Goal: Task Accomplishment & Management: Use online tool/utility

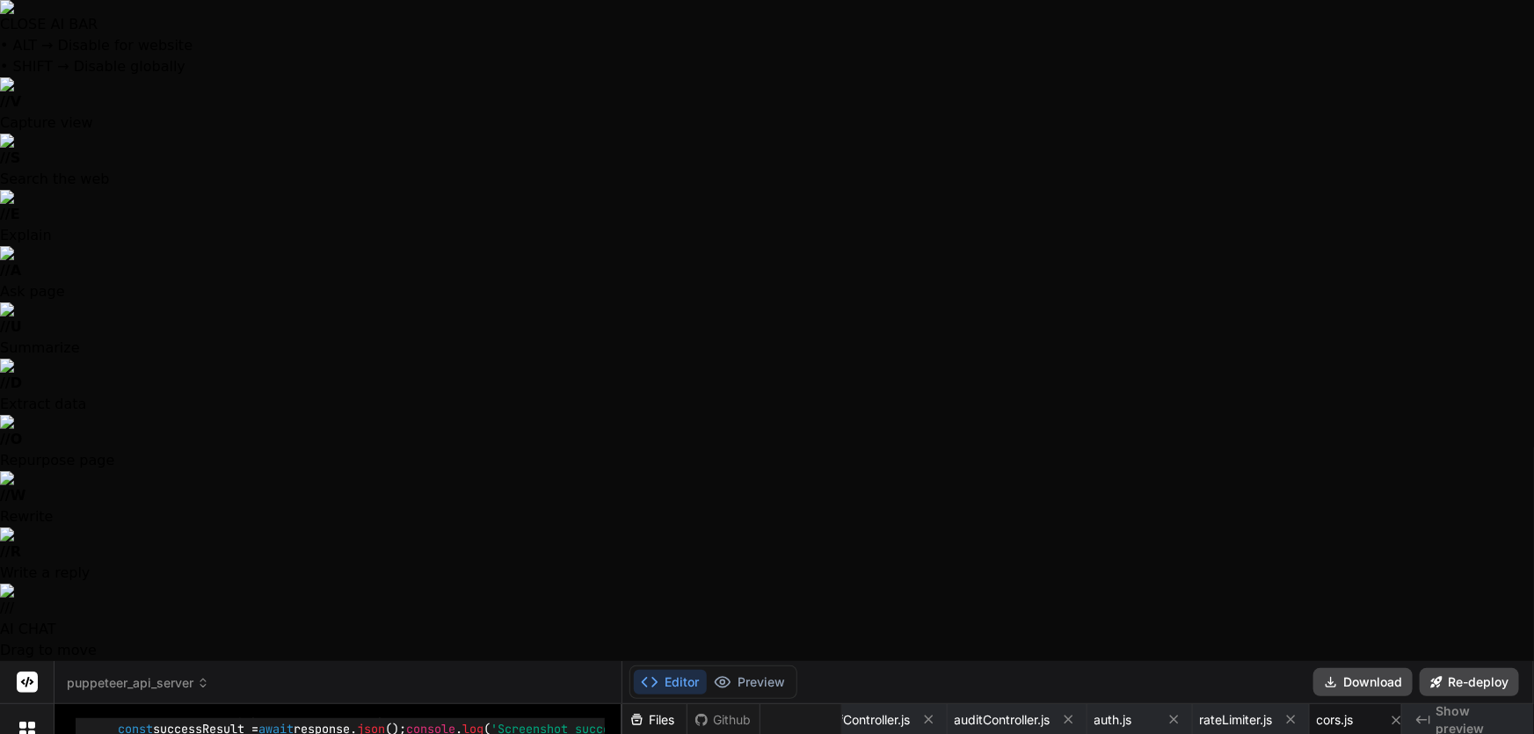
scroll to position [9443, 0]
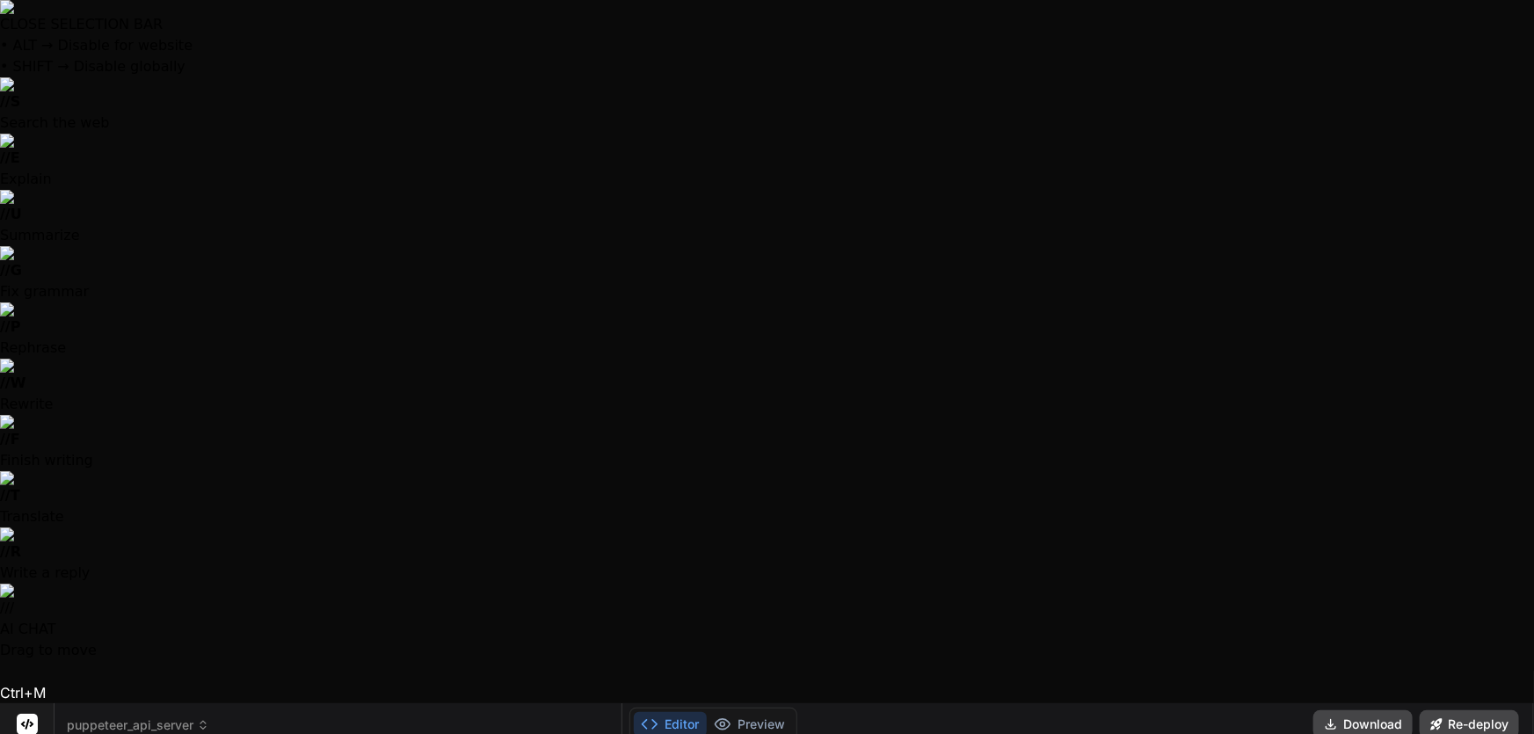
drag, startPoint x: 513, startPoint y: 283, endPoint x: 248, endPoint y: 281, distance: 265.5
click at [248, 440] on span "'[URL][DOMAIN_NAME]'" at bounding box center [293, 448] width 141 height 16
copy span "[URL][DOMAIN_NAME]"
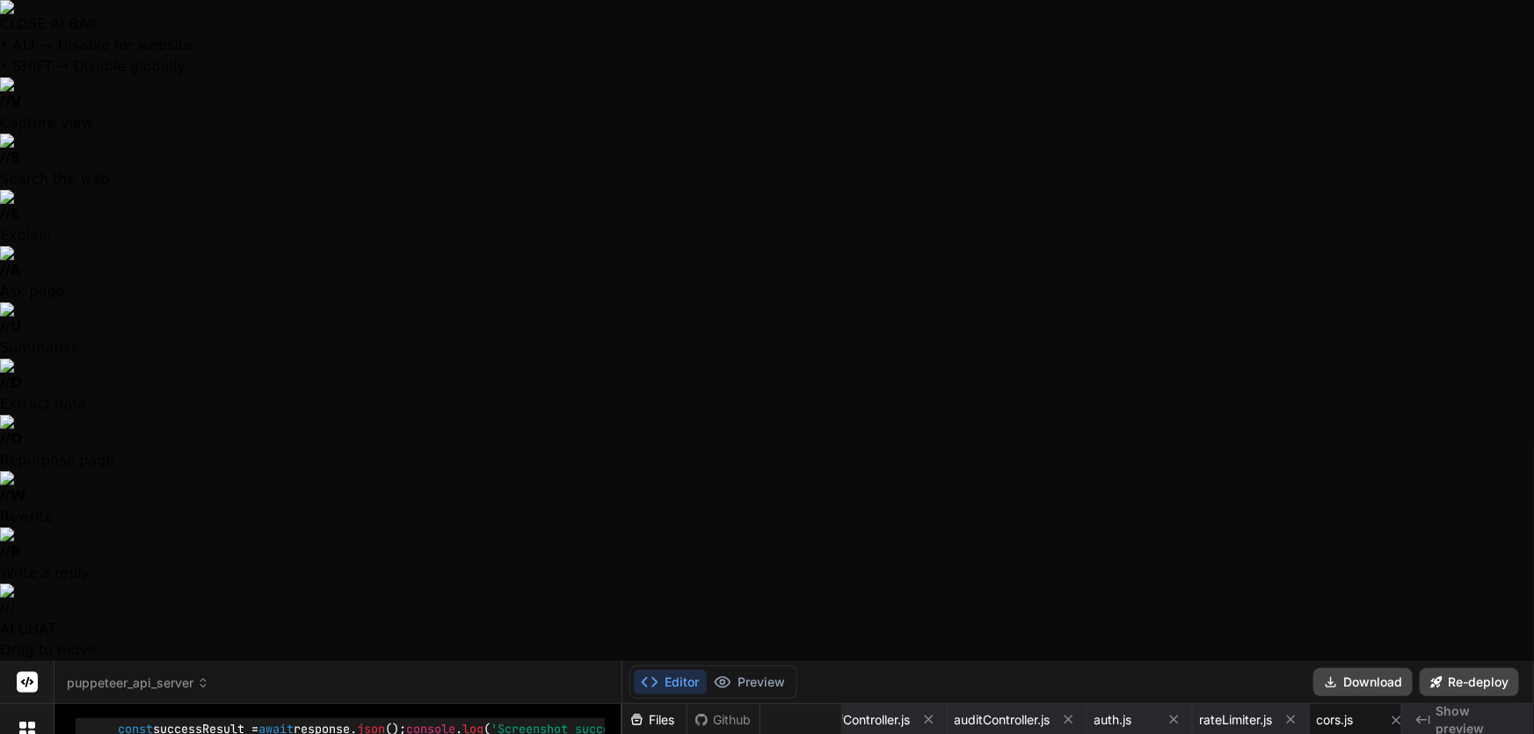
click at [469, 524] on span "urlToCapture, supabaseToken" at bounding box center [417, 532] width 190 height 16
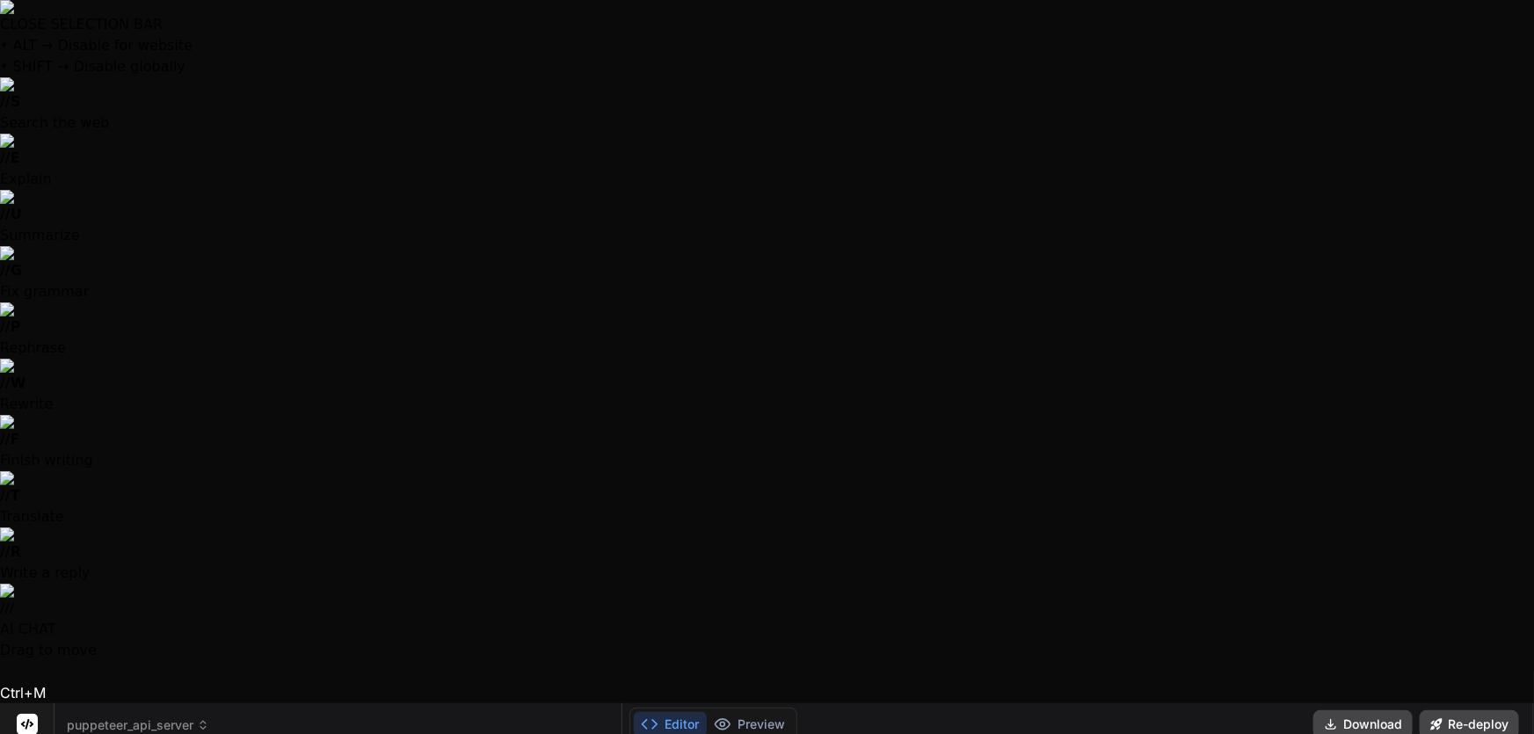
drag, startPoint x: 551, startPoint y: 277, endPoint x: 496, endPoint y: 265, distance: 56.5
click at [1152, 566] on span "` ${API_BASE_URL} /api/screenshot`" at bounding box center [1264, 574] width 225 height 16
click at [522, 435] on img at bounding box center [529, 428] width 14 height 14
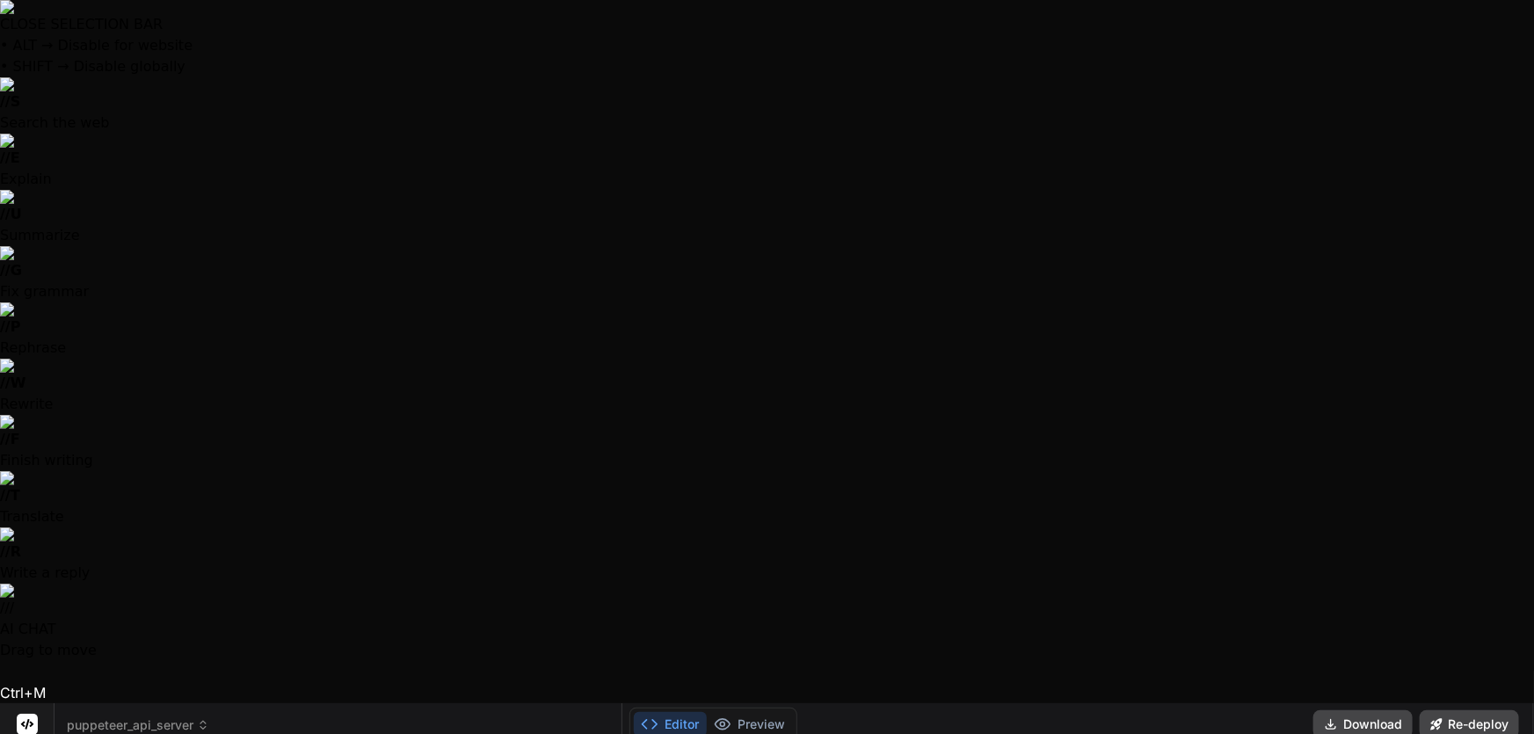
drag, startPoint x: 145, startPoint y: 303, endPoint x: 574, endPoint y: 592, distance: 517.3
click at [572, 590] on div "Of course. To call your deployed server at [URL][DOMAIN_NAME] , you need to mak…" at bounding box center [340, 690] width 529 height 1243
copy div "To call your deployed server at [URL][DOMAIN_NAME] , you need to make an authen…"
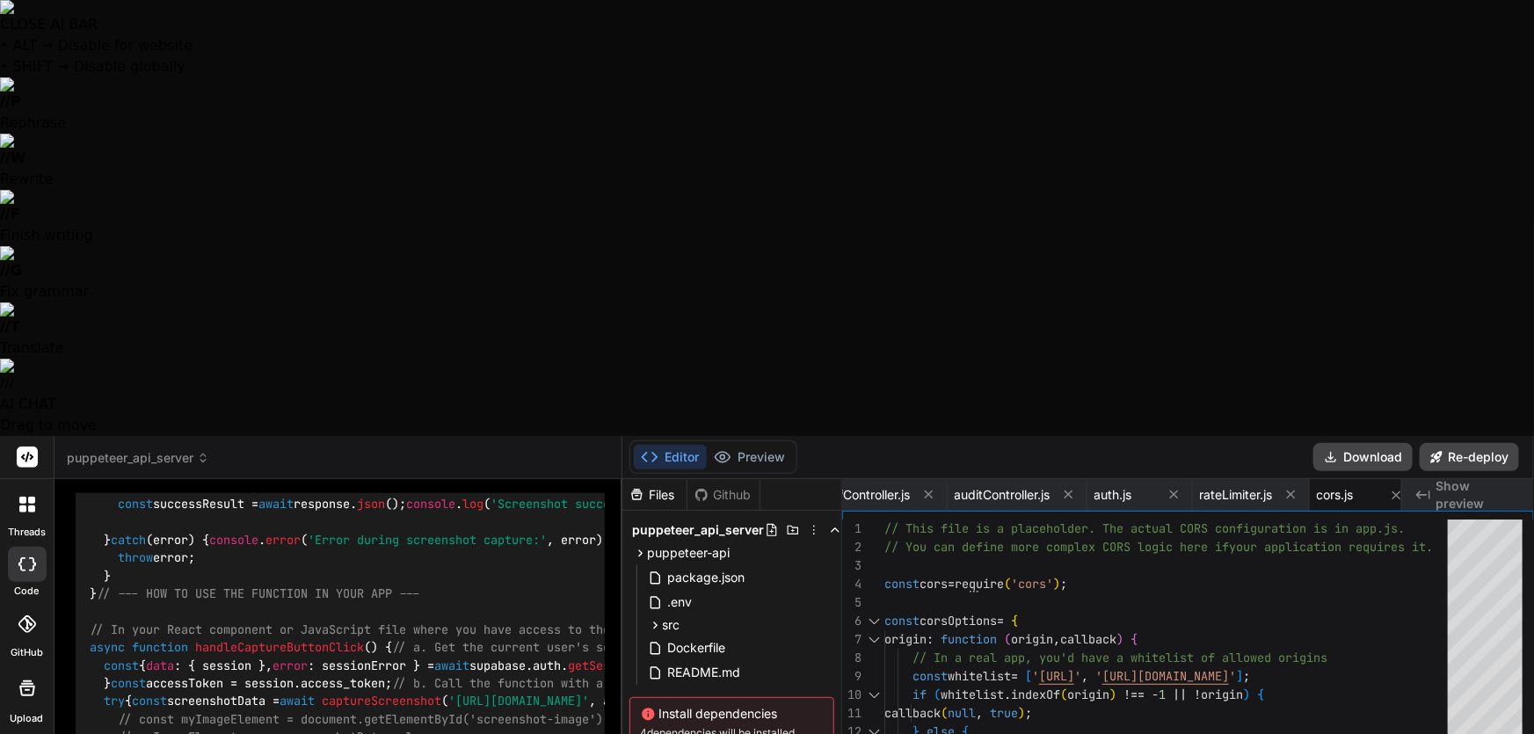
paste textarea "I need you to fix CORS issues and add missing endpoints to my Puppeteer API ser…"
type textarea "I need you to fix CORS issues and add missing endpoints to my Puppeteer API ser…"
type textarea "x"
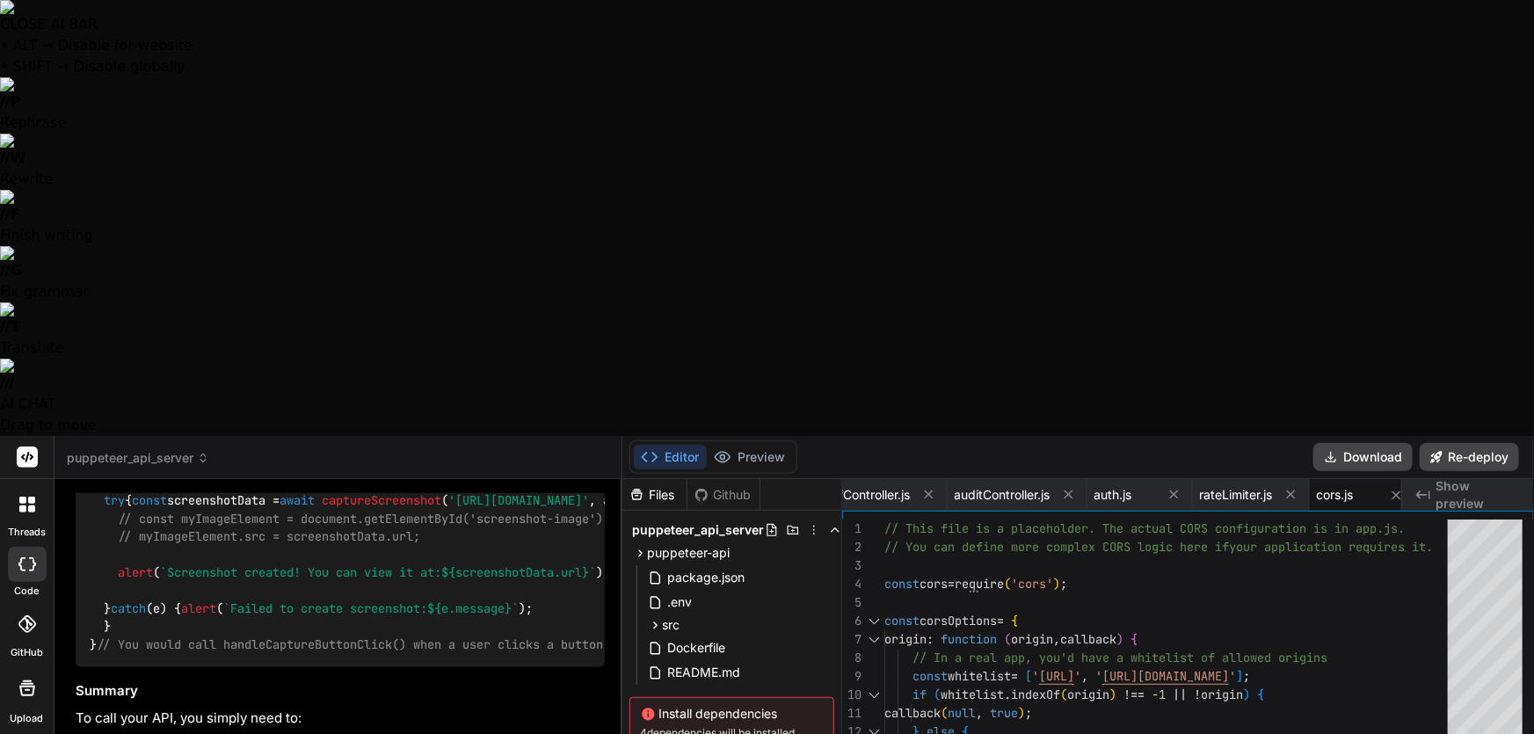
scroll to position [1182, 0]
type textarea "I need you to fix CORS issues and add missing endpoints to my Puppeteer API ser…"
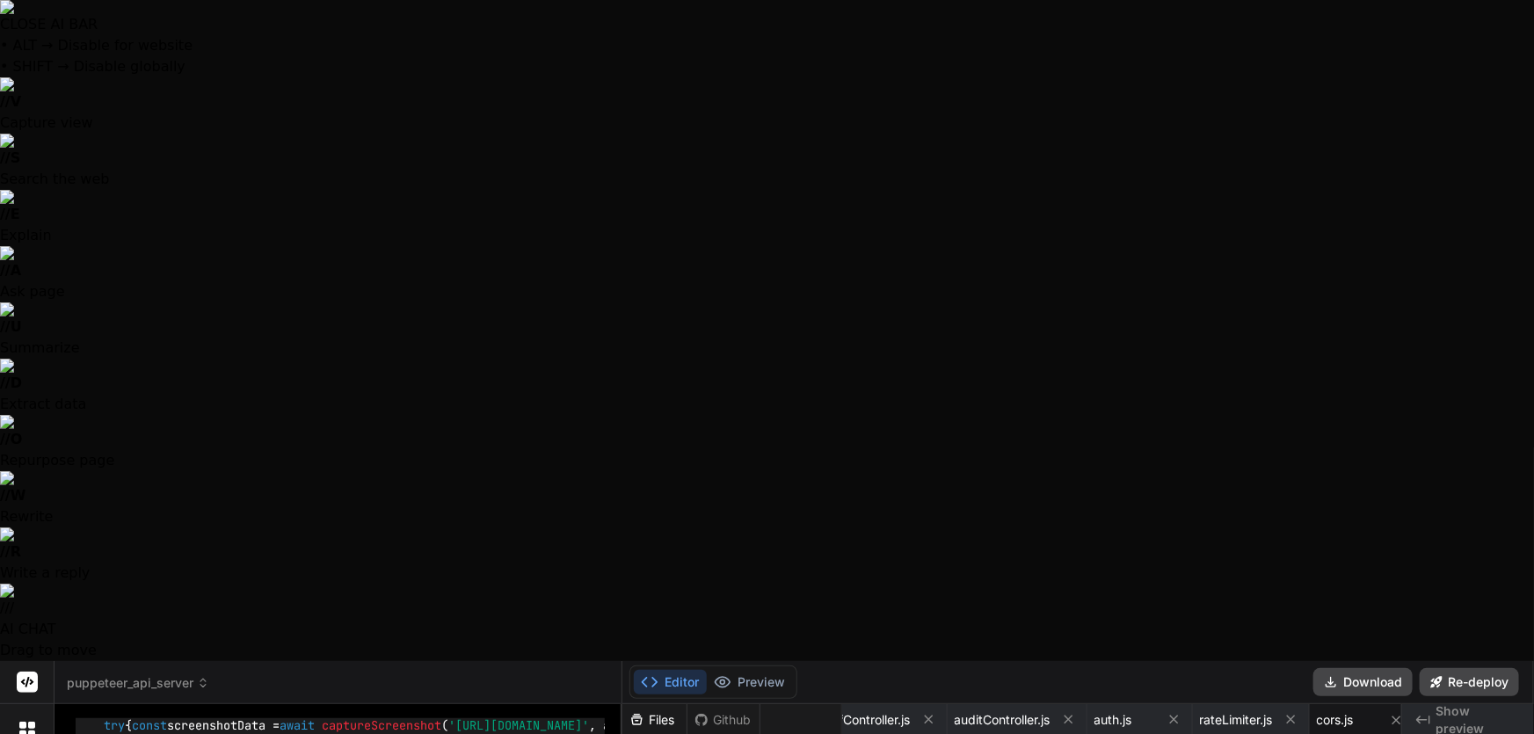
type textarea "x"
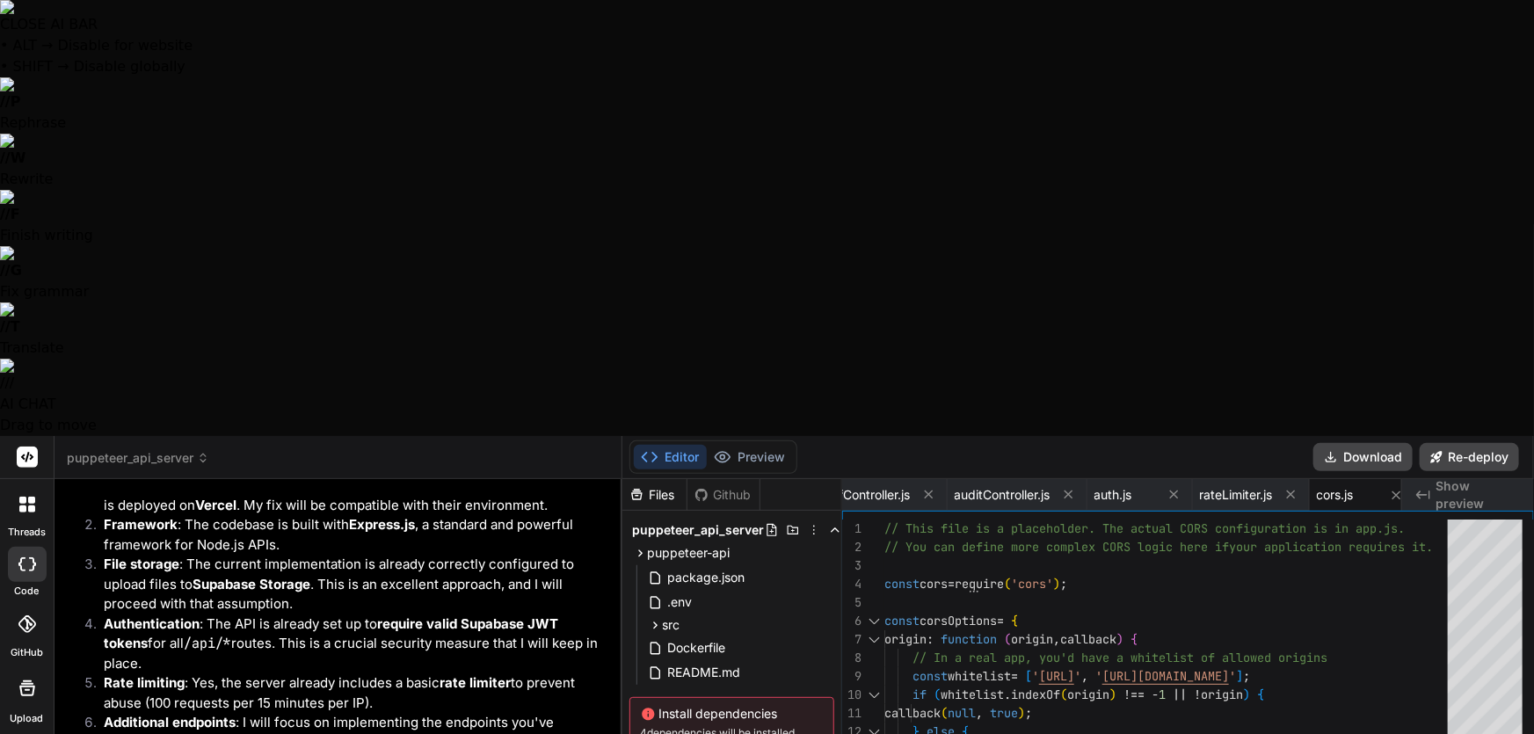
type textarea "Y"
type textarea "x"
type textarea "Ye"
type textarea "x"
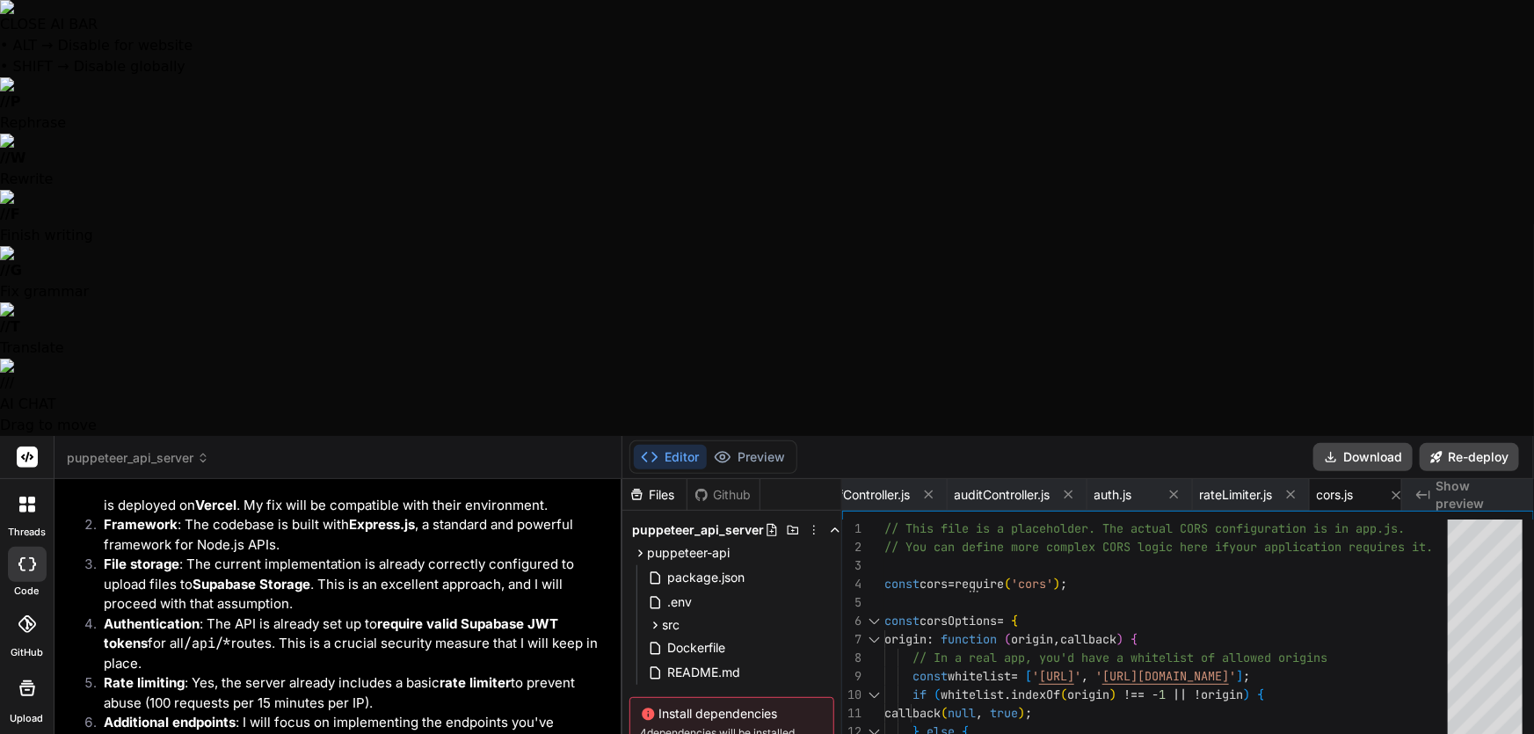
type textarea "Yes"
type textarea "x"
type textarea "Yes"
type textarea "x"
type textarea "Yes p["
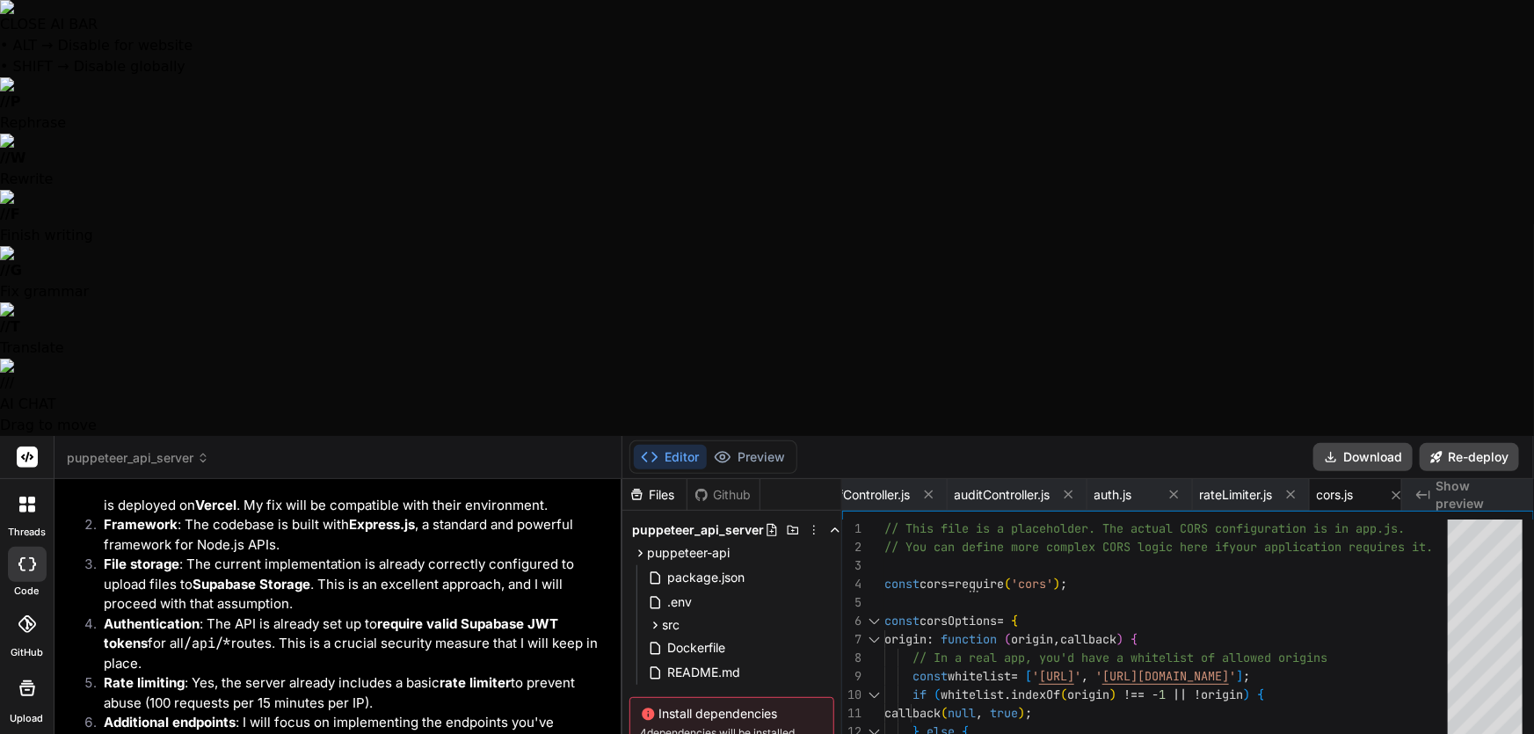
type textarea "x"
type textarea "Yes p[l"
type textarea "x"
type textarea "Yes p[le"
type textarea "x"
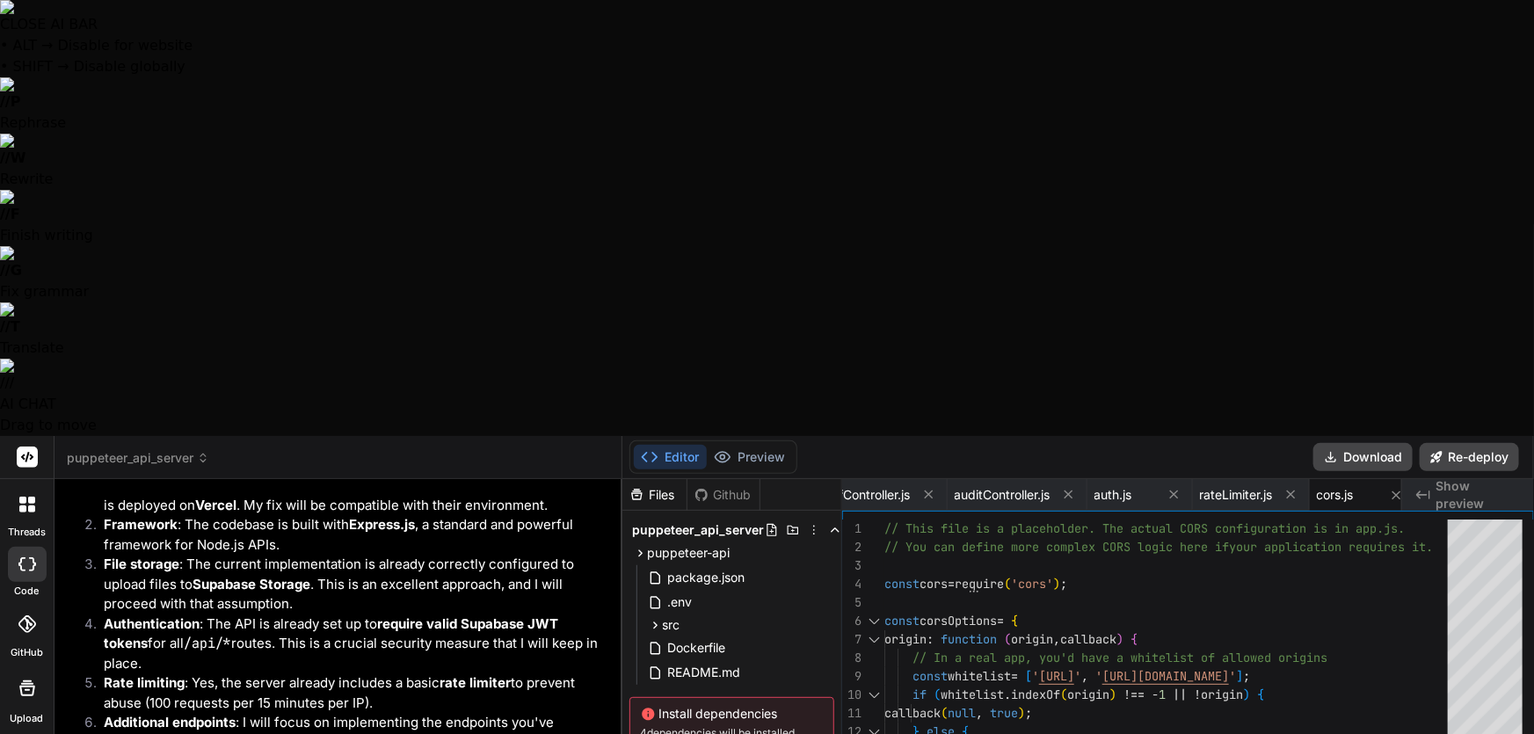
type textarea "Yes p[l"
type textarea "x"
type textarea "Yes p["
type textarea "x"
type textarea "Yes p"
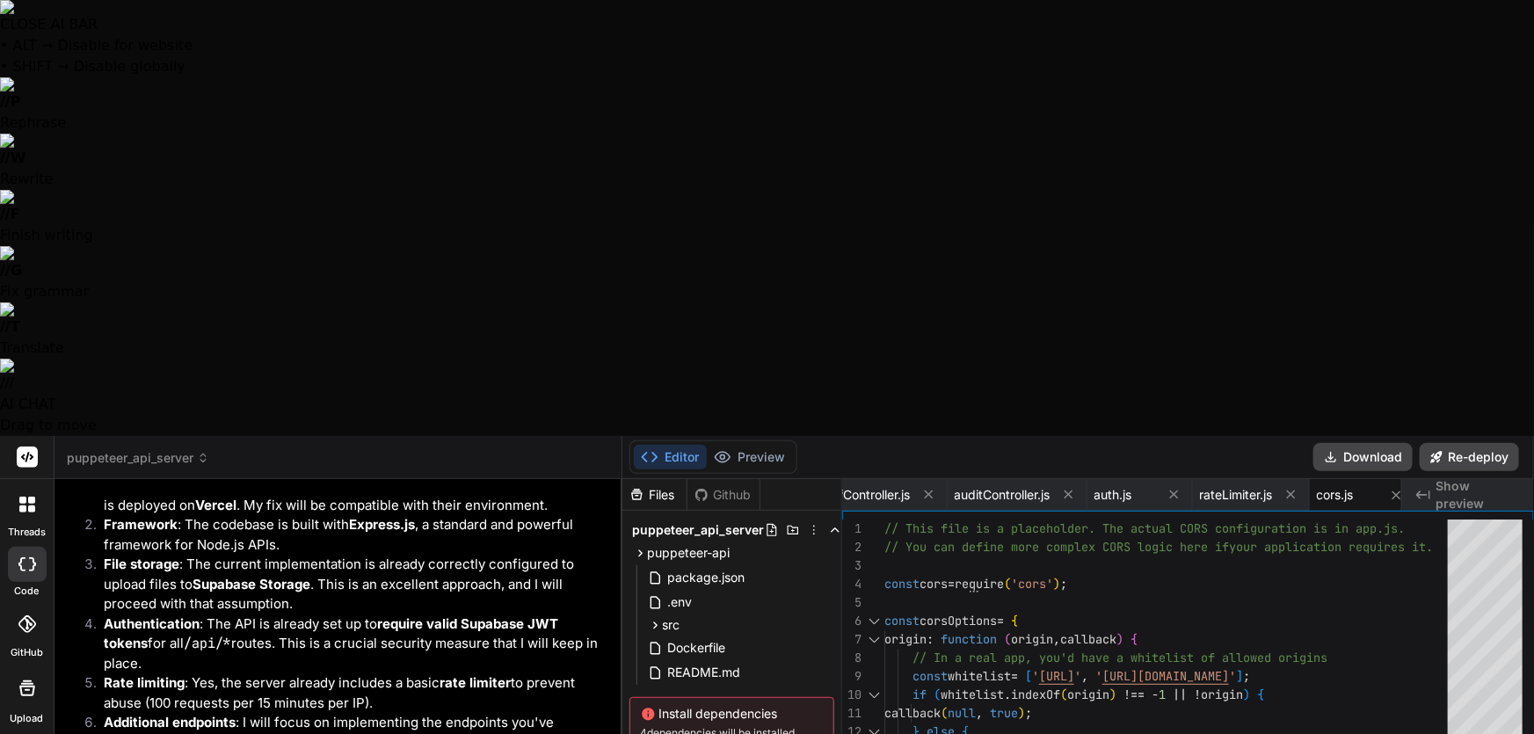
type textarea "x"
type textarea "Yes pl"
type textarea "x"
type textarea "Yes ple"
type textarea "x"
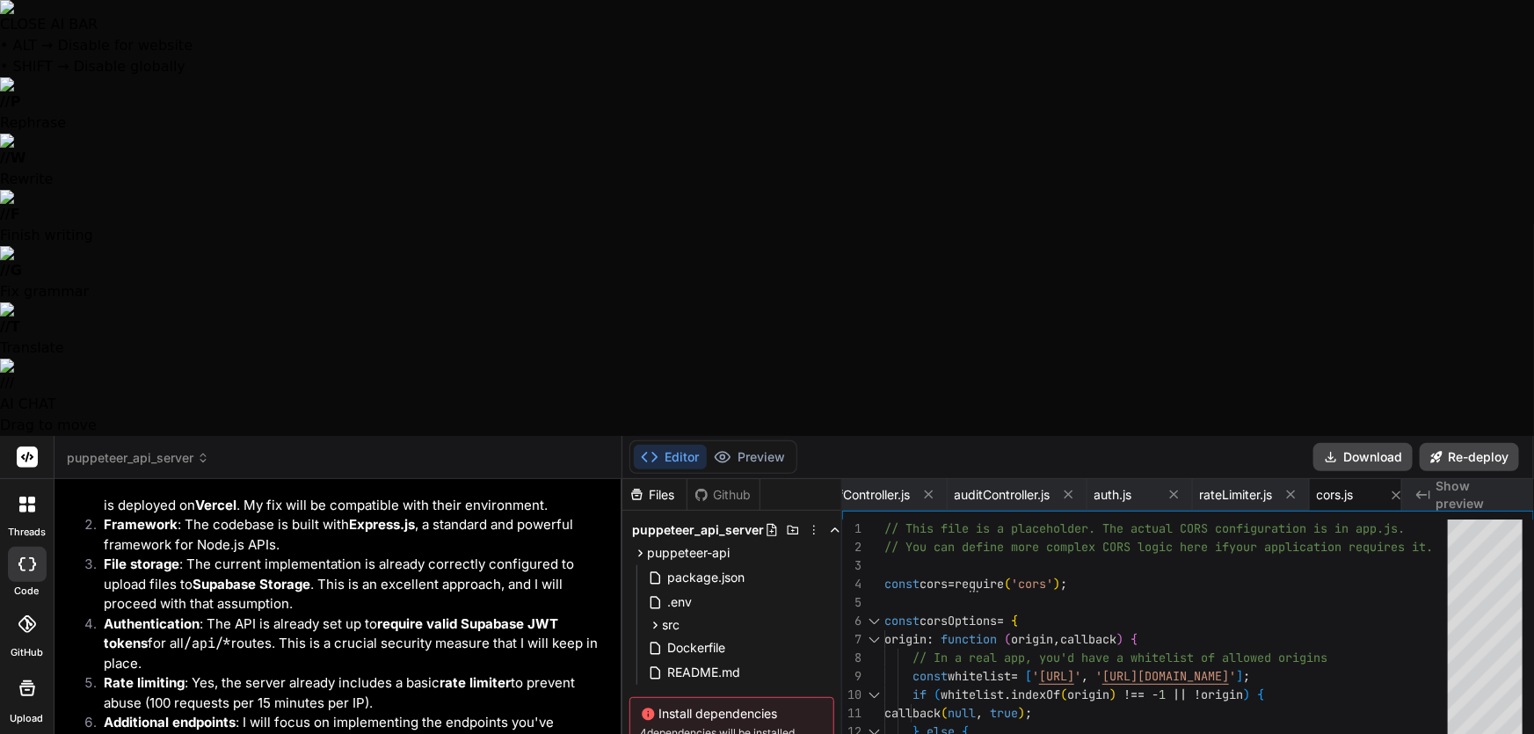
type textarea "Yes plea"
type textarea "x"
type textarea "Yes pleas"
type textarea "x"
type textarea "Yes please"
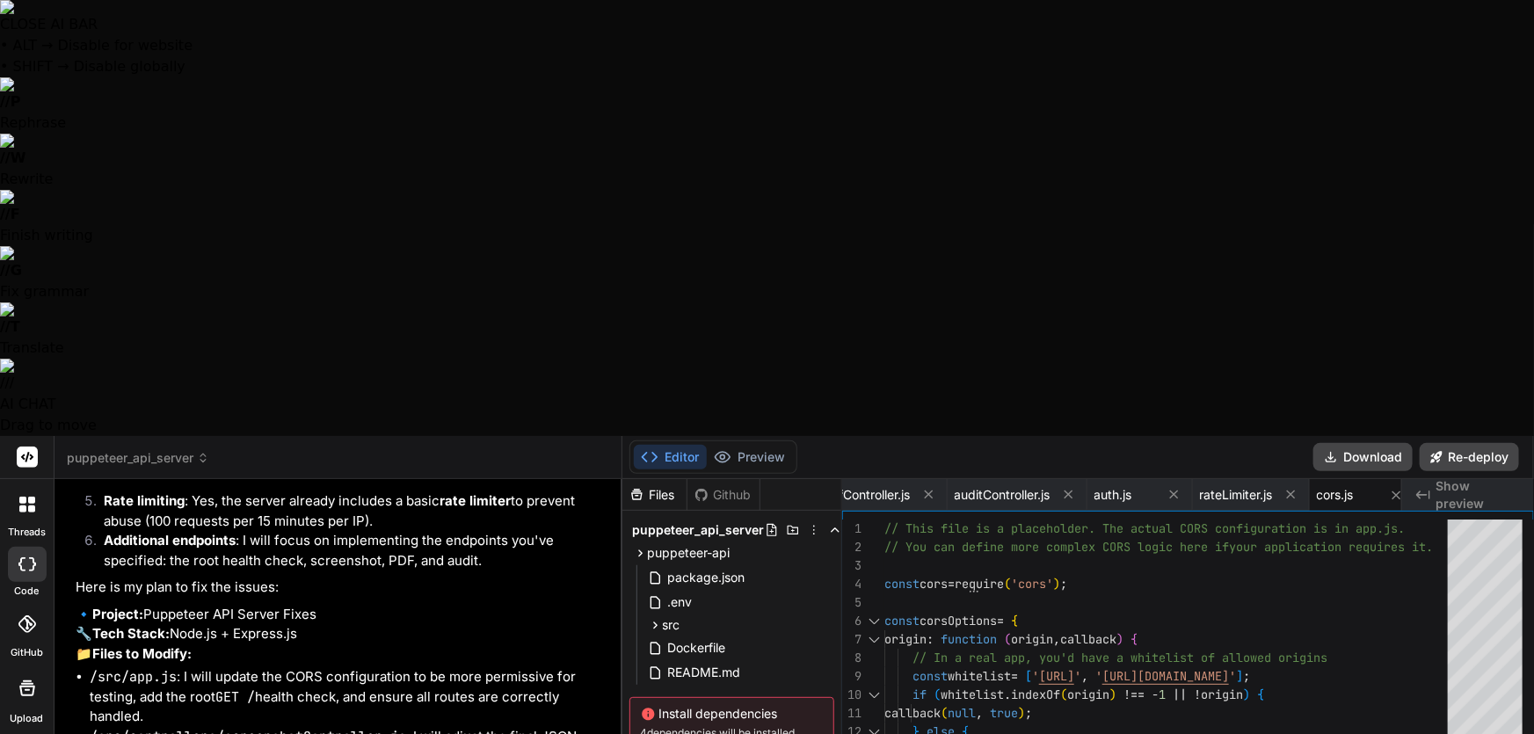
type textarea "x"
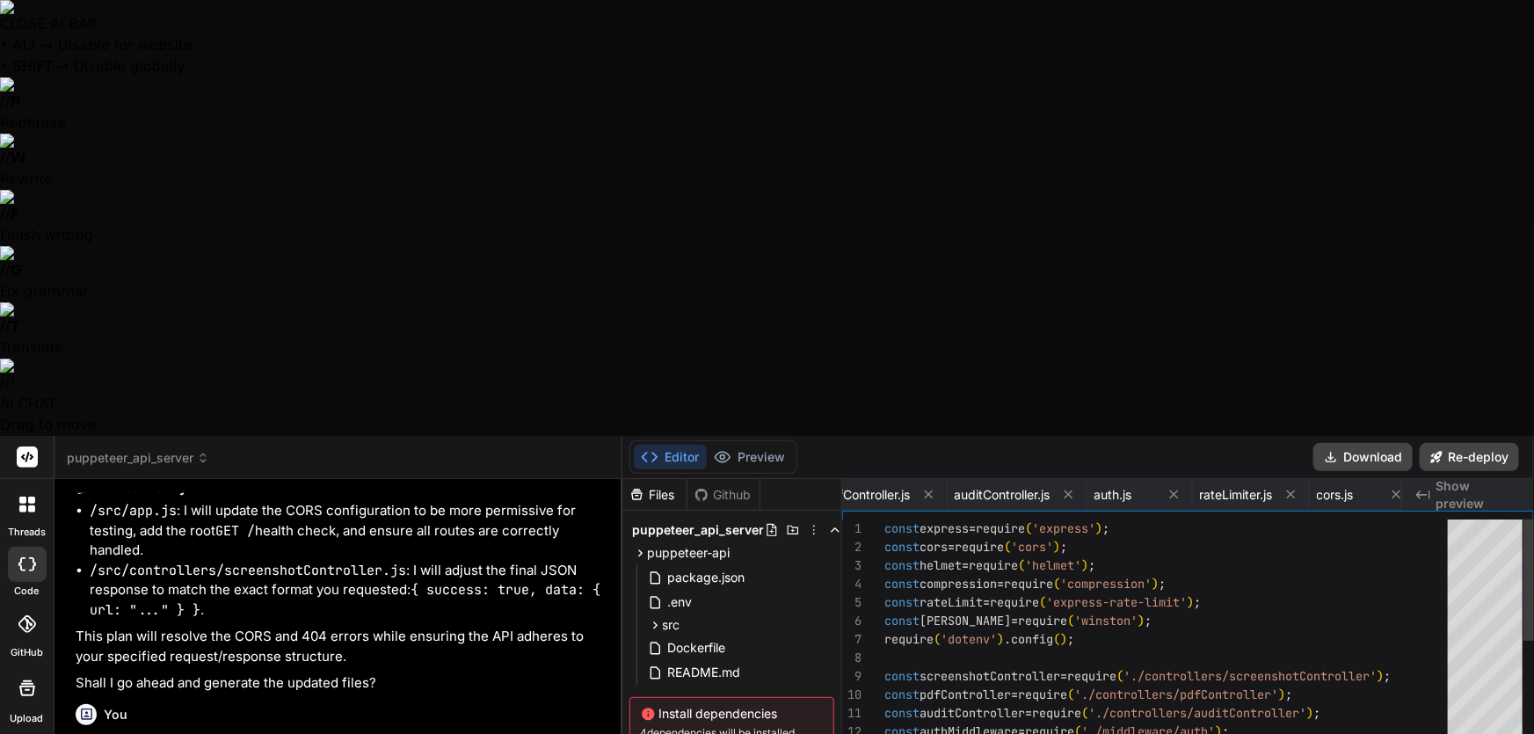
scroll to position [0, 227]
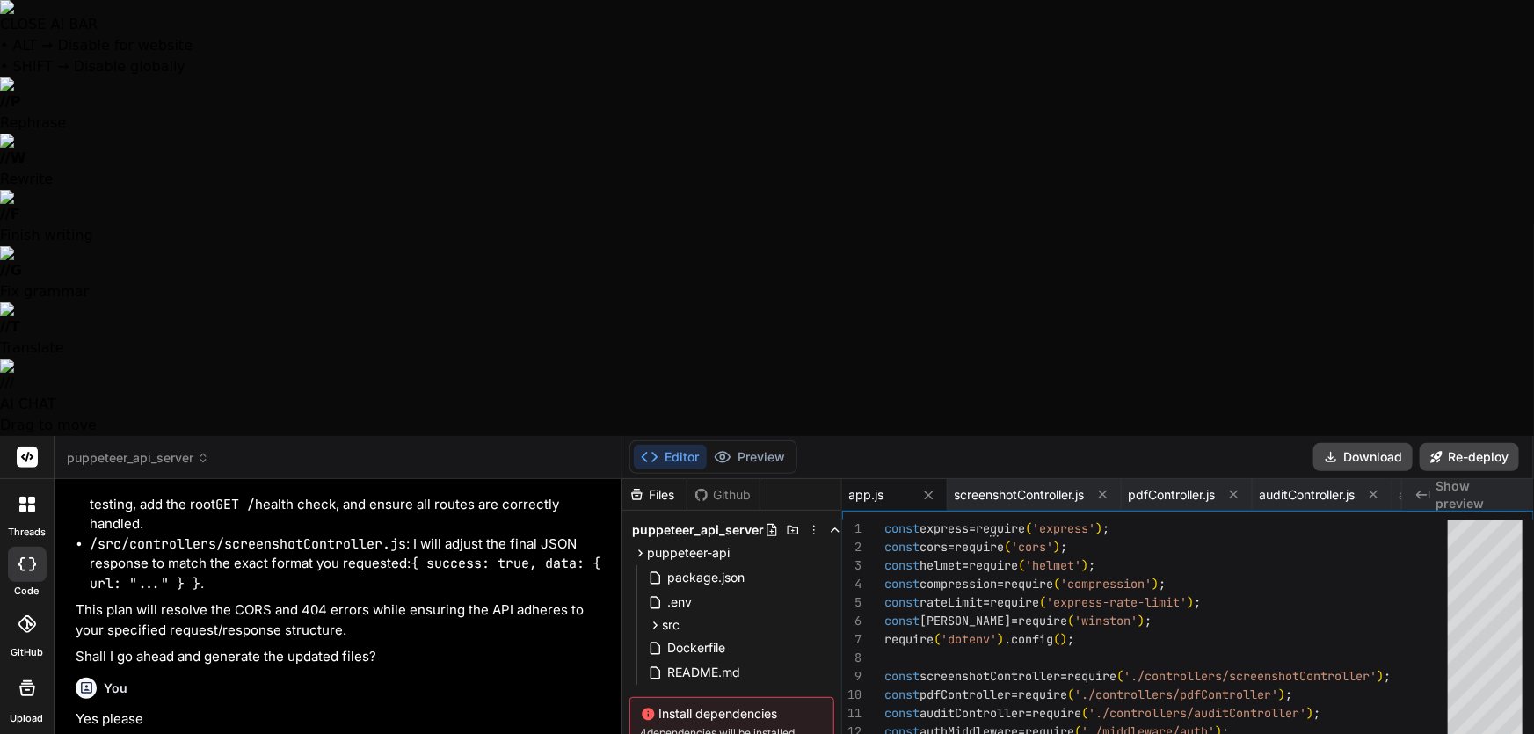
type textarea "x"
type textarea "}); module.exports = router;"
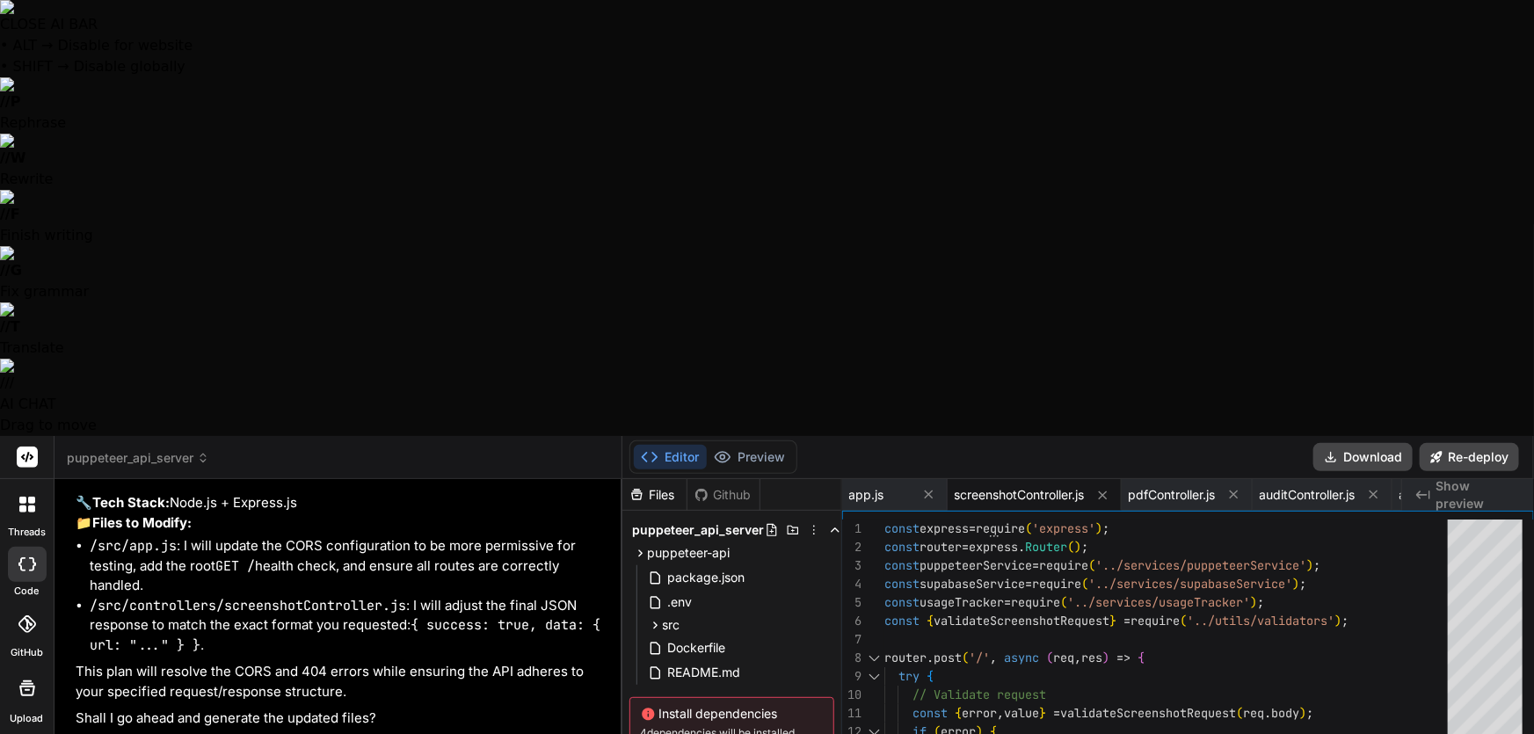
scroll to position [12391, 0]
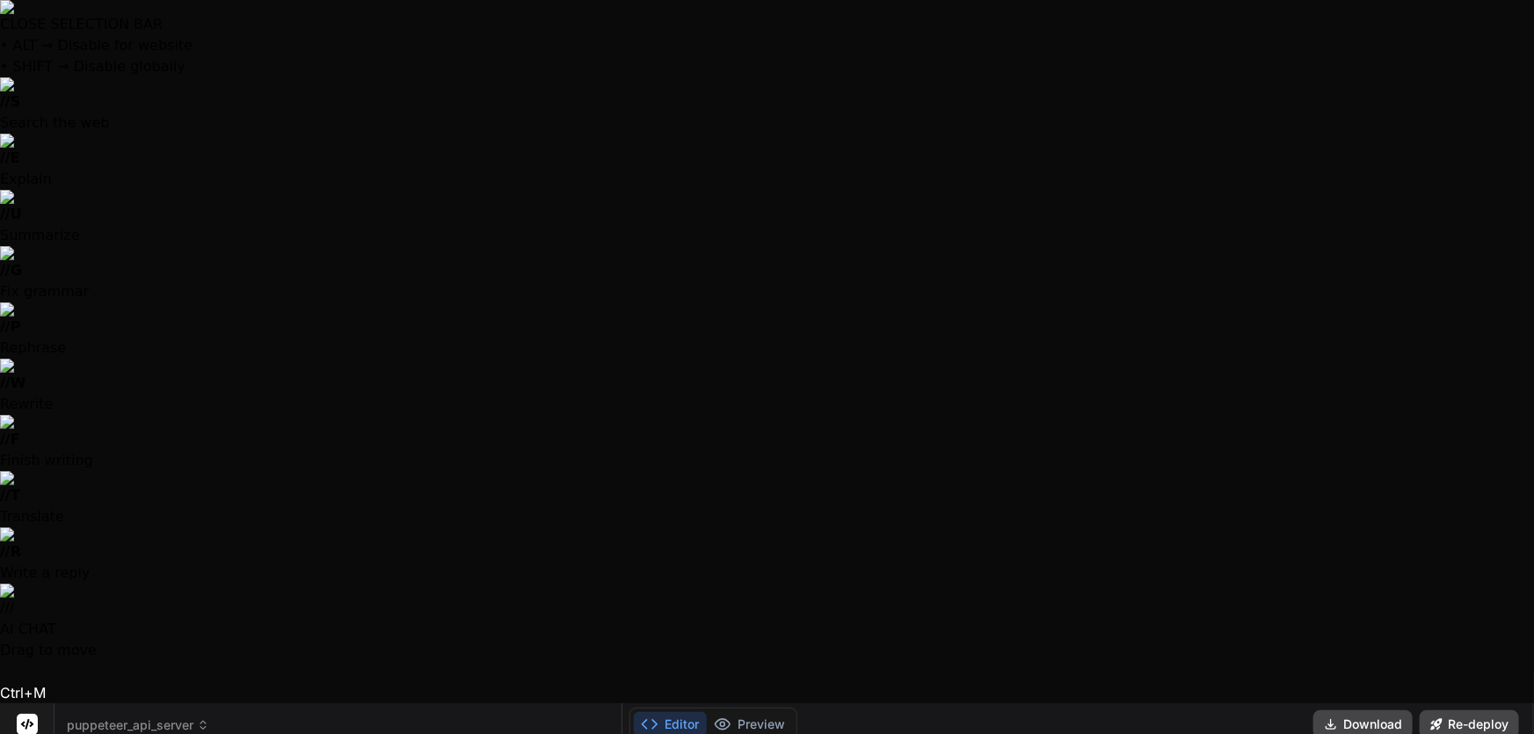
scroll to position [12391, 0]
drag, startPoint x: 76, startPoint y: 250, endPoint x: 585, endPoint y: 592, distance: 613.6
copy div "Of course. It sounds like you have a solid backend structure but are running in…"
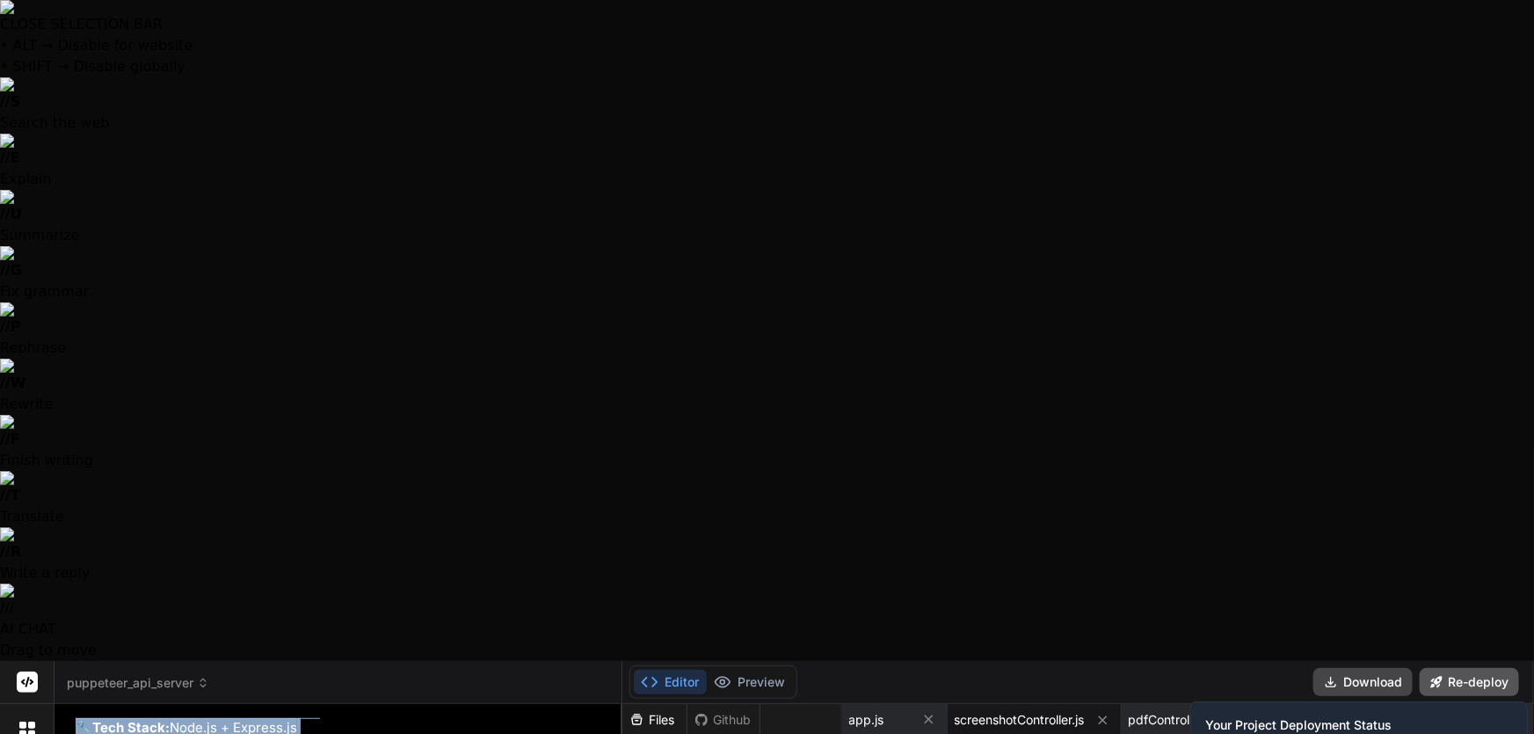
click at [1469, 668] on button "Re-deploy" at bounding box center [1469, 682] width 99 height 28
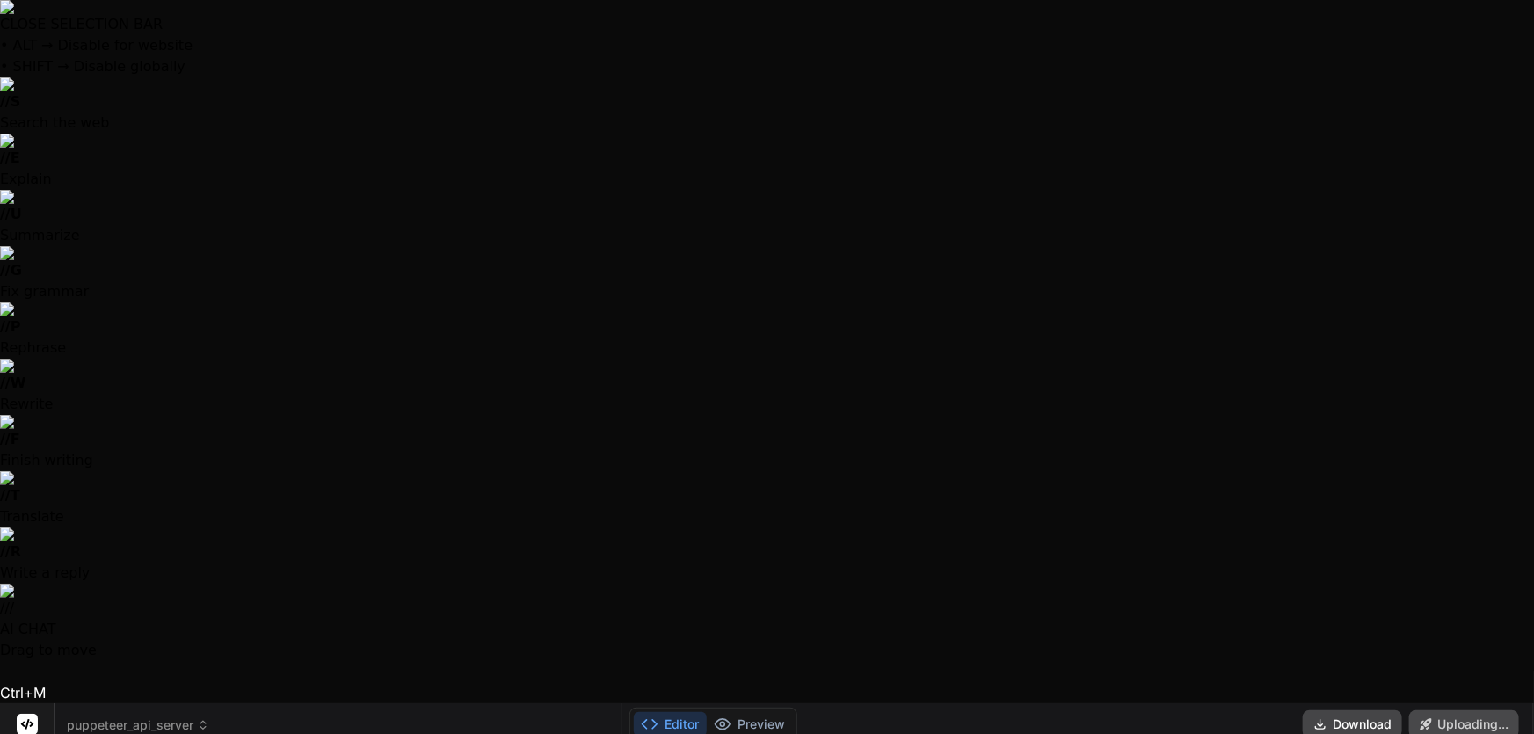
scroll to position [12285, 0]
type textarea "x"
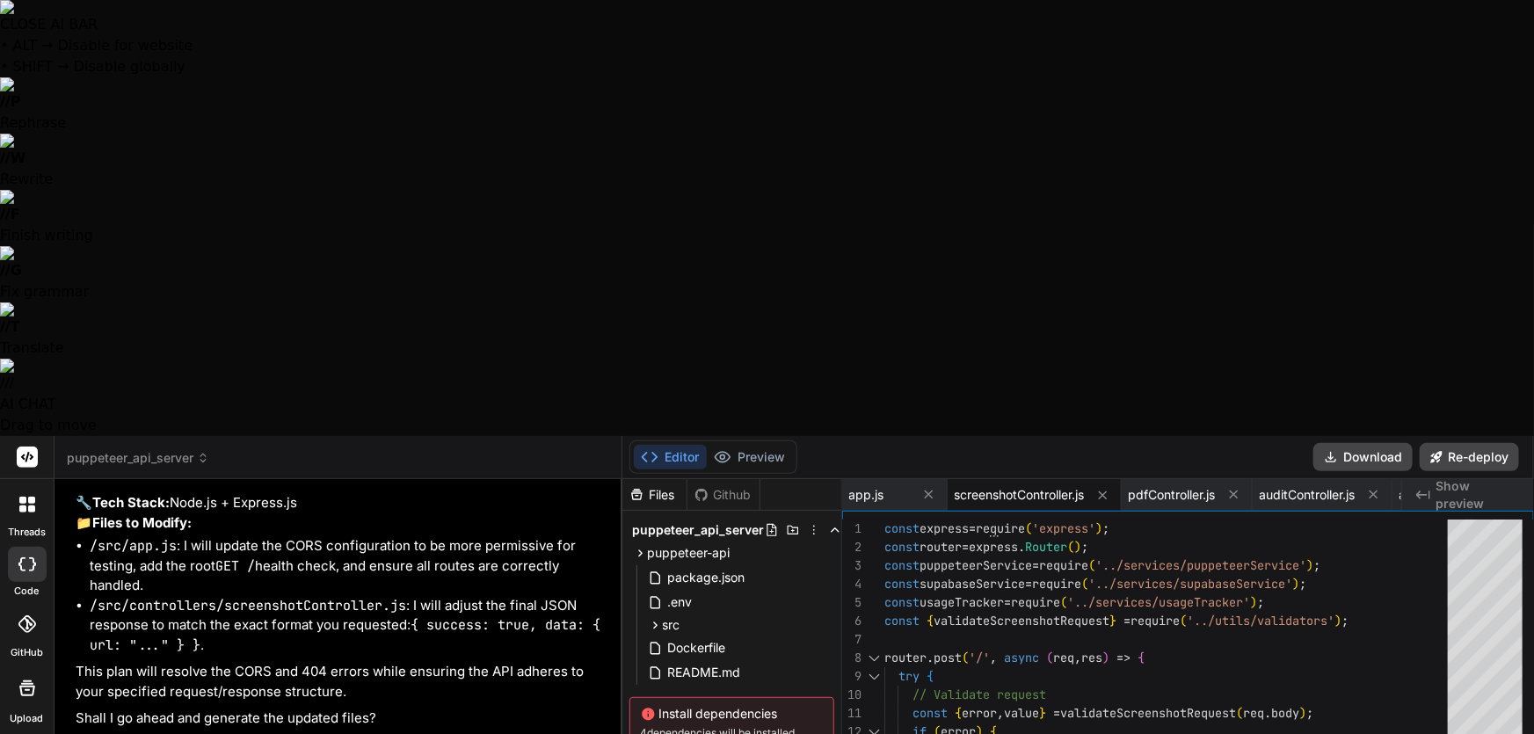
paste textarea "URGENT: API Server Issues - Complete Fix Needed My API server at [URL][DOMAIN_N…"
type textarea "URGENT: API Server Issues - Complete Fix Needed My API server at [URL][DOMAIN_N…"
type textarea "x"
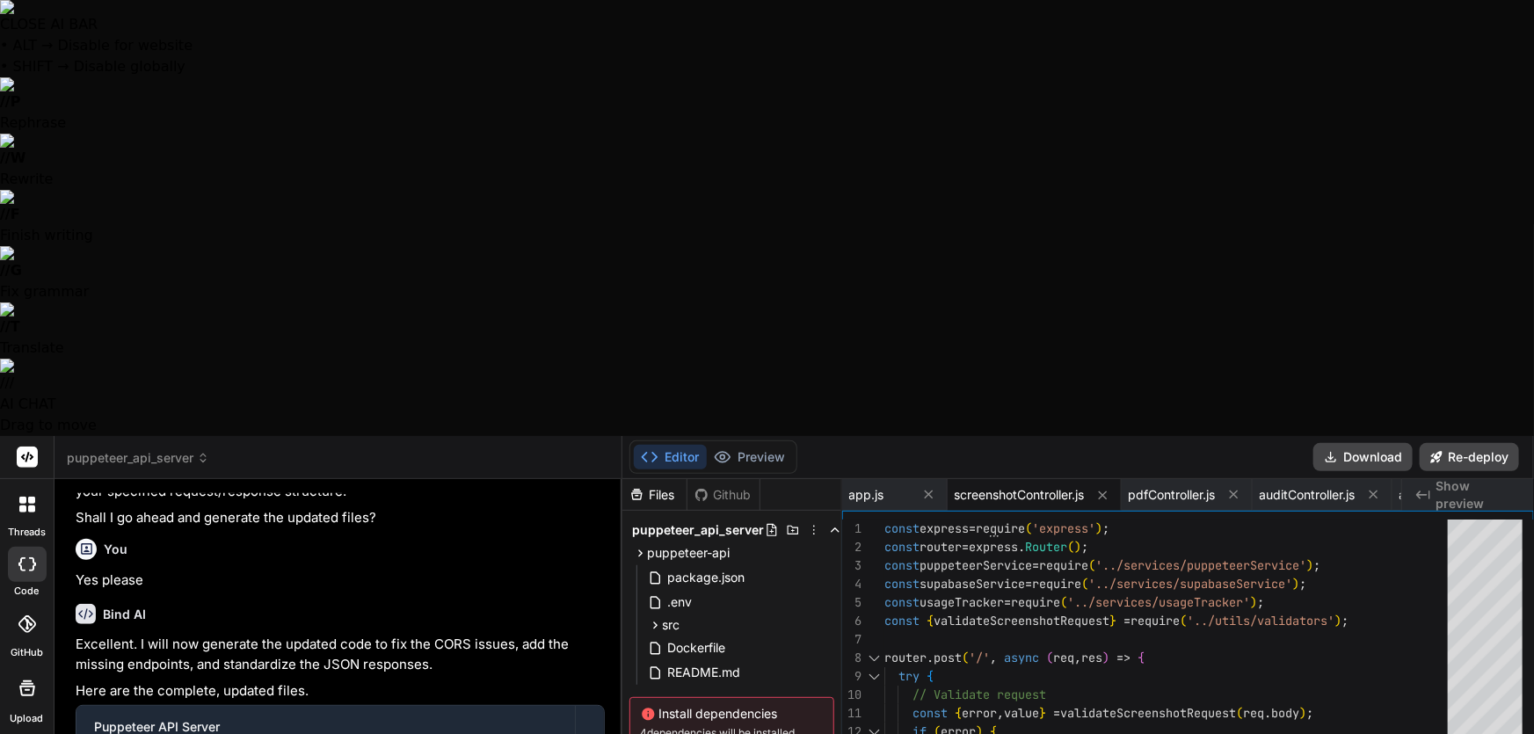
scroll to position [570, 0]
type textarea "URGENT: API Server Issues - Complete Fix Needed My API server at [URL][DOMAIN_N…"
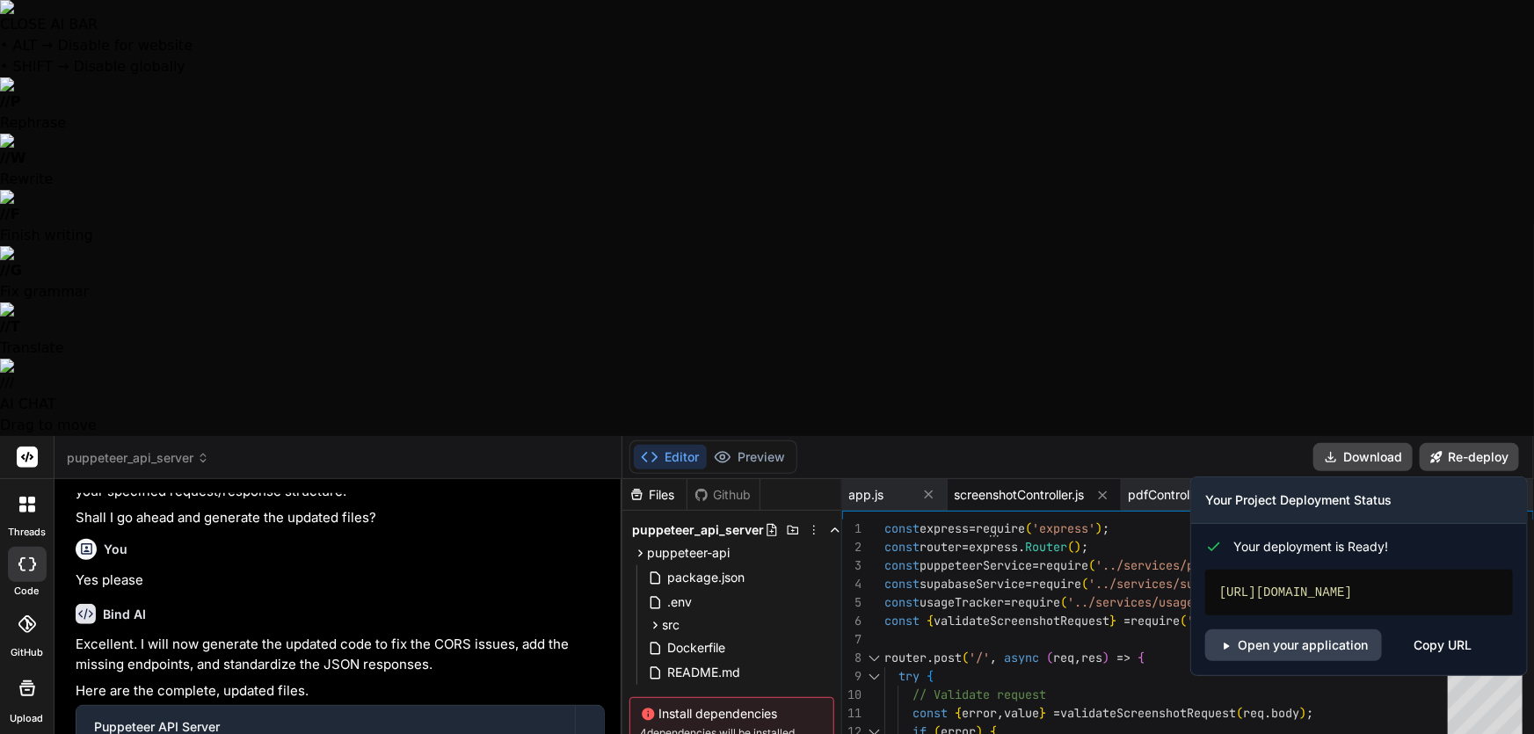
click at [1428, 570] on div "[URL][DOMAIN_NAME]" at bounding box center [1359, 593] width 308 height 46
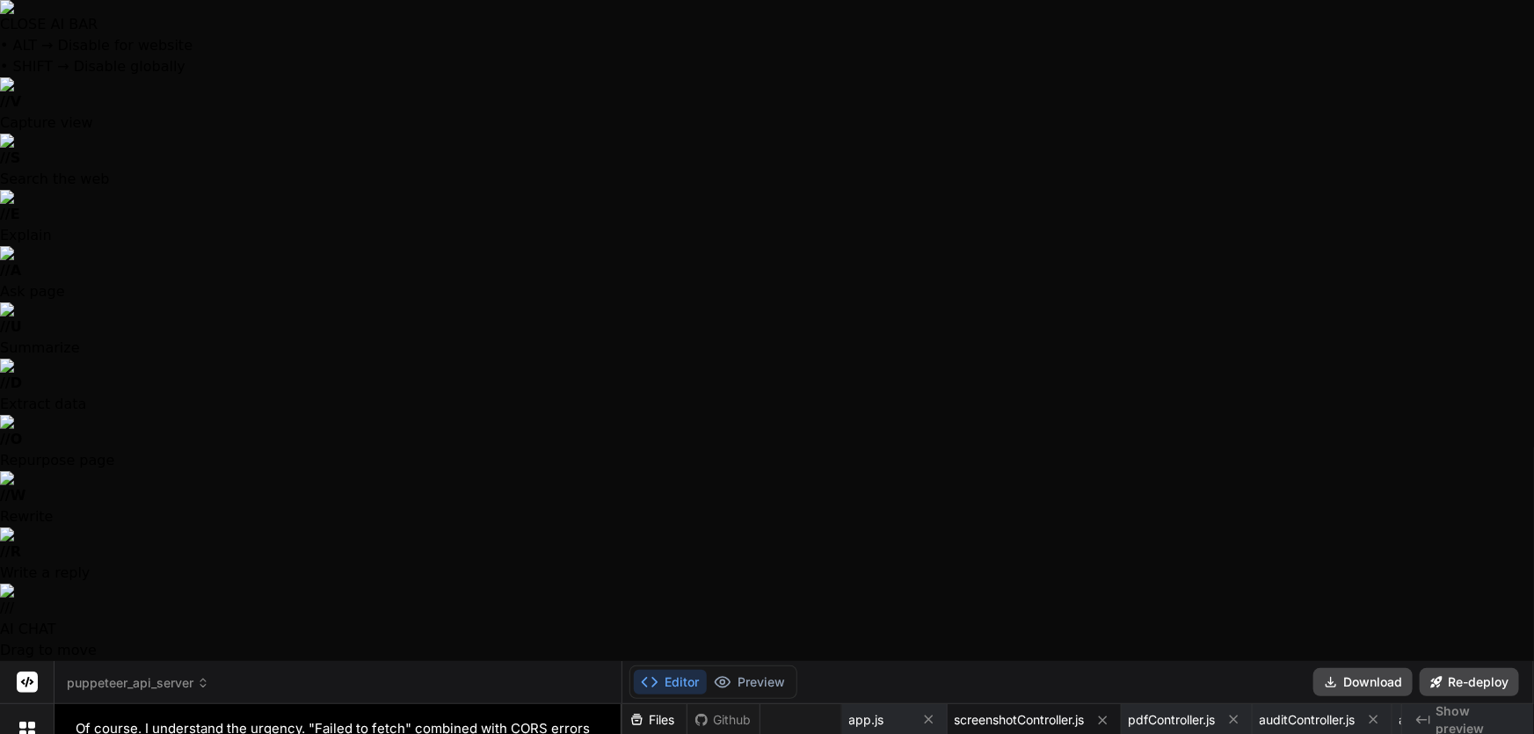
scroll to position [13270, 0]
type textarea "x"
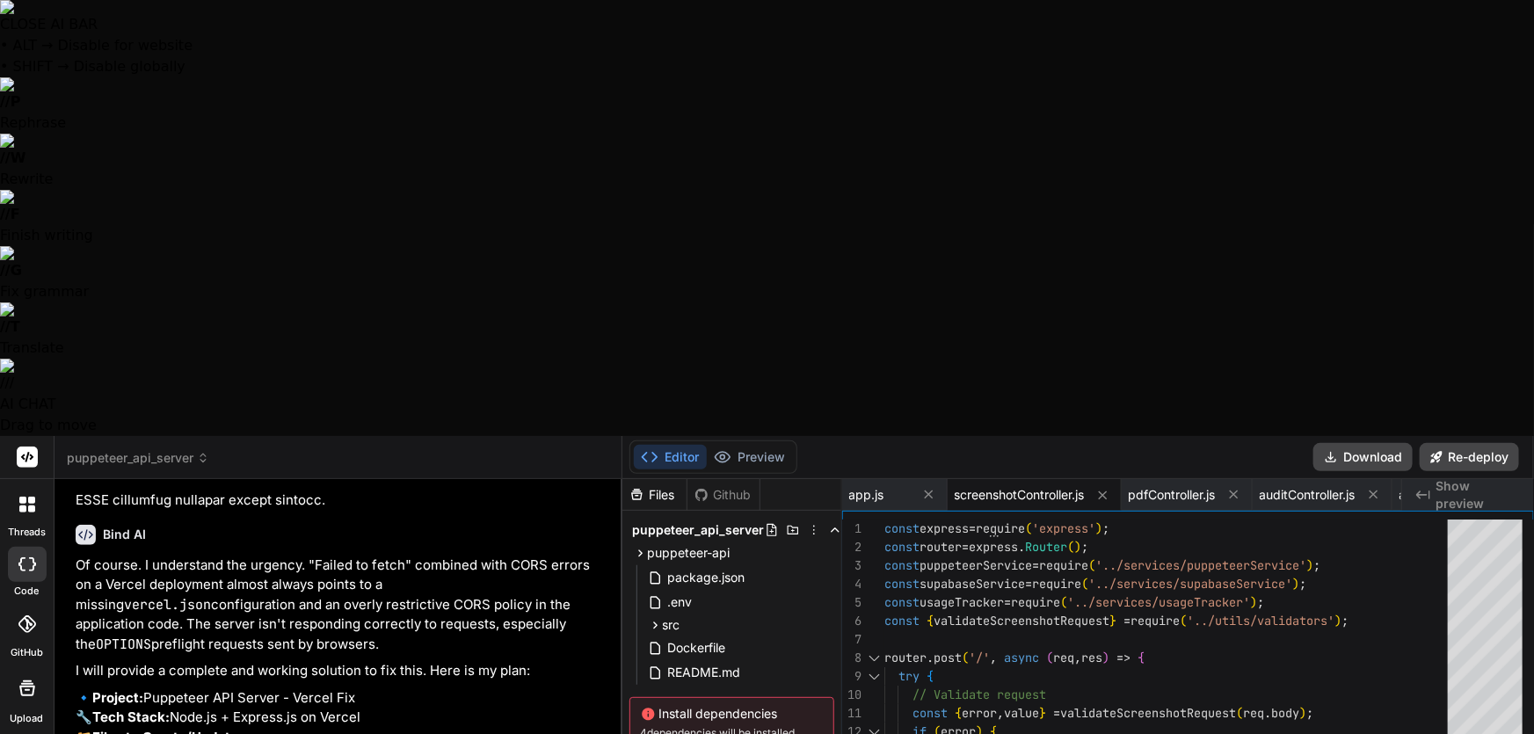
type textarea "Y"
type textarea "x"
type textarea "Ye"
type textarea "x"
type textarea "Yes"
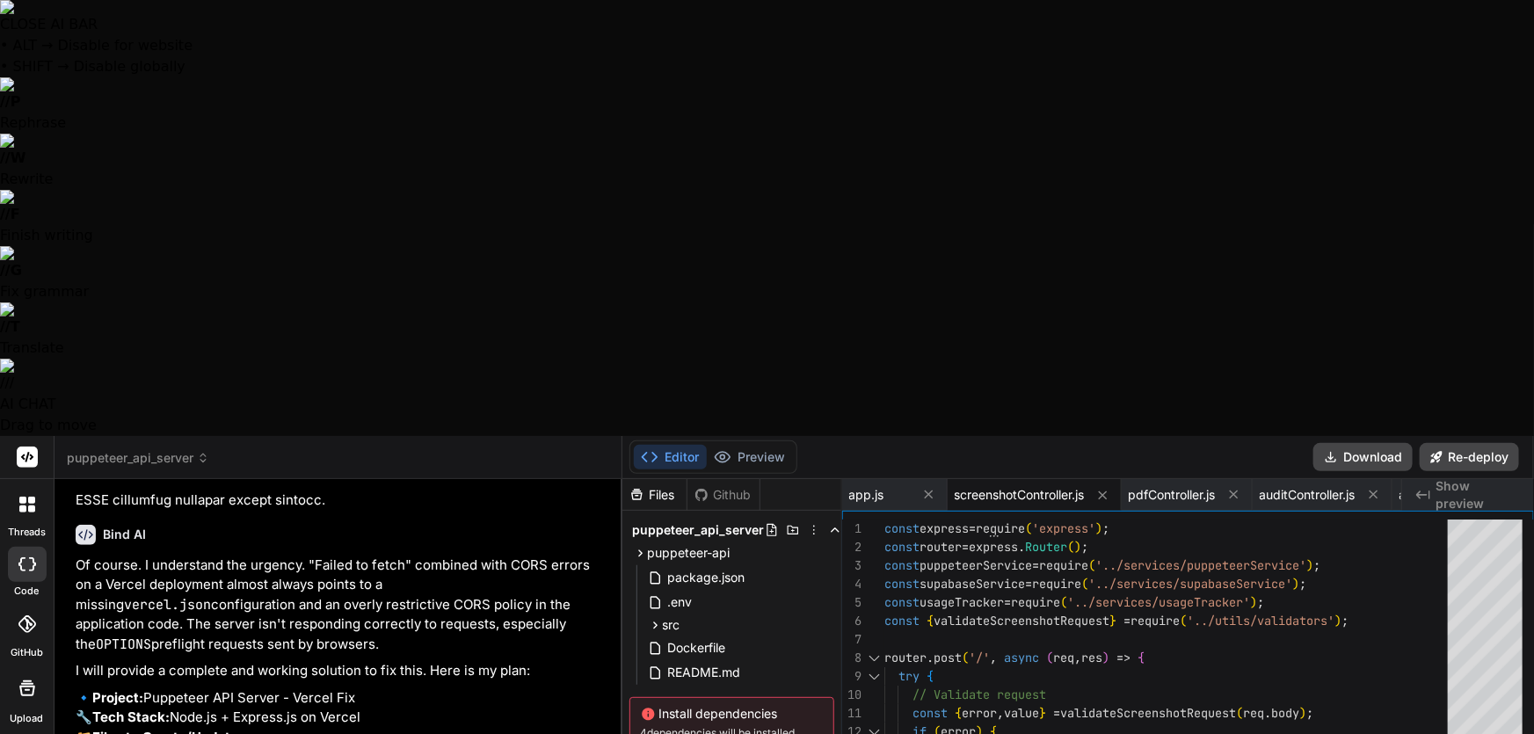
type textarea "x"
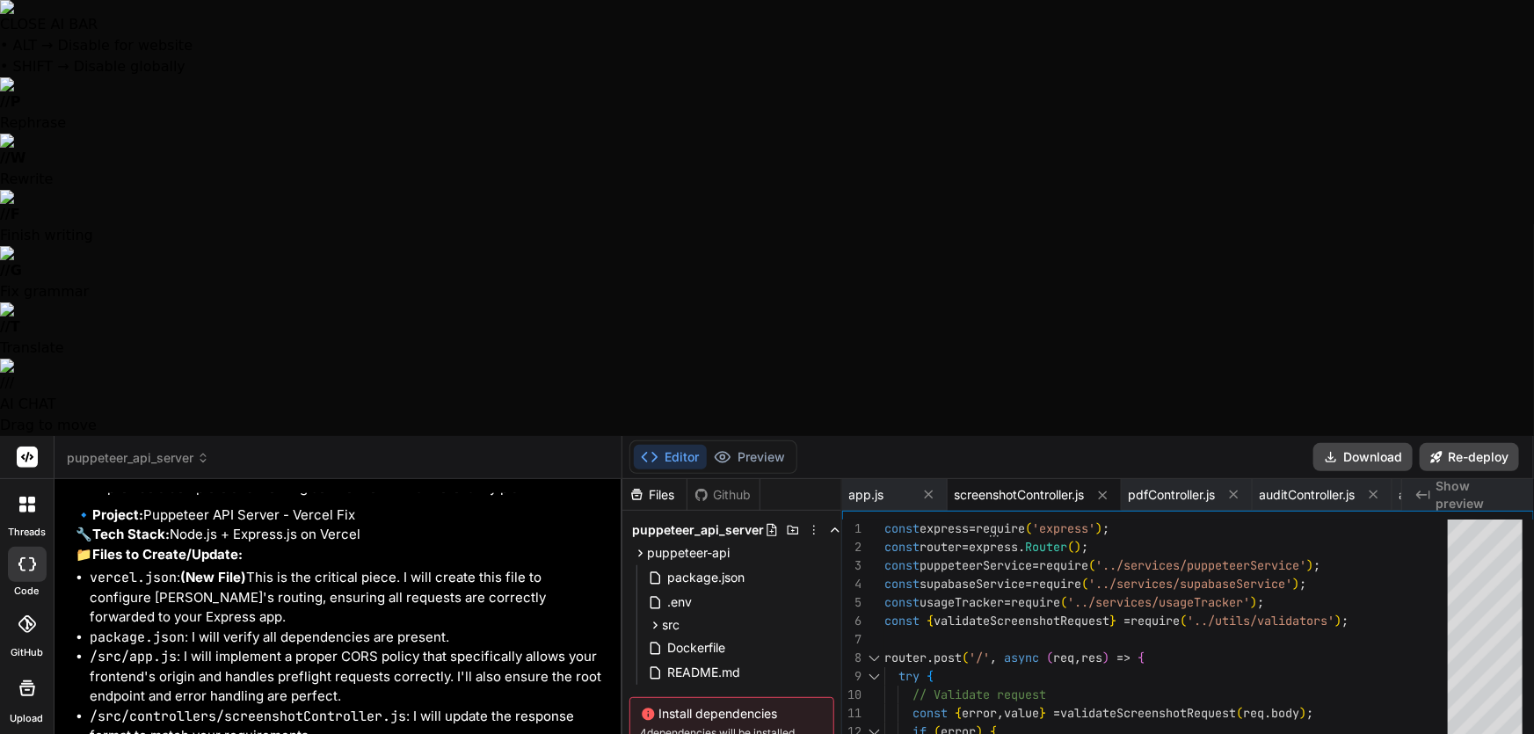
scroll to position [13463, 0]
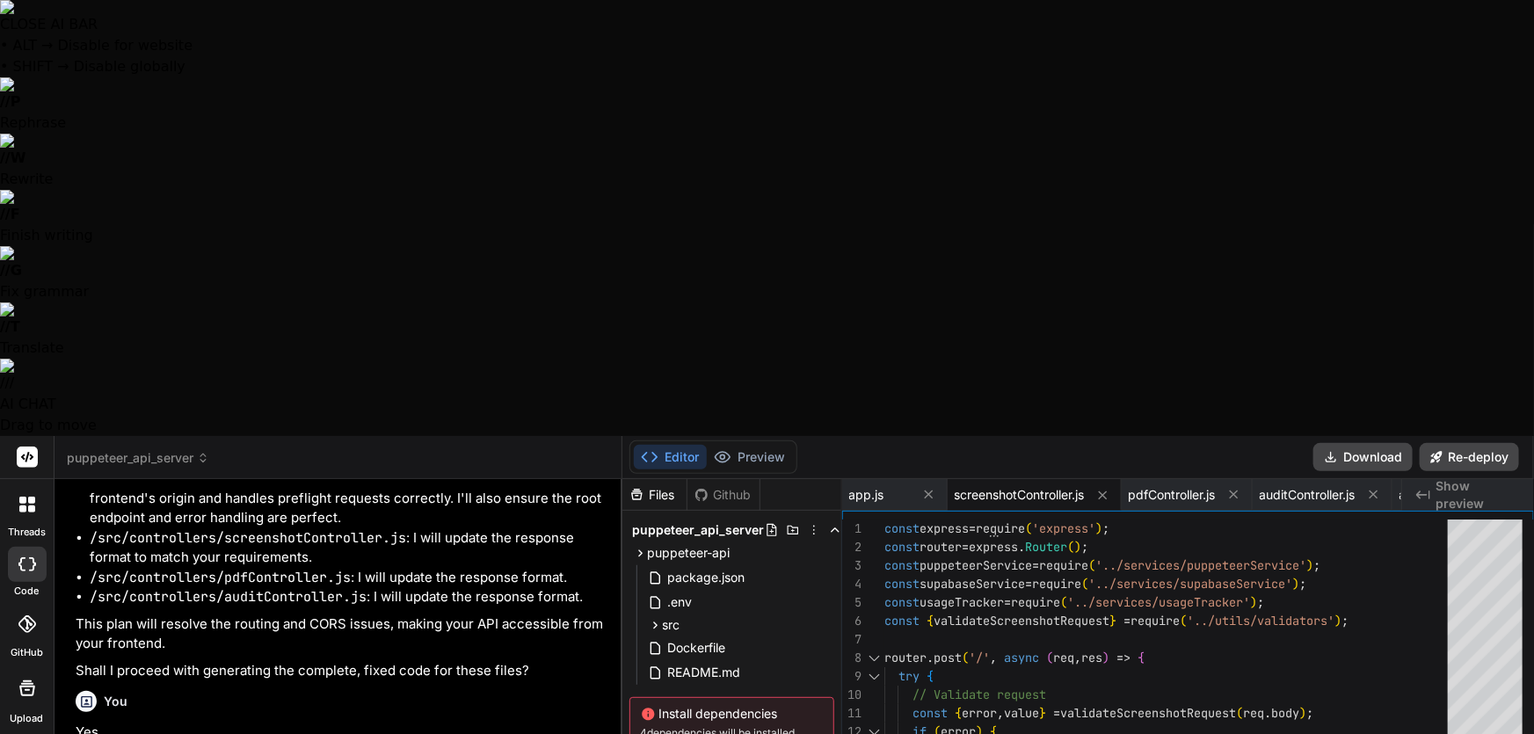
type textarea "x"
type textarea ""src": "/(.*)", "dest": "/puppeteer-api/src/app.js" } ] }"
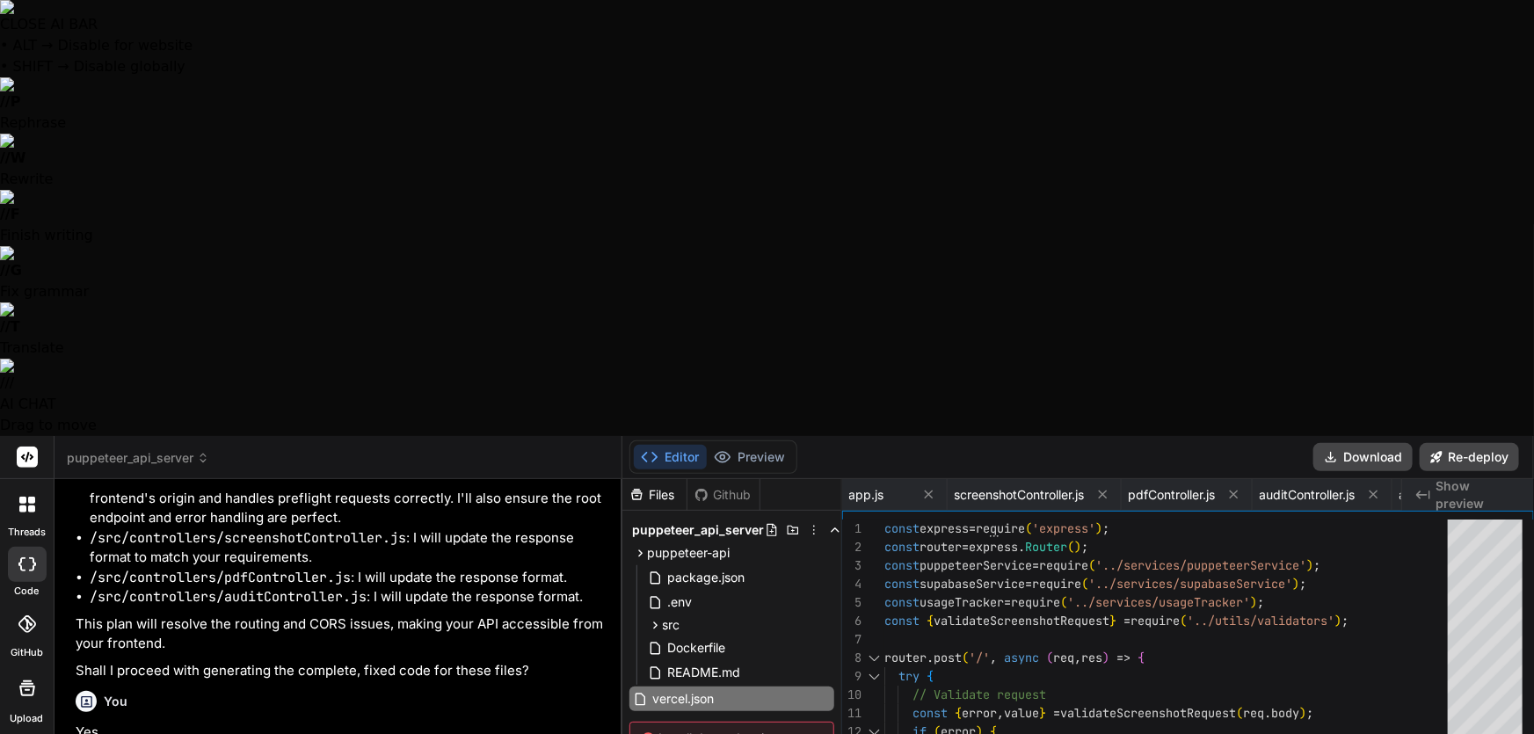
type textarea "x"
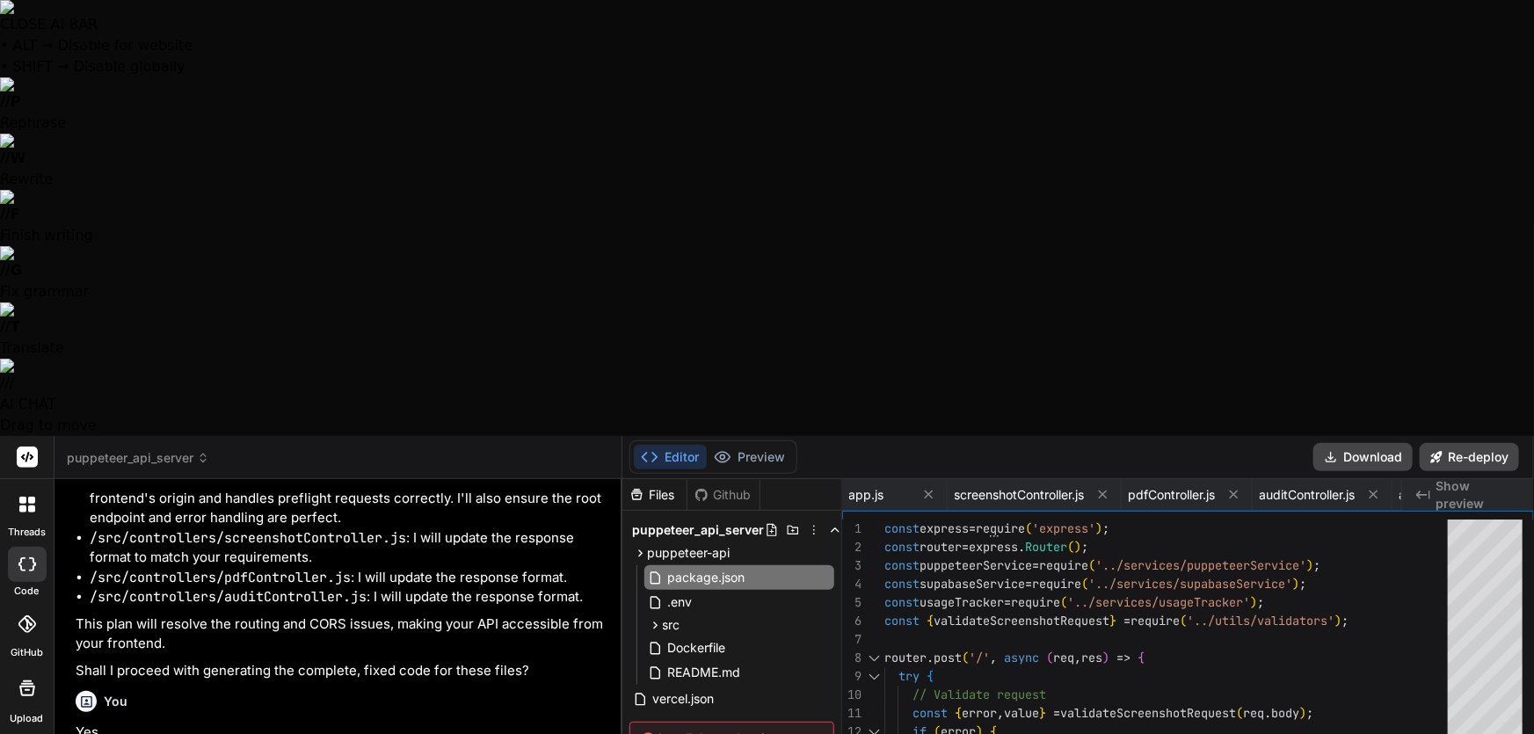
type textarea "x"
type textarea "details: err.message }); }); app.listen(PORT, () => { [DOMAIN_NAME](`Server run…"
type textarea "x"
type textarea "data: { presets: puppeteerService.getPresets() } }); }); module.exports = route…"
type textarea "x"
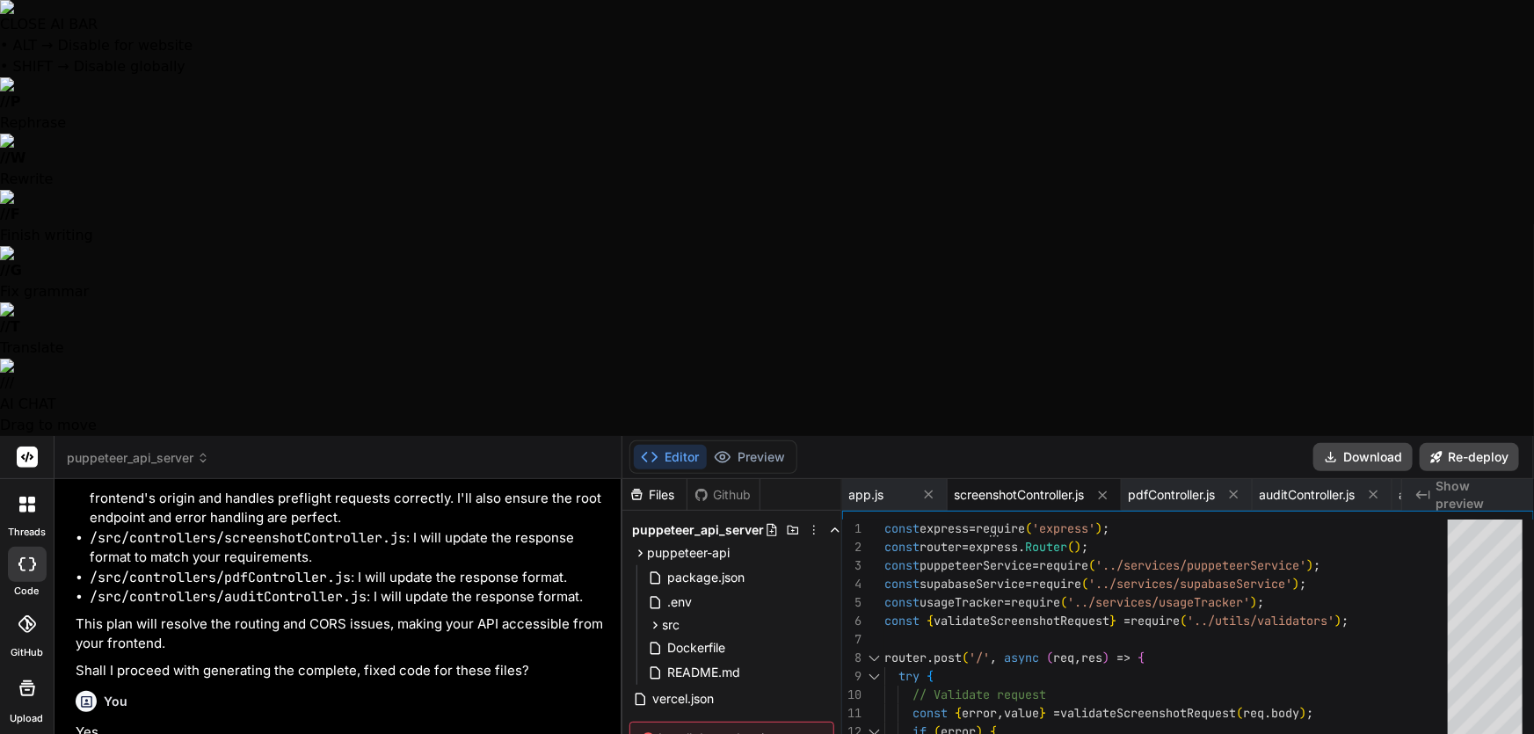
type textarea "} catch (error) { console.error('PDF generation error:', error); res.status(500…"
type textarea "x"
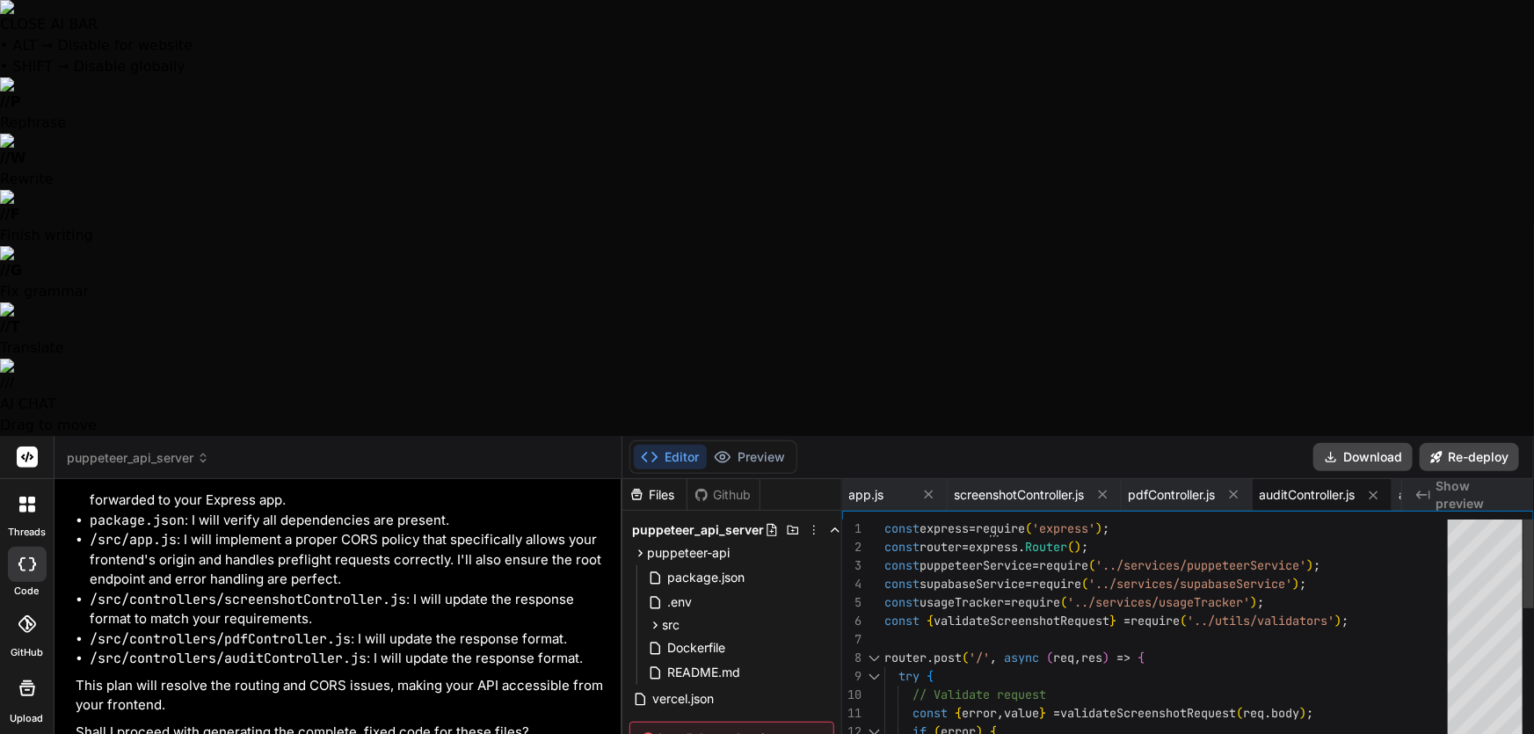
type textarea "x"
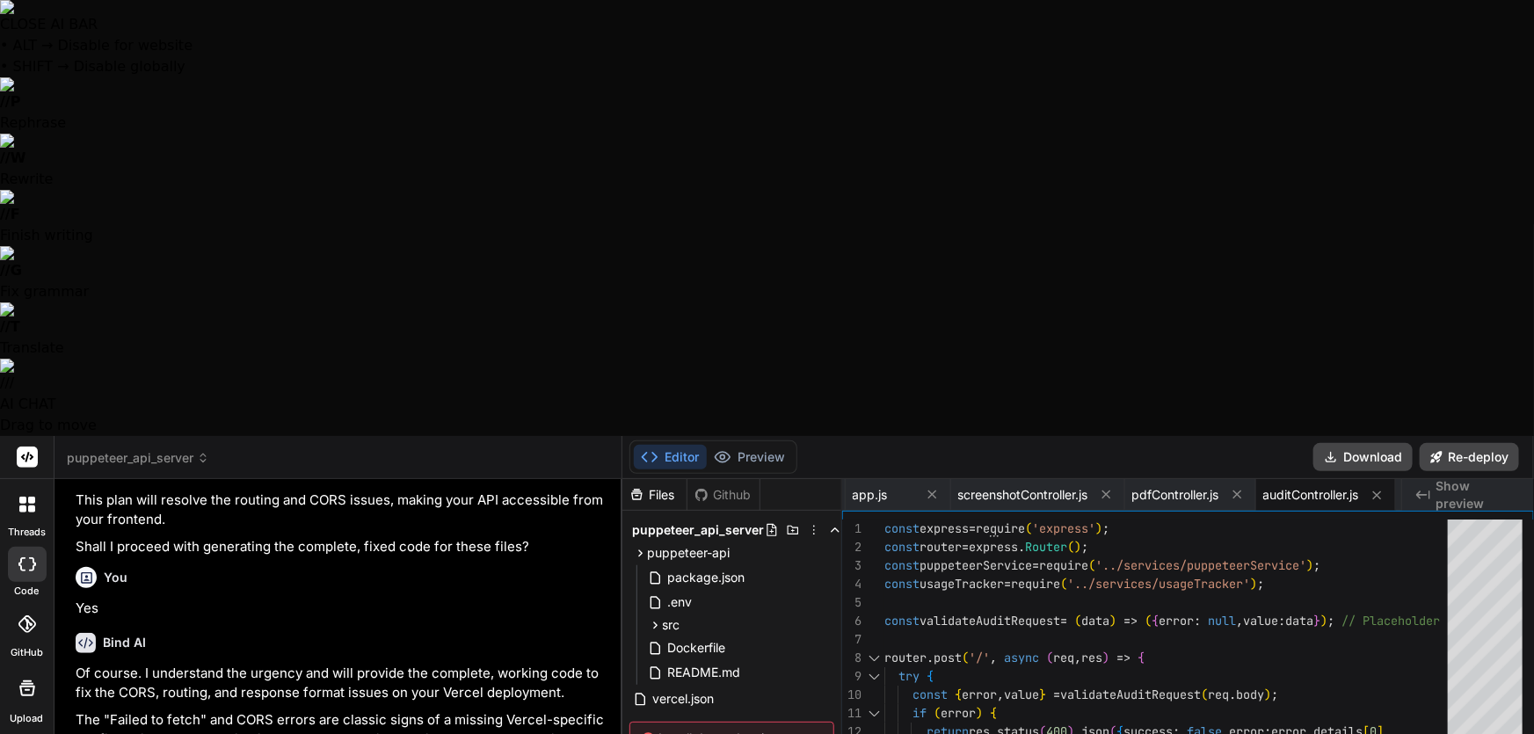
scroll to position [13765, 0]
type textarea "S"
type textarea "x"
type textarea "So"
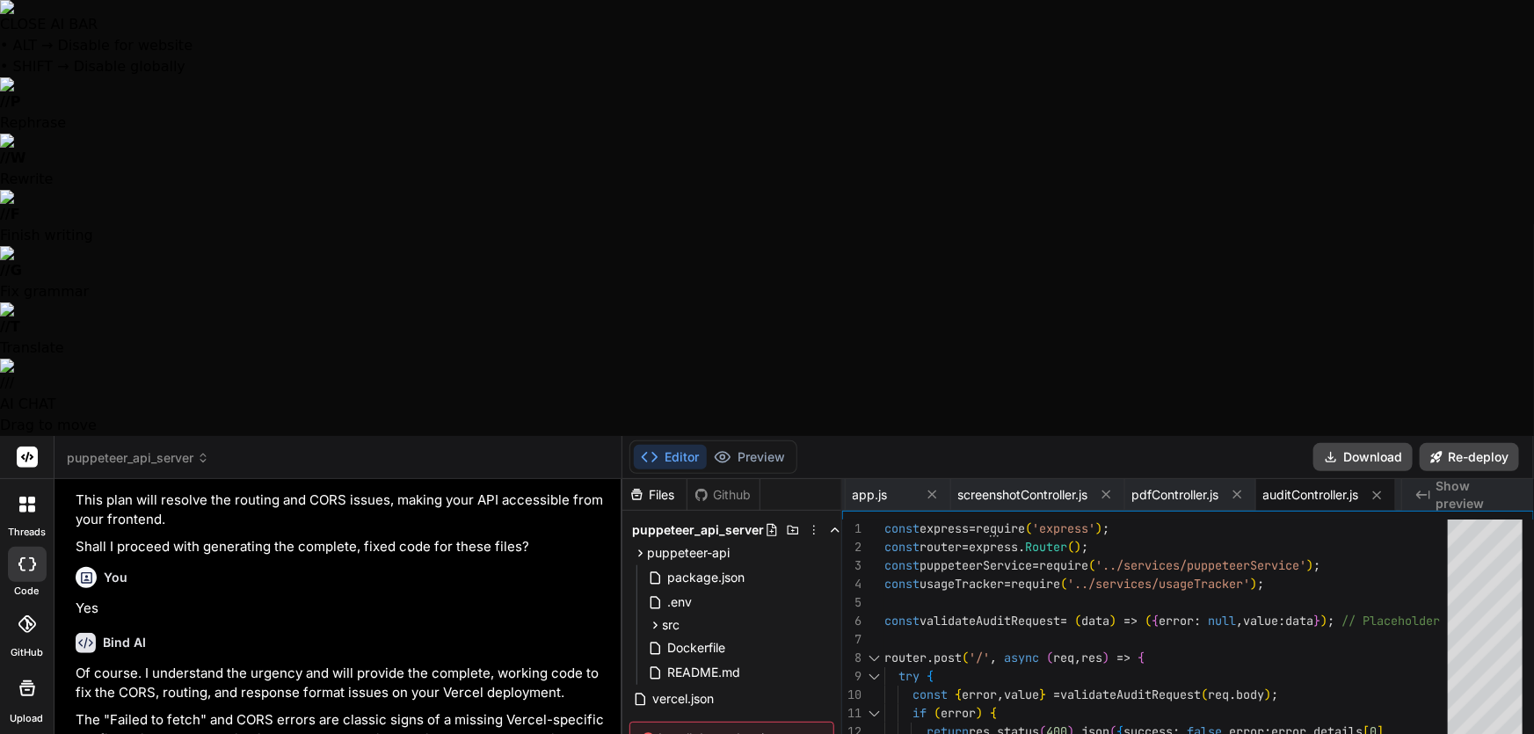
type textarea "x"
type textarea "So"
type textarea "x"
type textarea "So I"
type textarea "x"
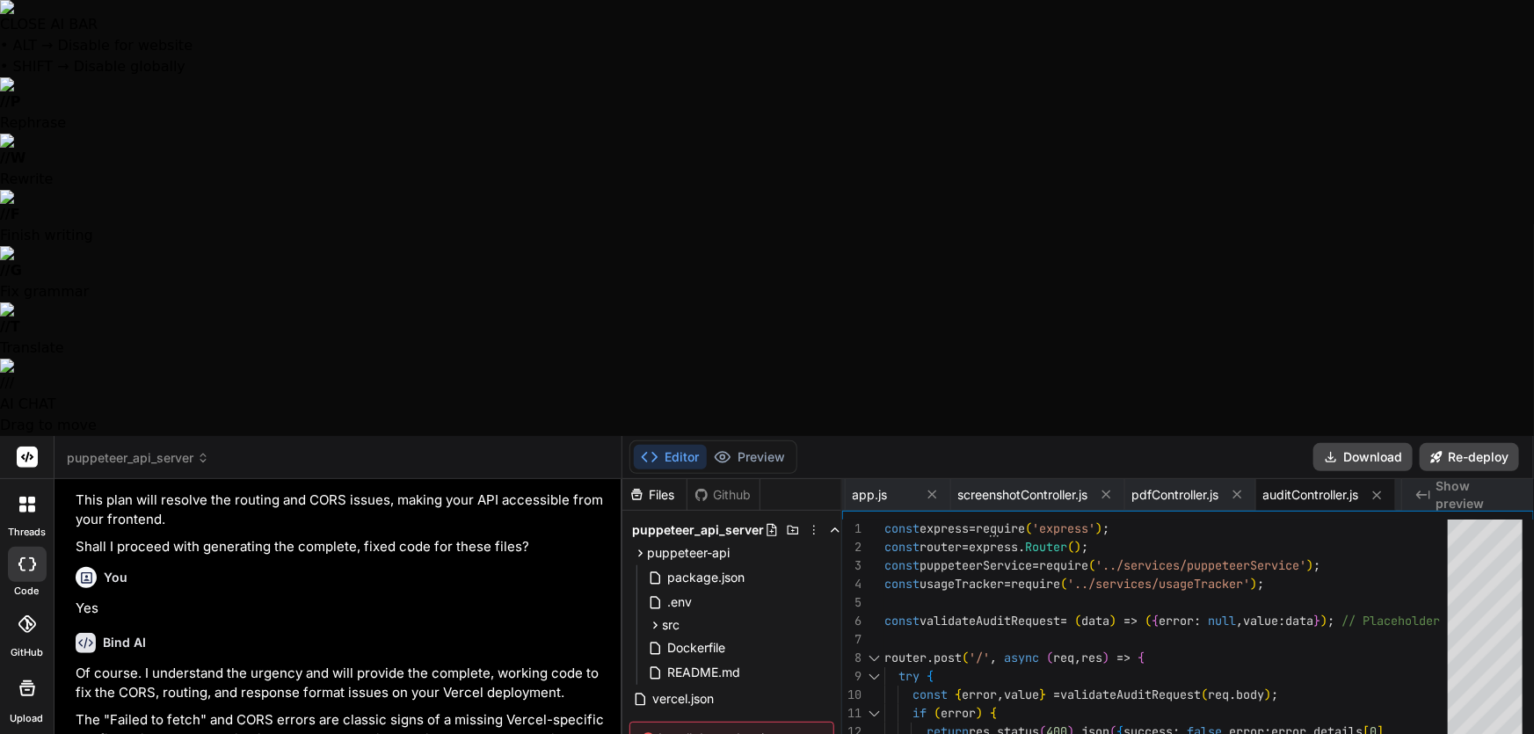
type textarea "So I"
type textarea "x"
type textarea "So I j"
type textarea "x"
type textarea "So I ju"
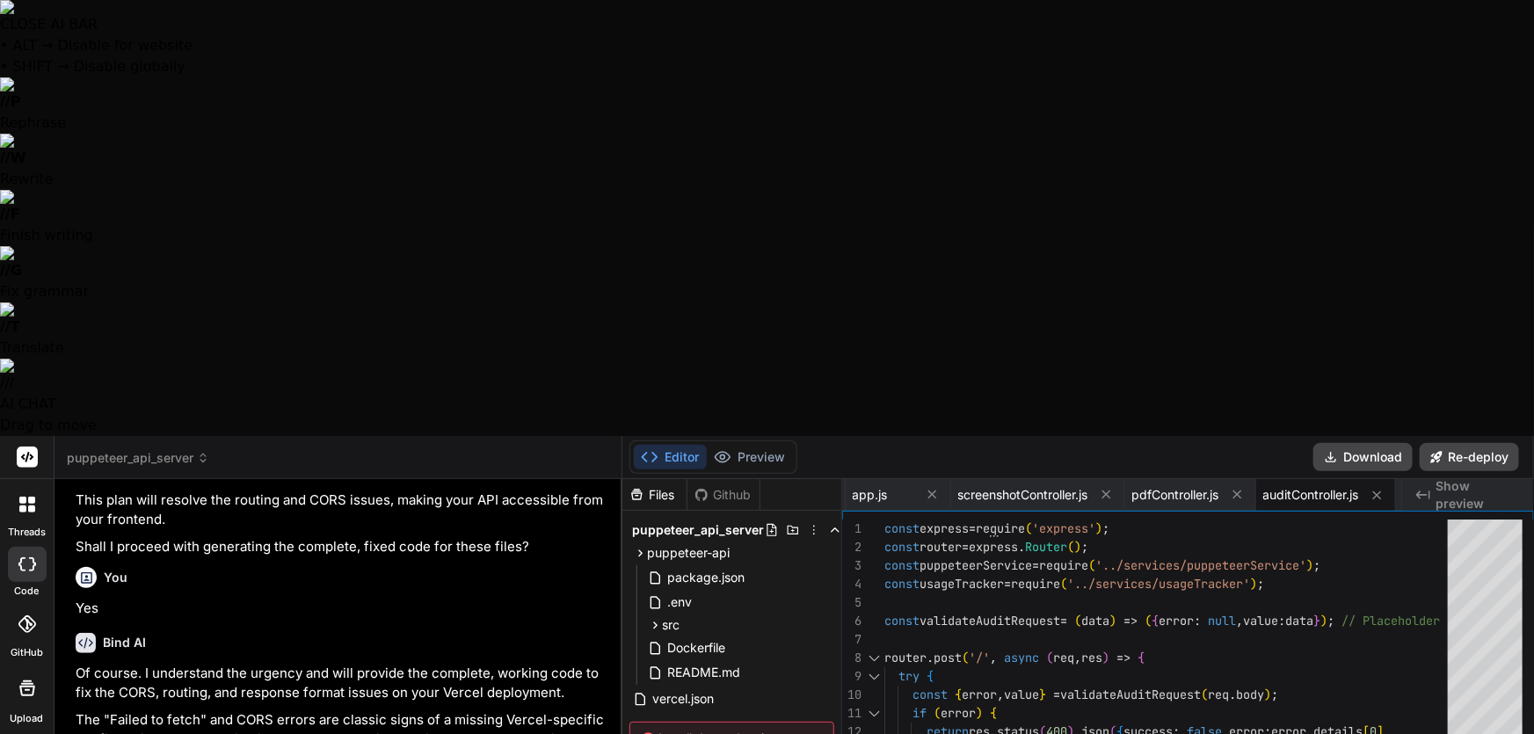
type textarea "x"
type textarea "So I jus"
type textarea "x"
type textarea "So I just"
type textarea "x"
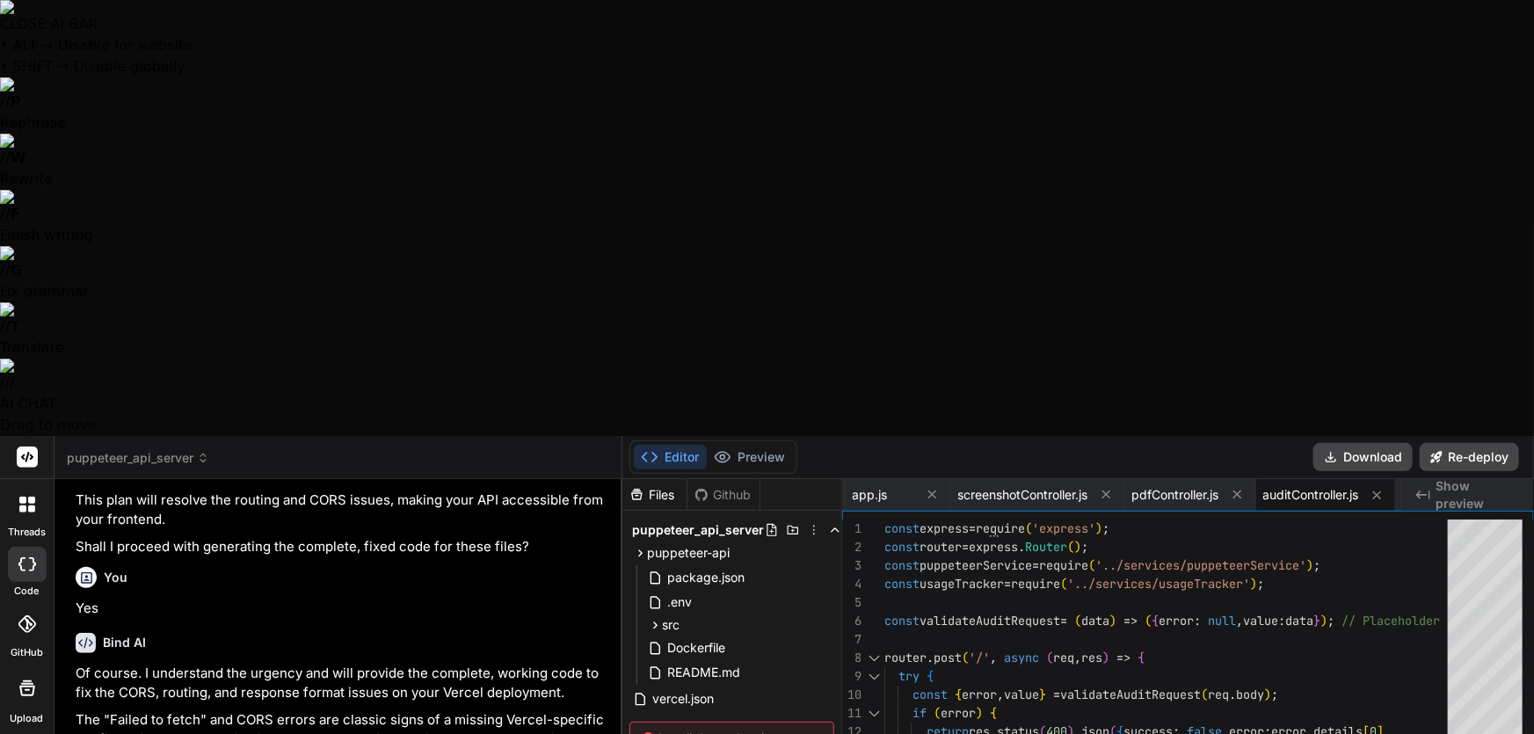
type textarea "So I just"
type textarea "x"
type textarea "So I just r"
type textarea "x"
type textarea "So I just re"
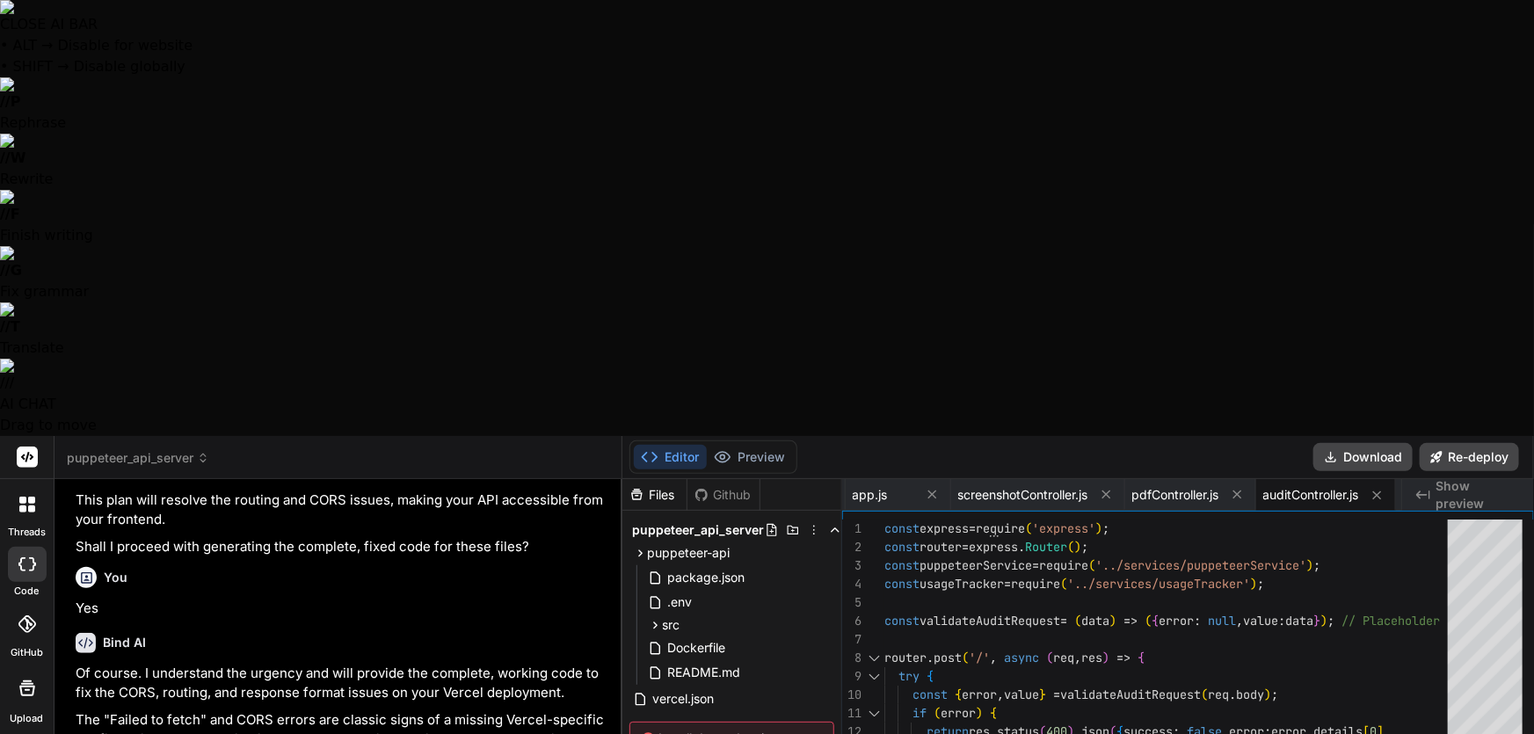
type textarea "x"
type textarea "So I just red"
type textarea "x"
type textarea "So I just rede"
type textarea "x"
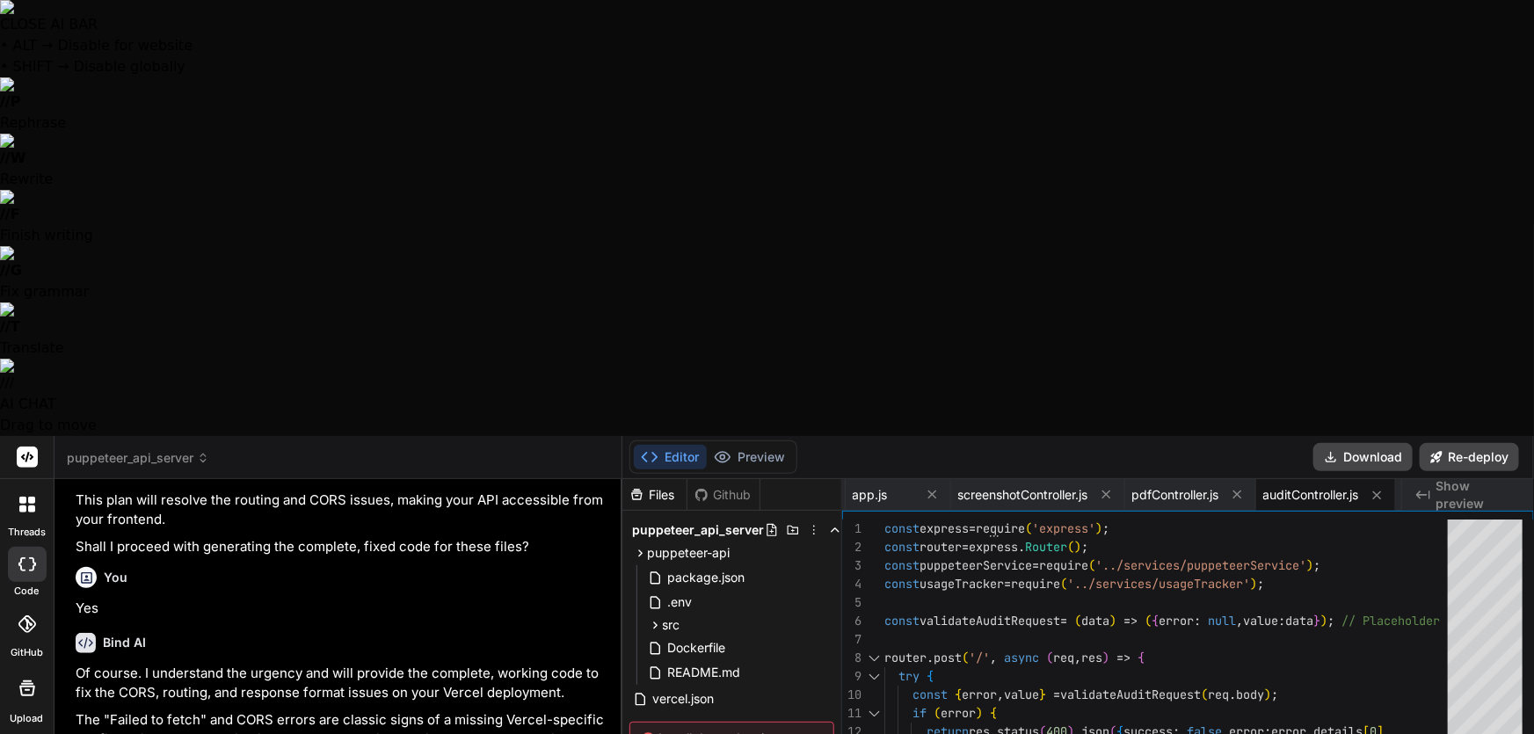
type textarea "So I just redep"
type textarea "x"
type textarea "So I just redepl"
type textarea "x"
type textarea "So I just redeplo"
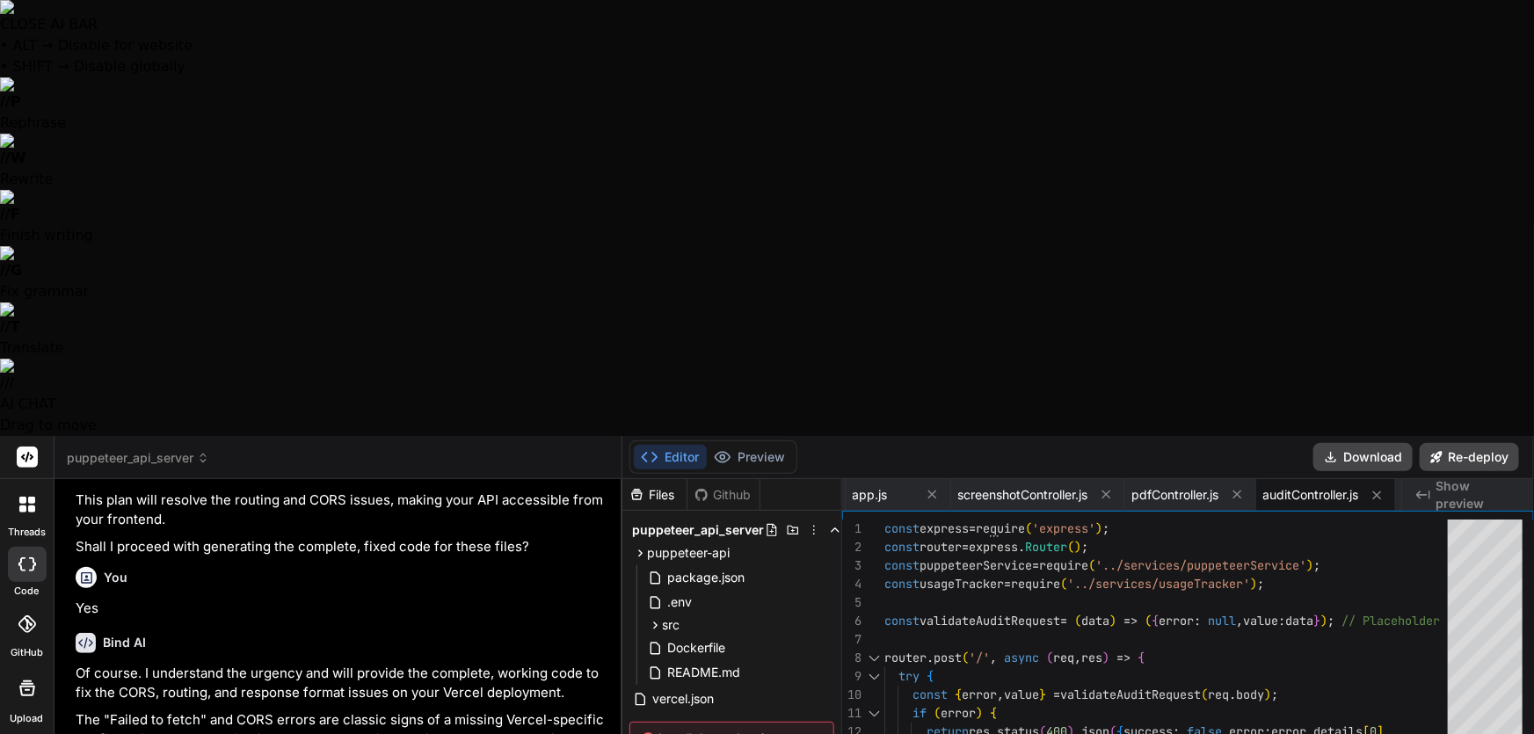
type textarea "x"
type textarea "So I just redeploy"
type textarea "x"
type textarea "So I just redeploy"
type textarea "x"
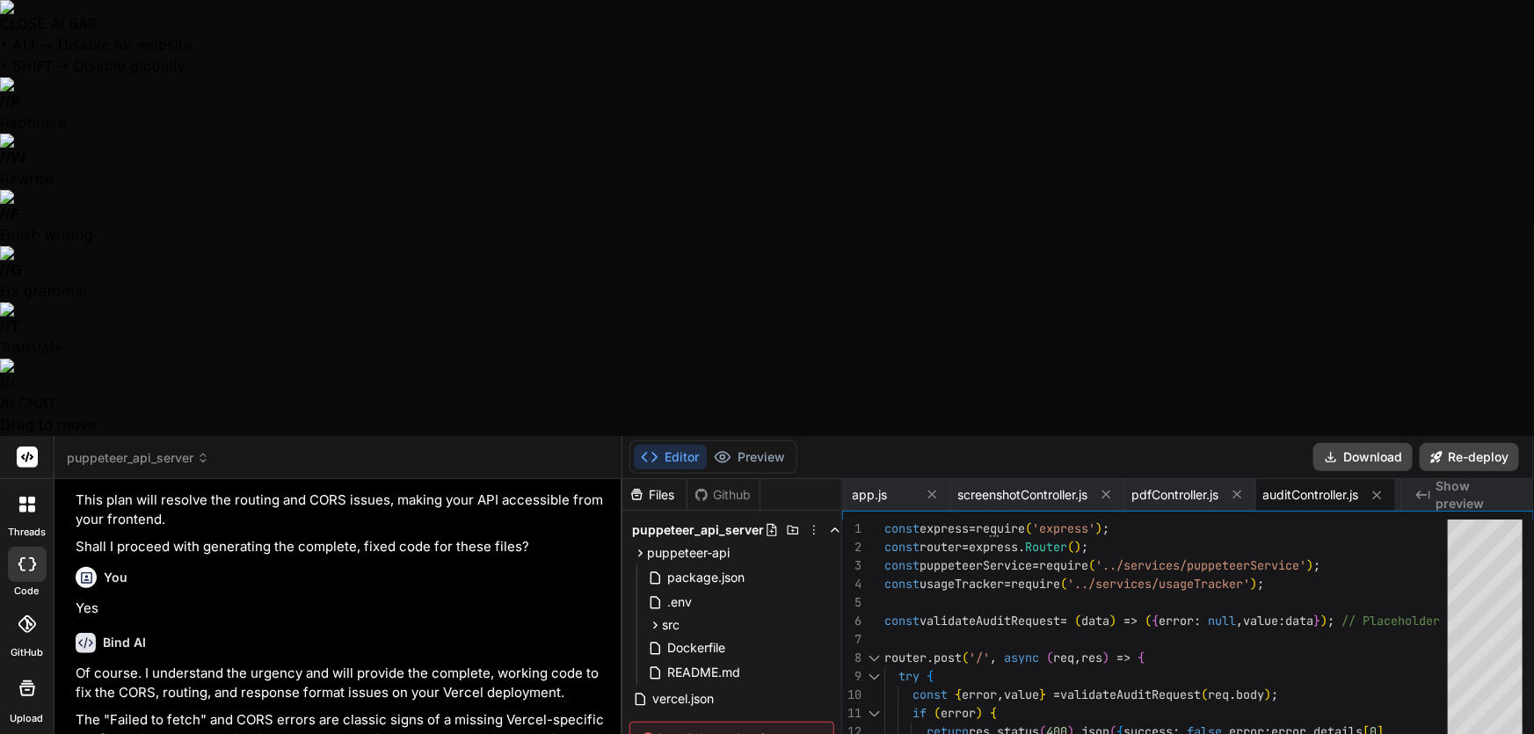
type textarea "So I just redeploy a"
type textarea "x"
type textarea "So I just redeploy an"
type textarea "x"
type textarea "So I just redeploy and"
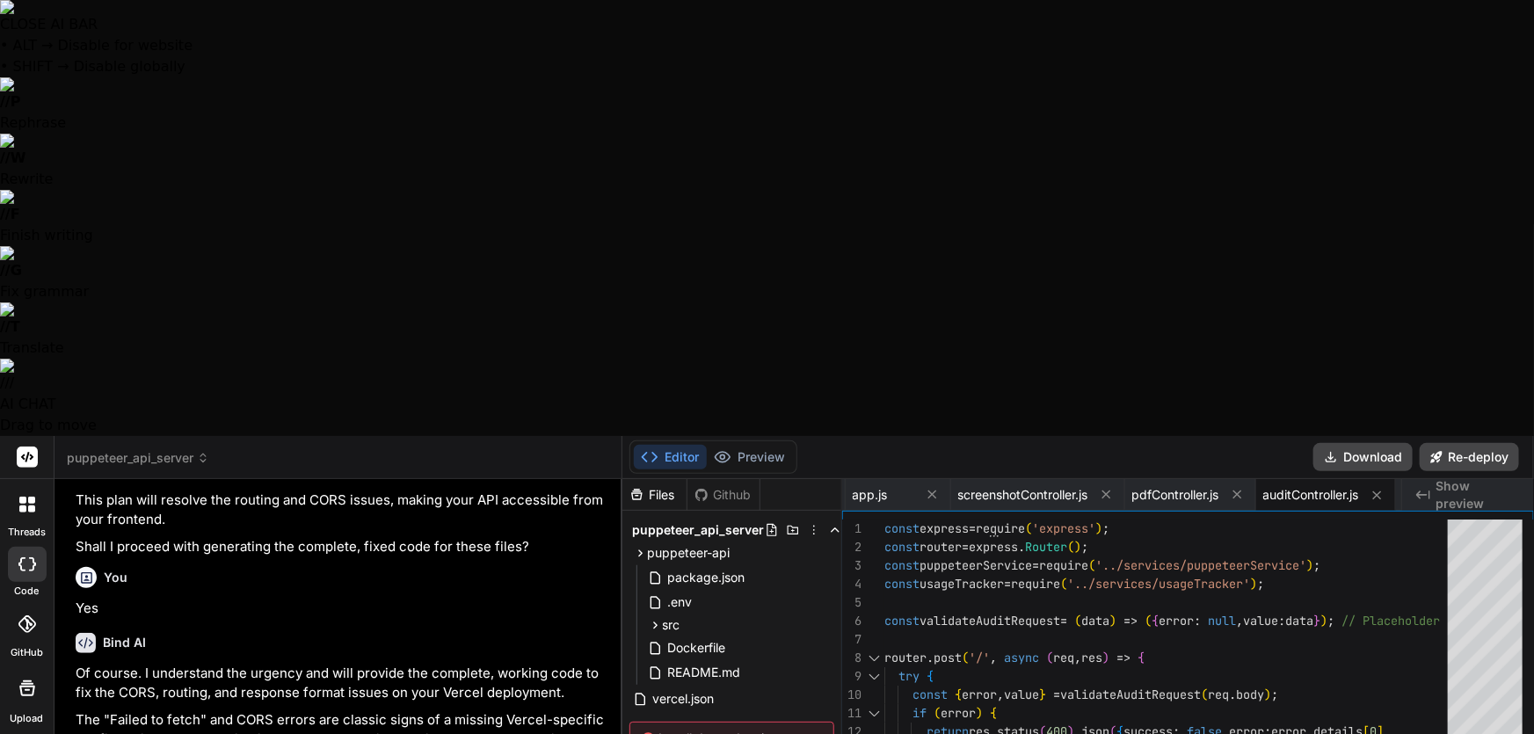
type textarea "x"
type textarea "So I just redeploy and"
type textarea "x"
type textarea "So I just redeploy and r"
type textarea "x"
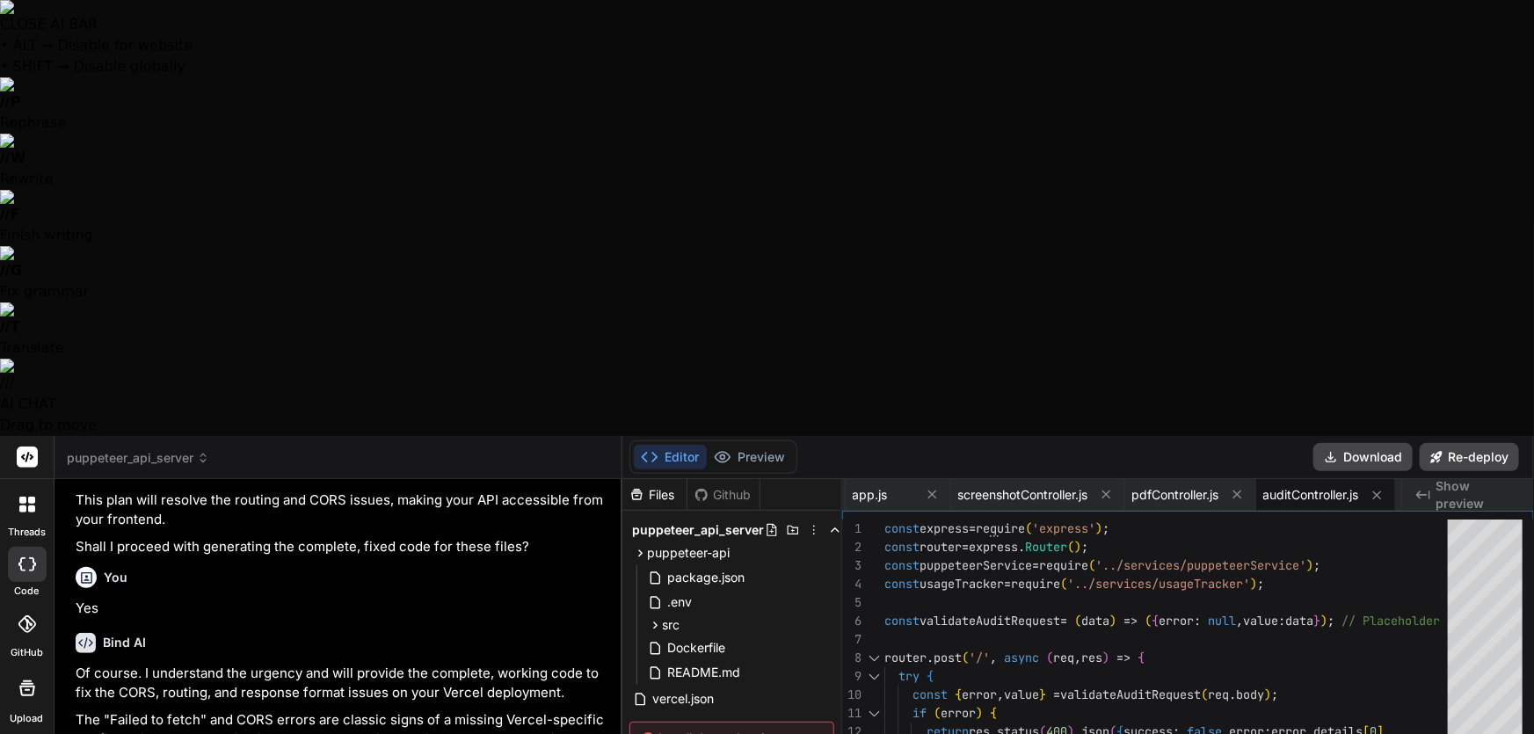
type textarea "So I just redeploy and re"
type textarea "x"
type textarea "So I just redeploy and re"
type textarea "x"
type textarea "So I just redeploy and re"
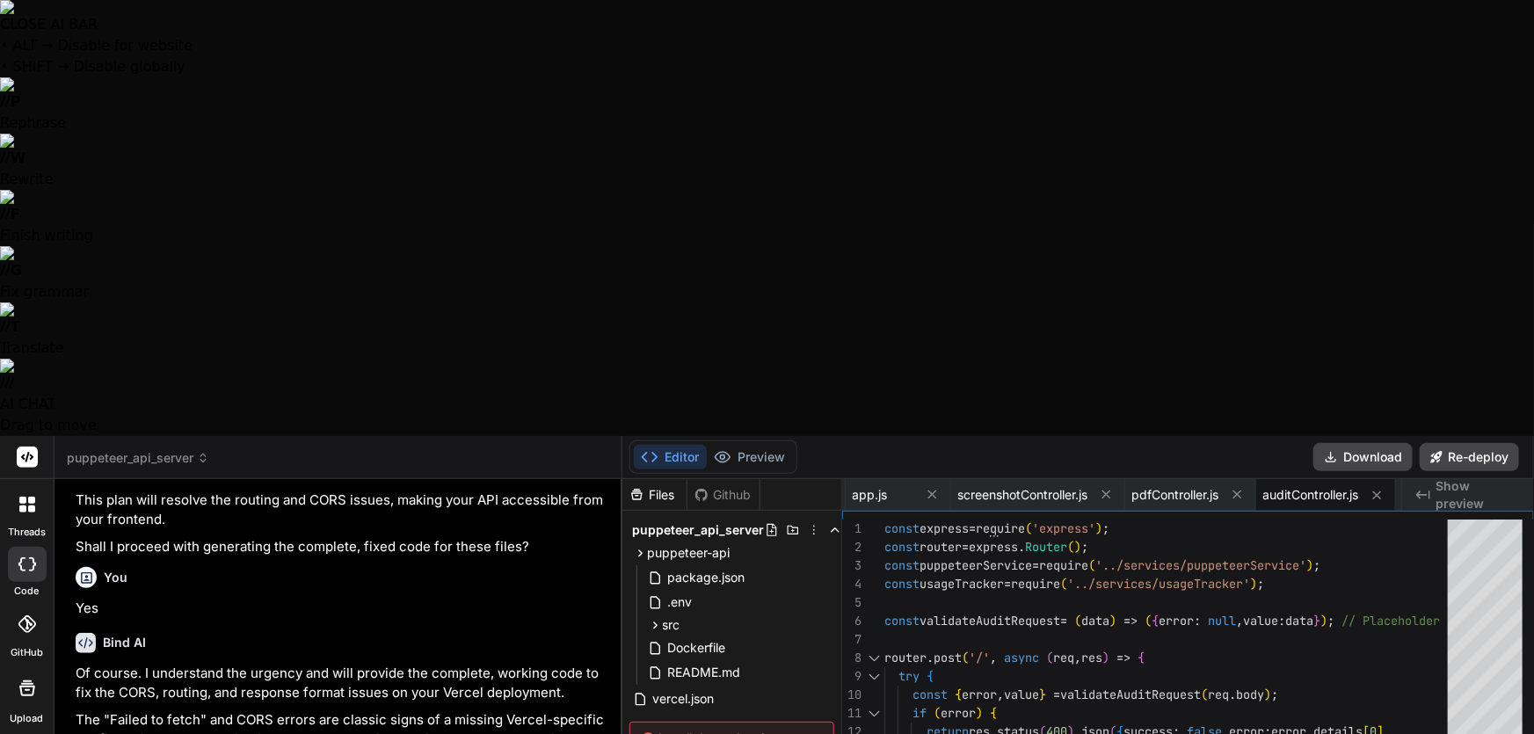
type textarea "x"
type textarea "So I just redeploy and ret"
type textarea "x"
type textarea "So I just redeploy and rete"
type textarea "x"
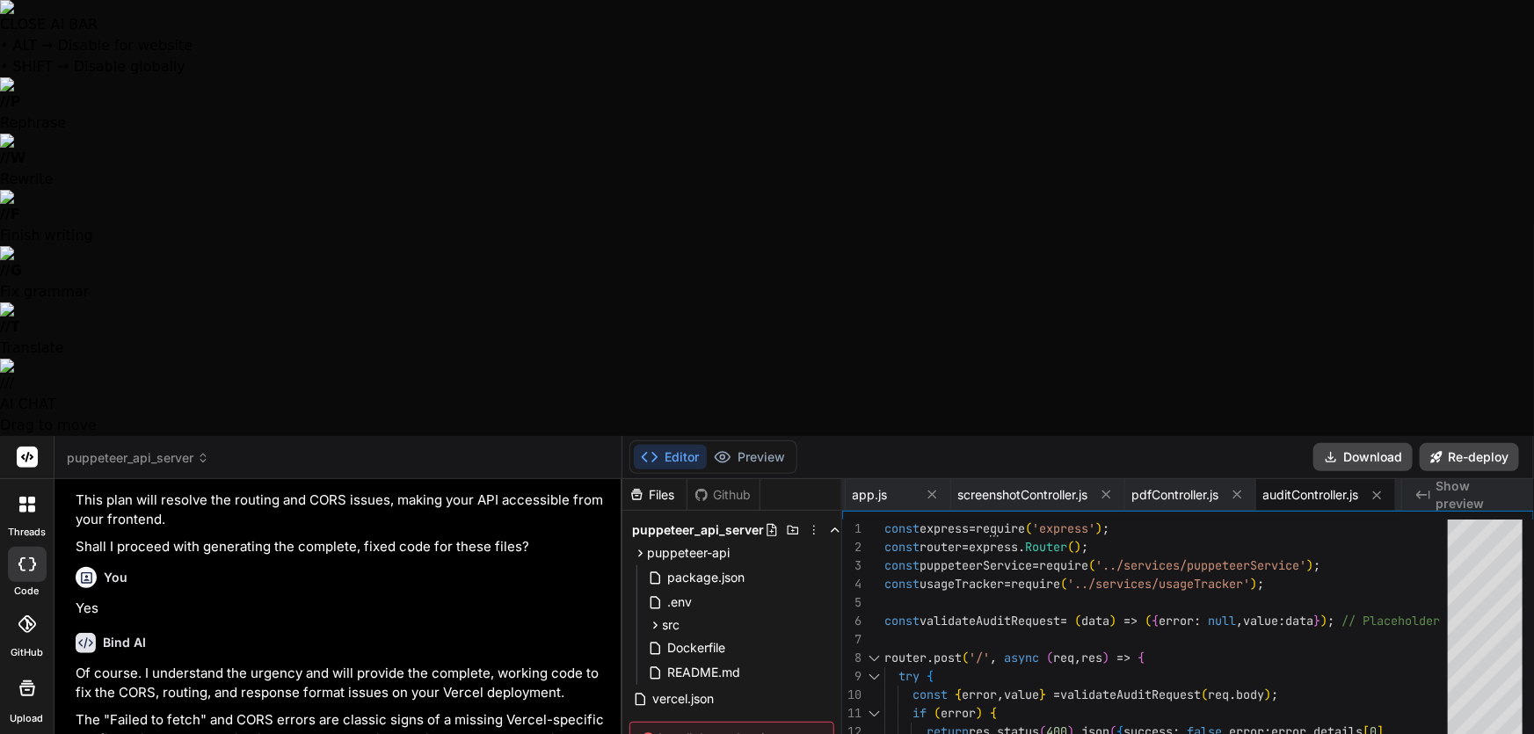
type textarea "So I just redeploy and retes"
type textarea "x"
type textarea "So I just redeploy and retest"
type textarea "x"
type textarea "So I just redeploy and retest?"
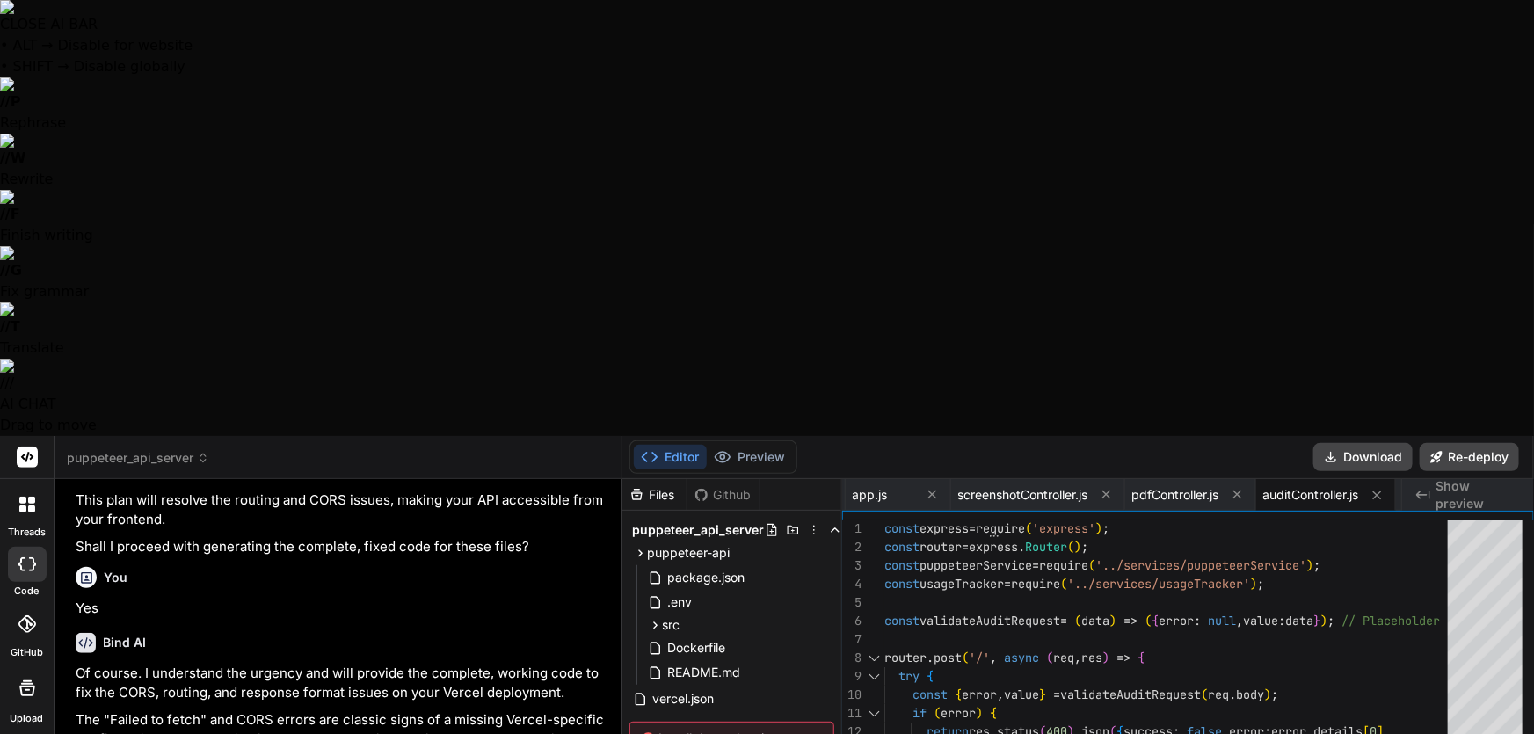
type textarea "x"
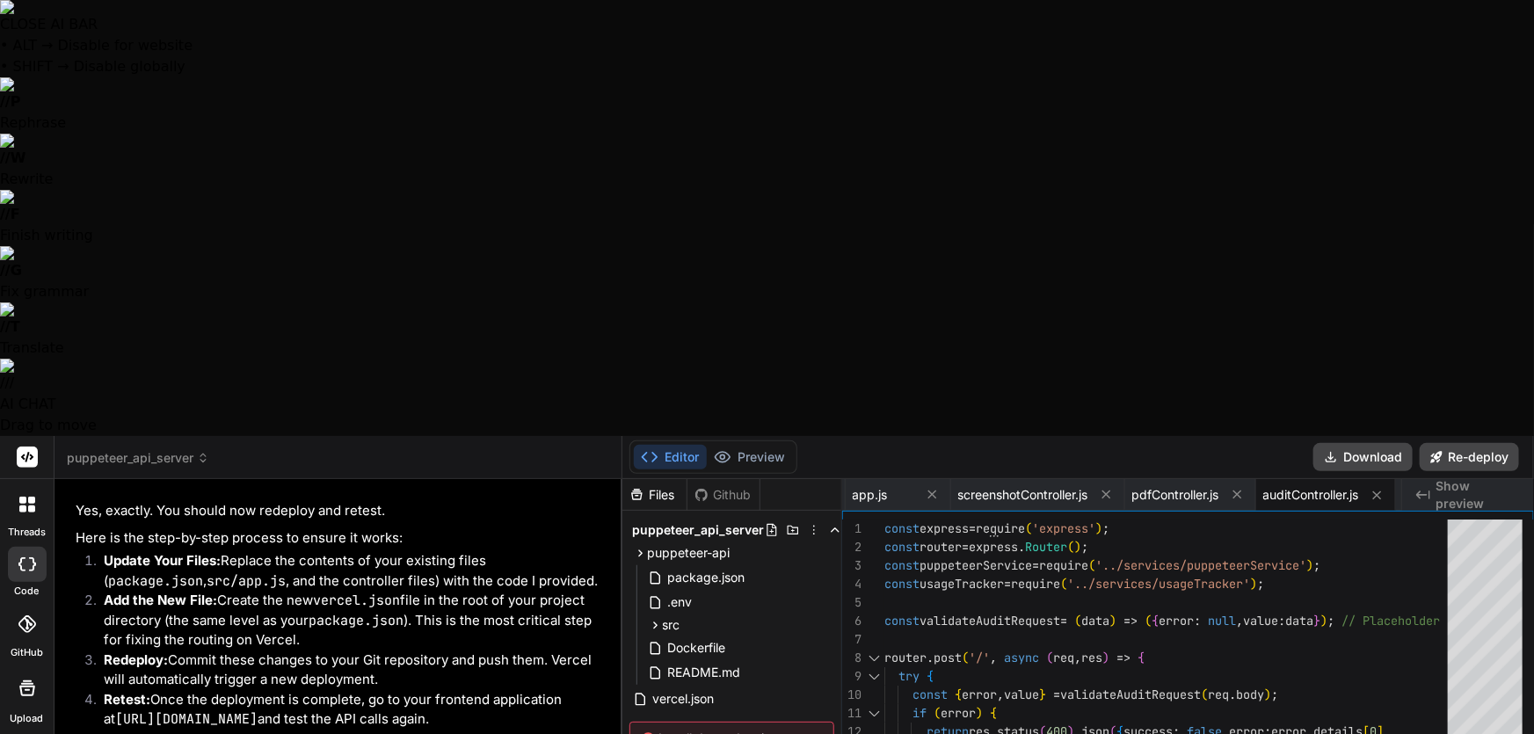
scroll to position [14432, 0]
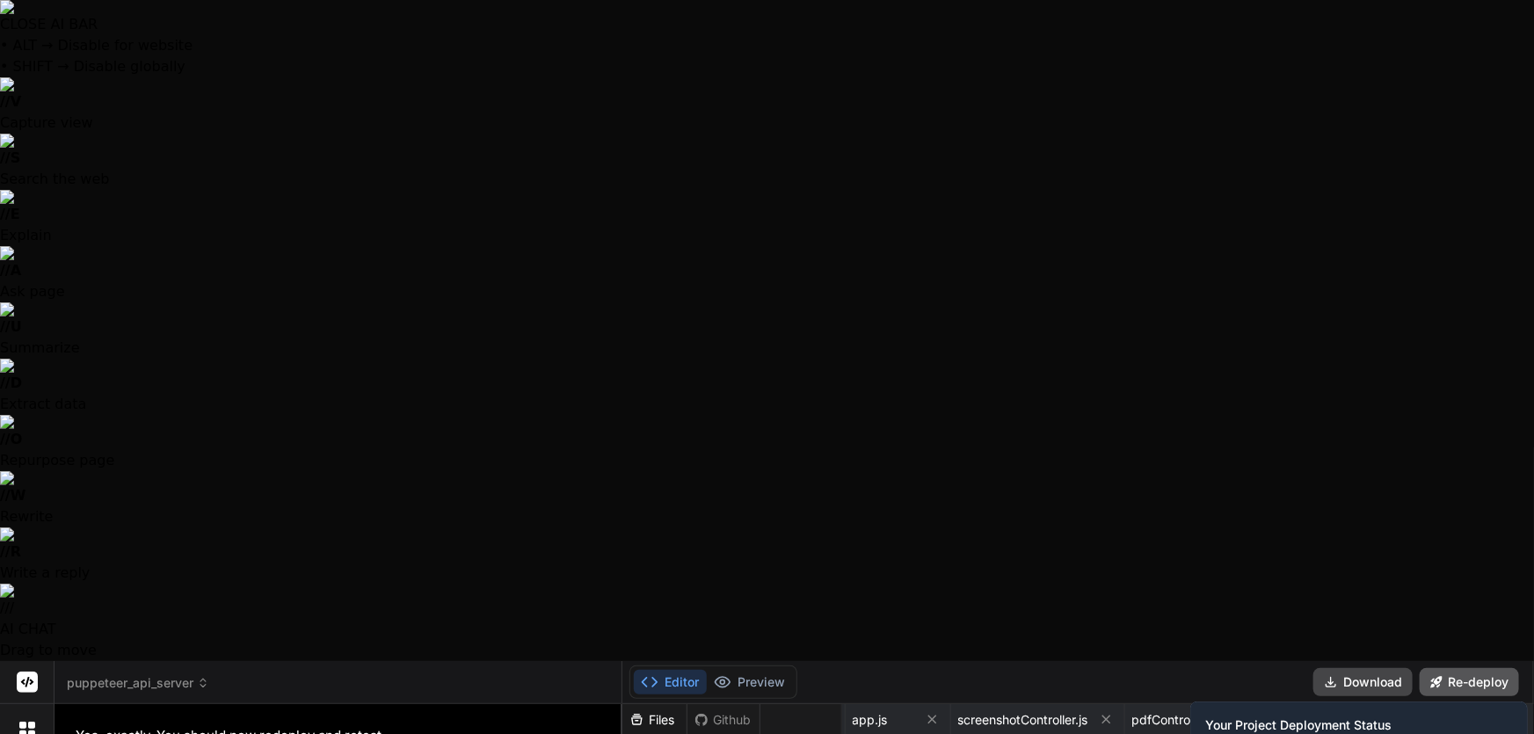
click at [1477, 668] on button "Re-deploy" at bounding box center [1469, 682] width 99 height 28
type textarea "x"
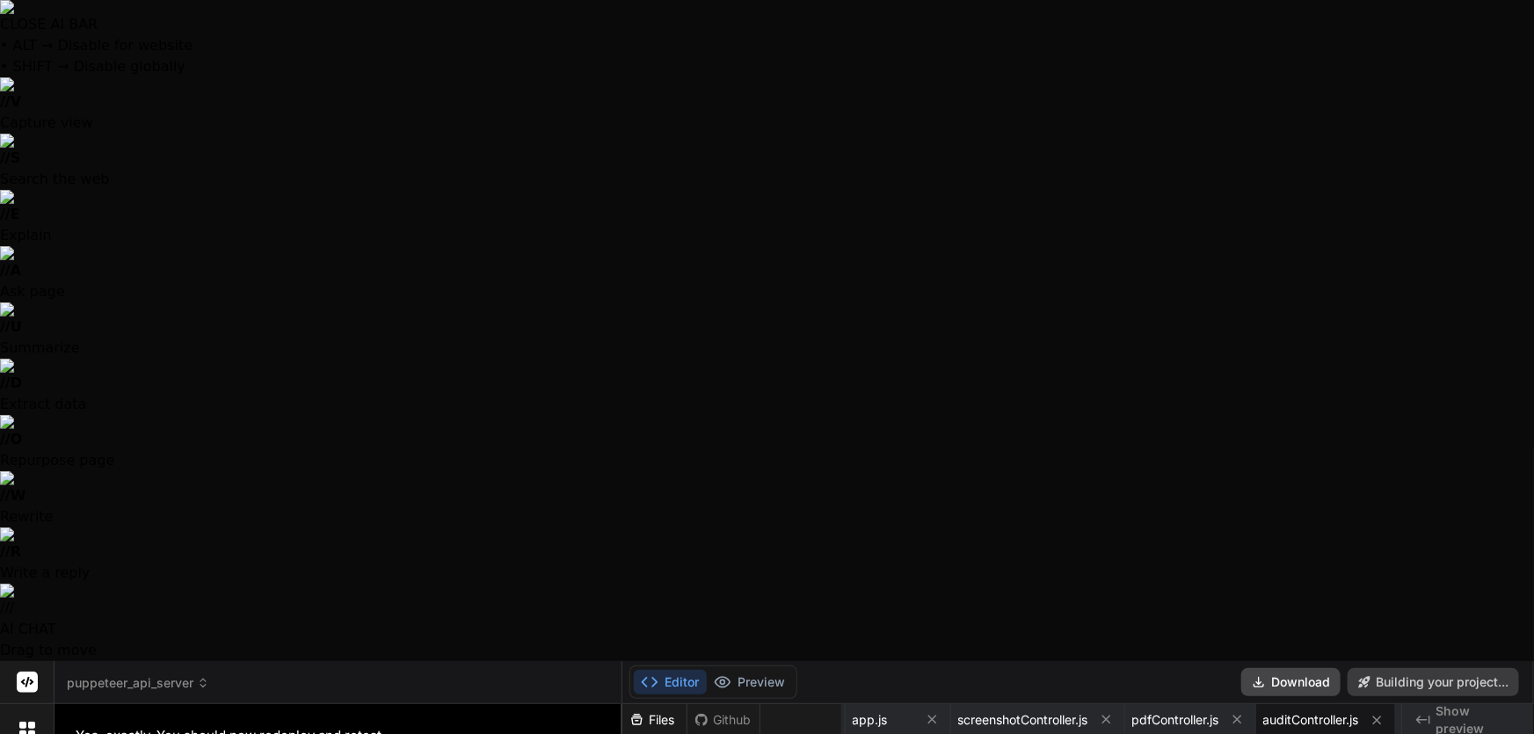
type textarea "# Server PORT=3001 NODE_ENV=production # Supabase SUPABASE_URL=[URL][DOMAIN_NAM…"
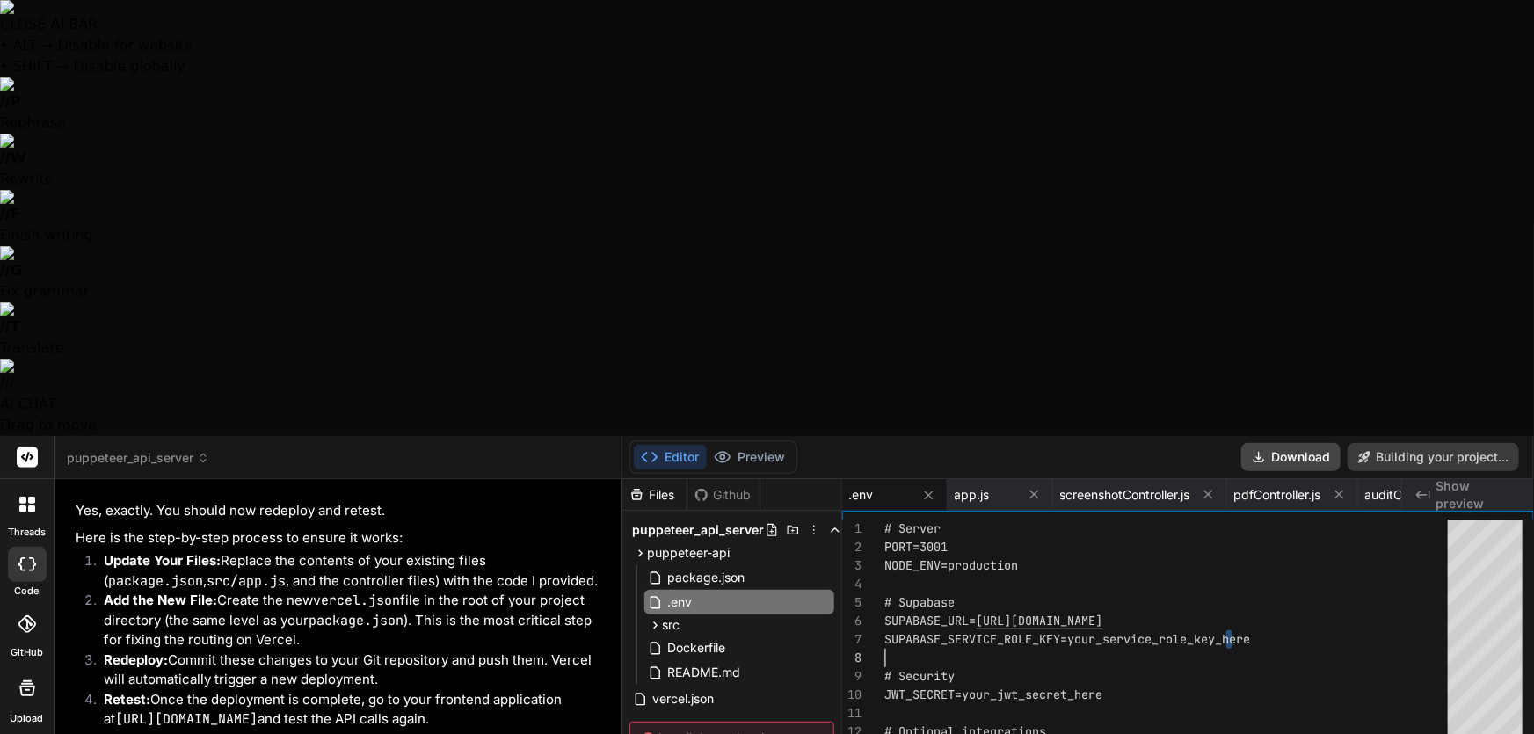
drag, startPoint x: 1250, startPoint y: 201, endPoint x: 1104, endPoint y: 211, distance: 146.2
click at [1104, 519] on div "# Server PORT=3001 NODE_ENV=production # Supabase SUPABASE_URL= [URL][DOMAIN_NA…" at bounding box center [1171, 745] width 574 height 452
type textarea "x"
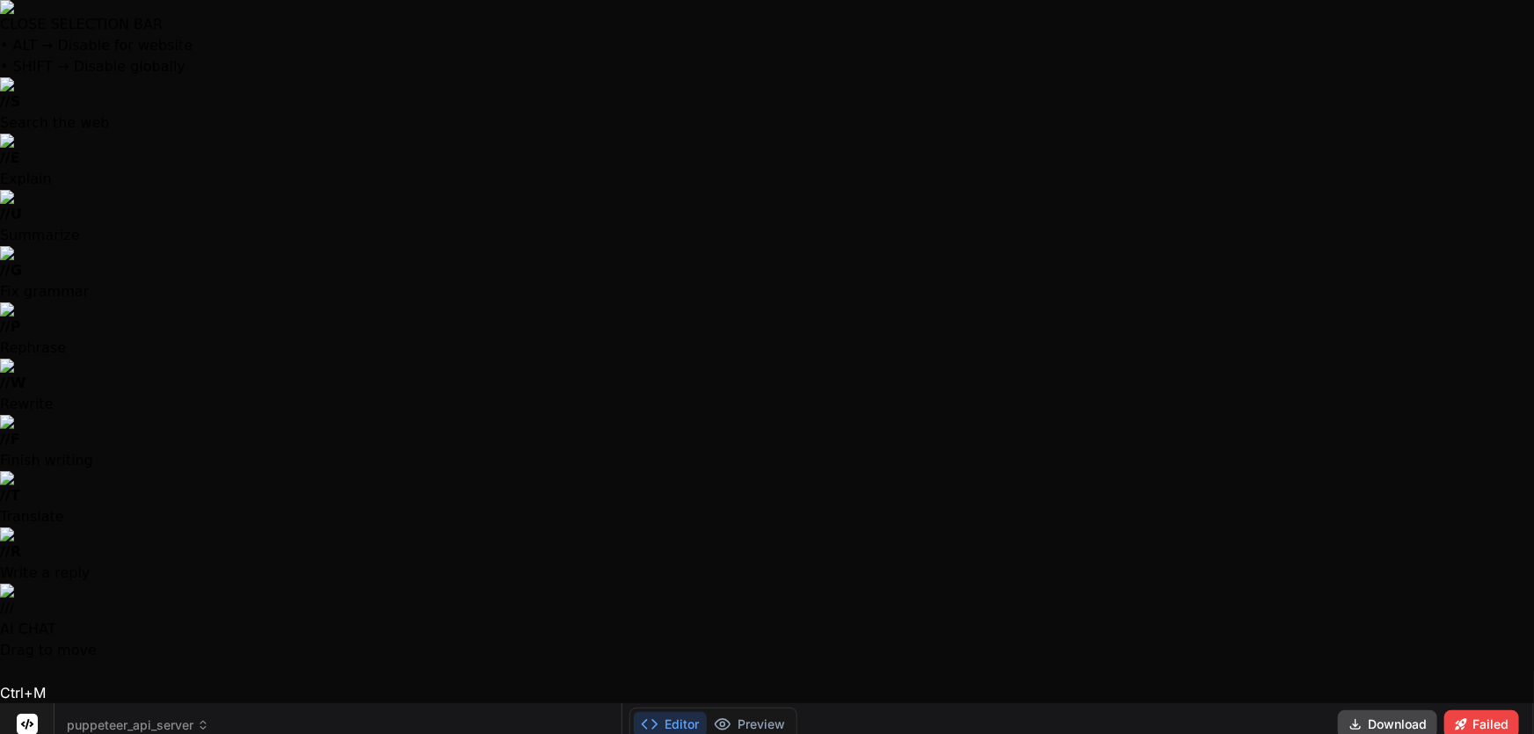
drag, startPoint x: 1070, startPoint y: 201, endPoint x: 1079, endPoint y: 206, distance: 10.6
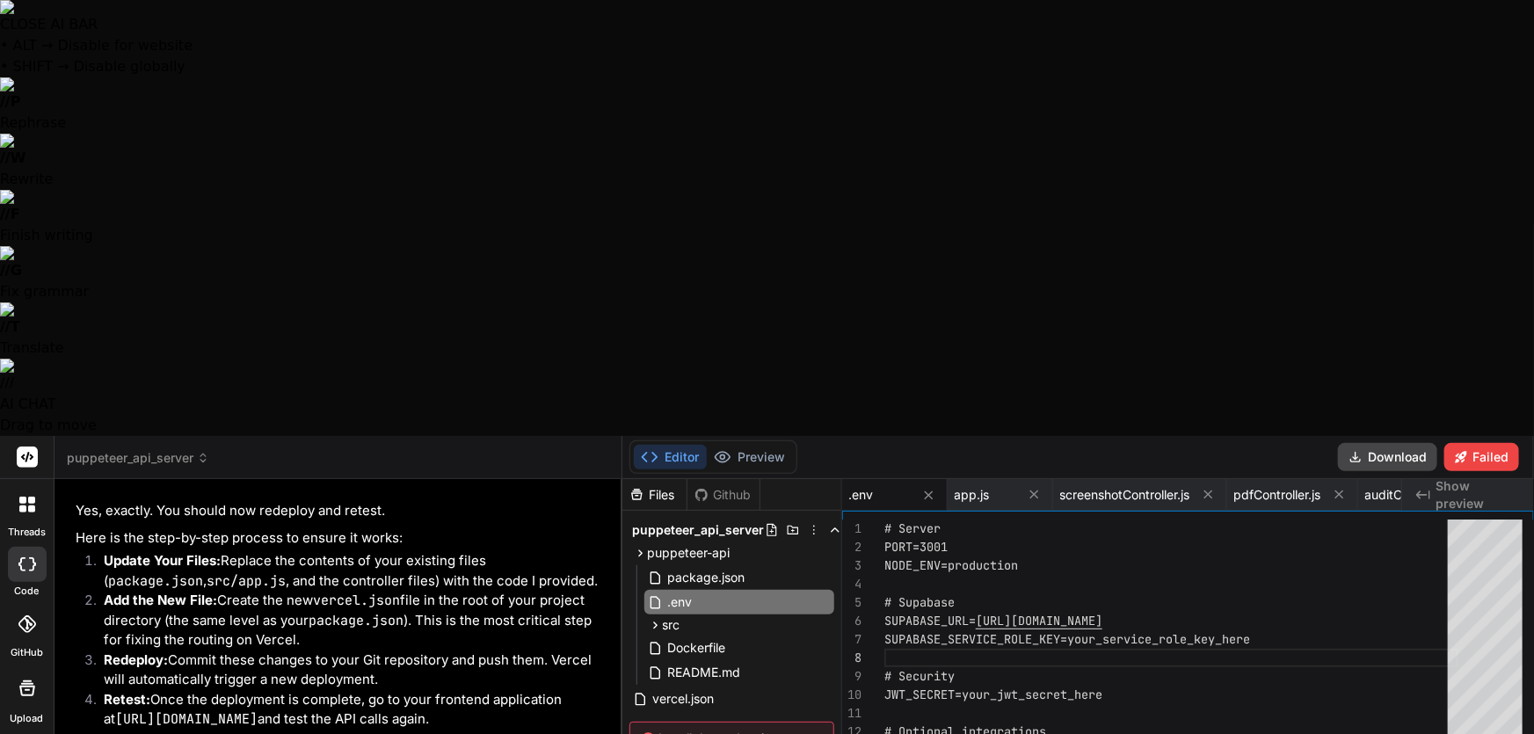
click at [1248, 519] on div "# Server PORT=3001 NODE_ENV=production # Supabase SUPABASE_URL= [URL][DOMAIN_NA…" at bounding box center [1171, 745] width 574 height 452
click at [1240, 519] on div "# Server PORT=3001 NODE_ENV=production # Supabase SUPABASE_URL= [URL][DOMAIN_NA…" at bounding box center [1171, 745] width 574 height 452
click at [1257, 519] on div "# Server PORT=3001 NODE_ENV=production # Supabase SUPABASE_URL= [URL][DOMAIN_NA…" at bounding box center [1171, 745] width 574 height 452
click at [1256, 519] on div "# Server PORT=3001 NODE_ENV=production # Supabase SUPABASE_URL= [URL][DOMAIN_NA…" at bounding box center [1171, 745] width 574 height 452
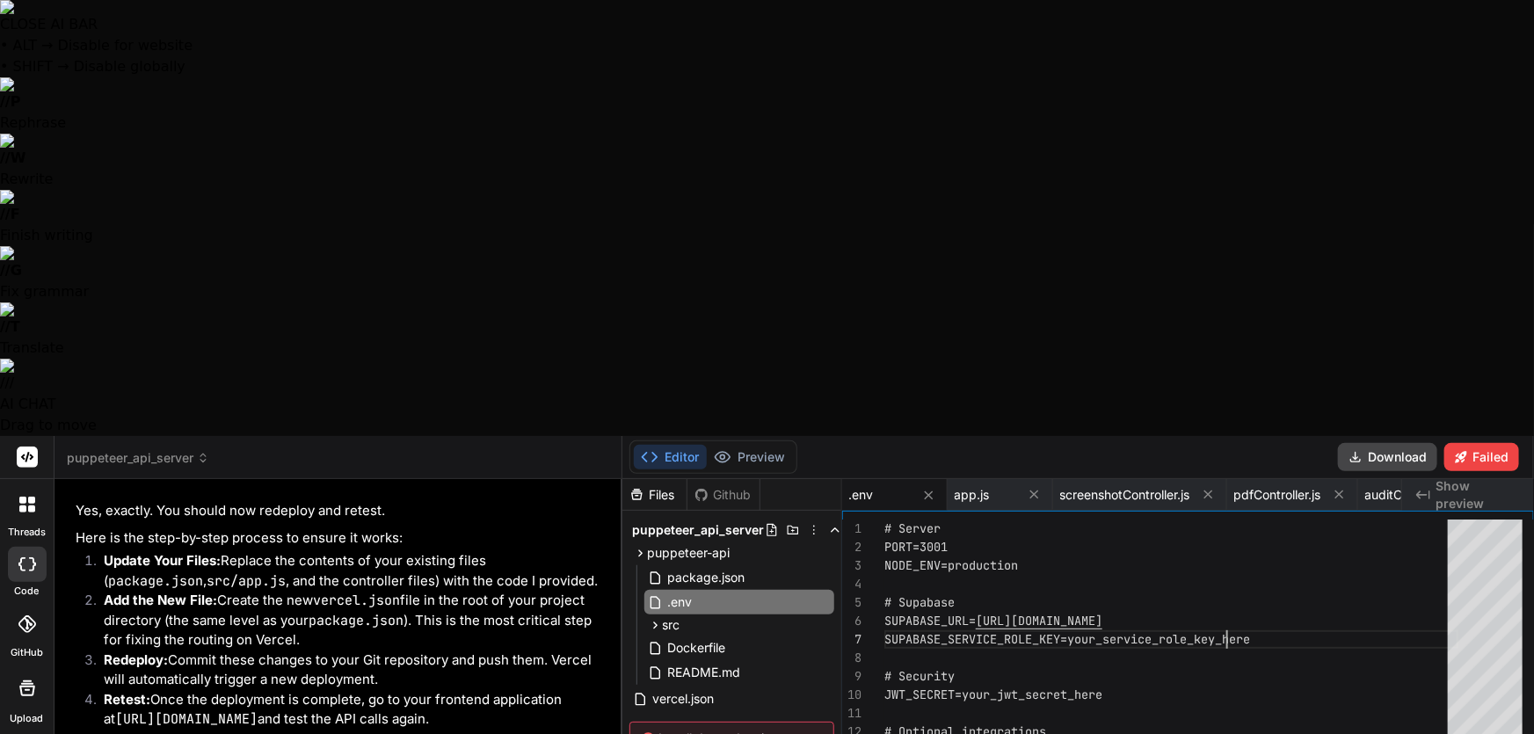
click at [1254, 519] on div "# Server PORT=3001 NODE_ENV=production # Supabase SUPABASE_URL= [URL][DOMAIN_NA…" at bounding box center [1171, 745] width 574 height 452
click at [1311, 519] on div "# Server PORT=3001 NODE_ENV=production # Supabase SUPABASE_URL= [URL][DOMAIN_NA…" at bounding box center [1171, 745] width 574 height 452
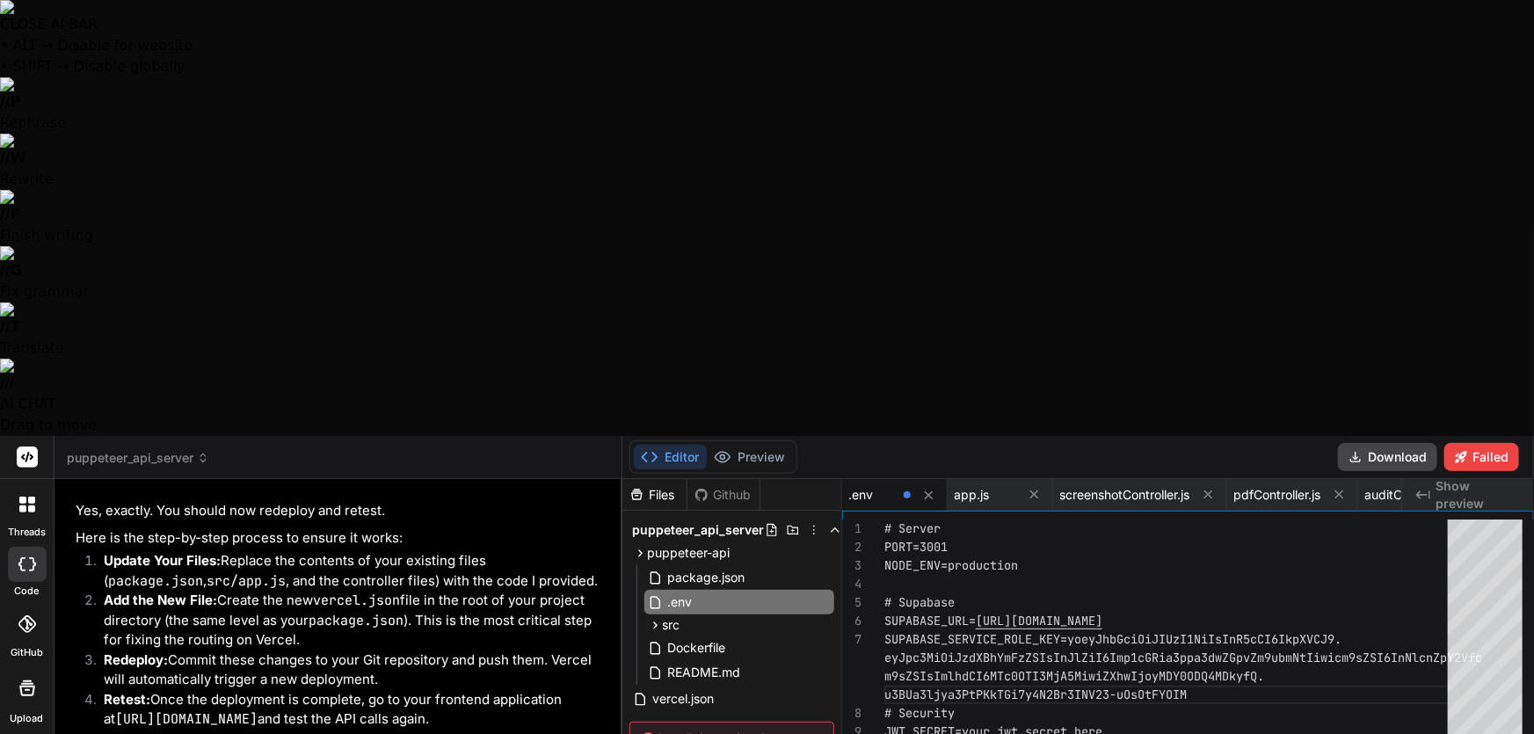
scroll to position [17, 0]
click at [1244, 519] on div "# Server PORT=3001 NODE_ENV=production # Supabase SUPABASE_URL= [URL][DOMAIN_NA…" at bounding box center [1171, 745] width 574 height 452
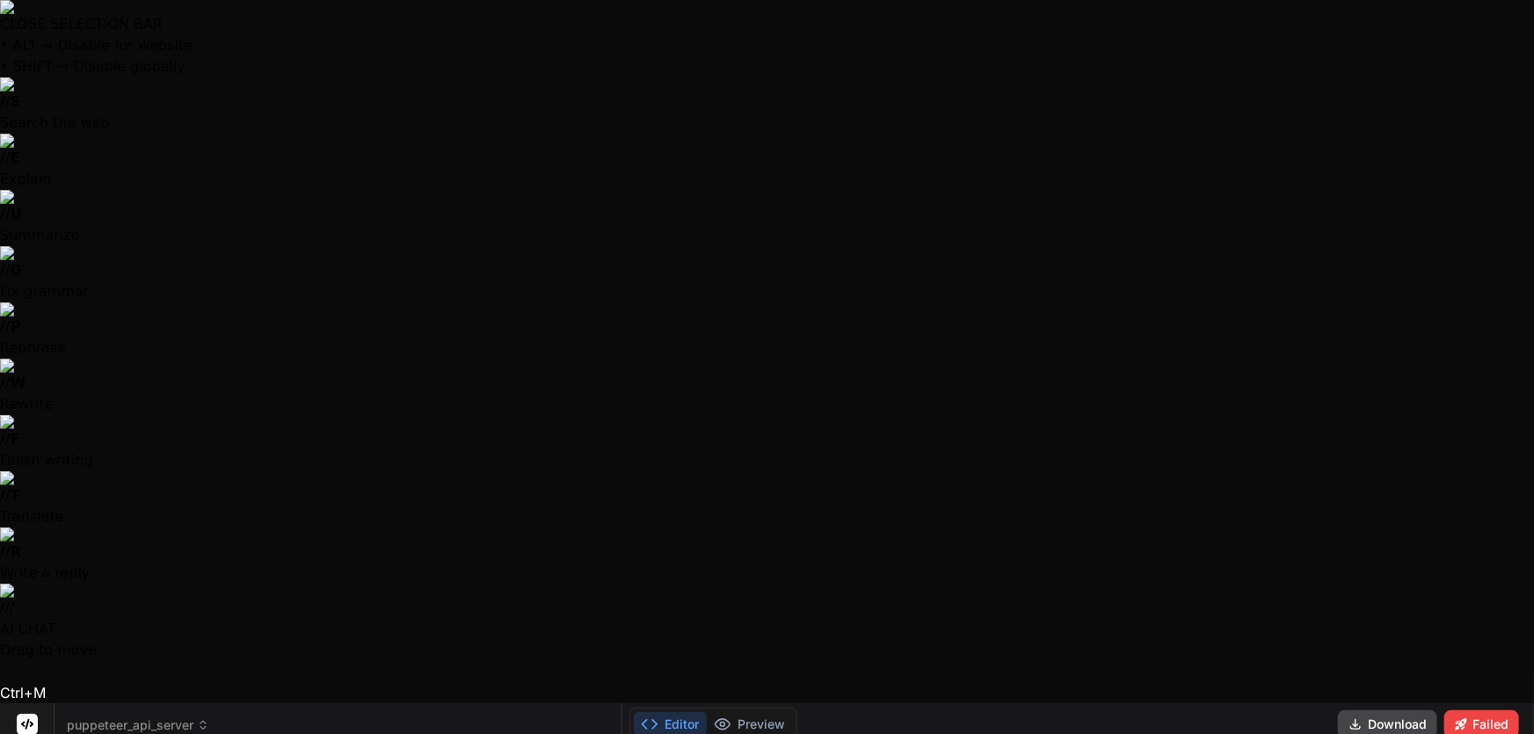
drag, startPoint x: 1220, startPoint y: 249, endPoint x: 1162, endPoint y: 228, distance: 61.7
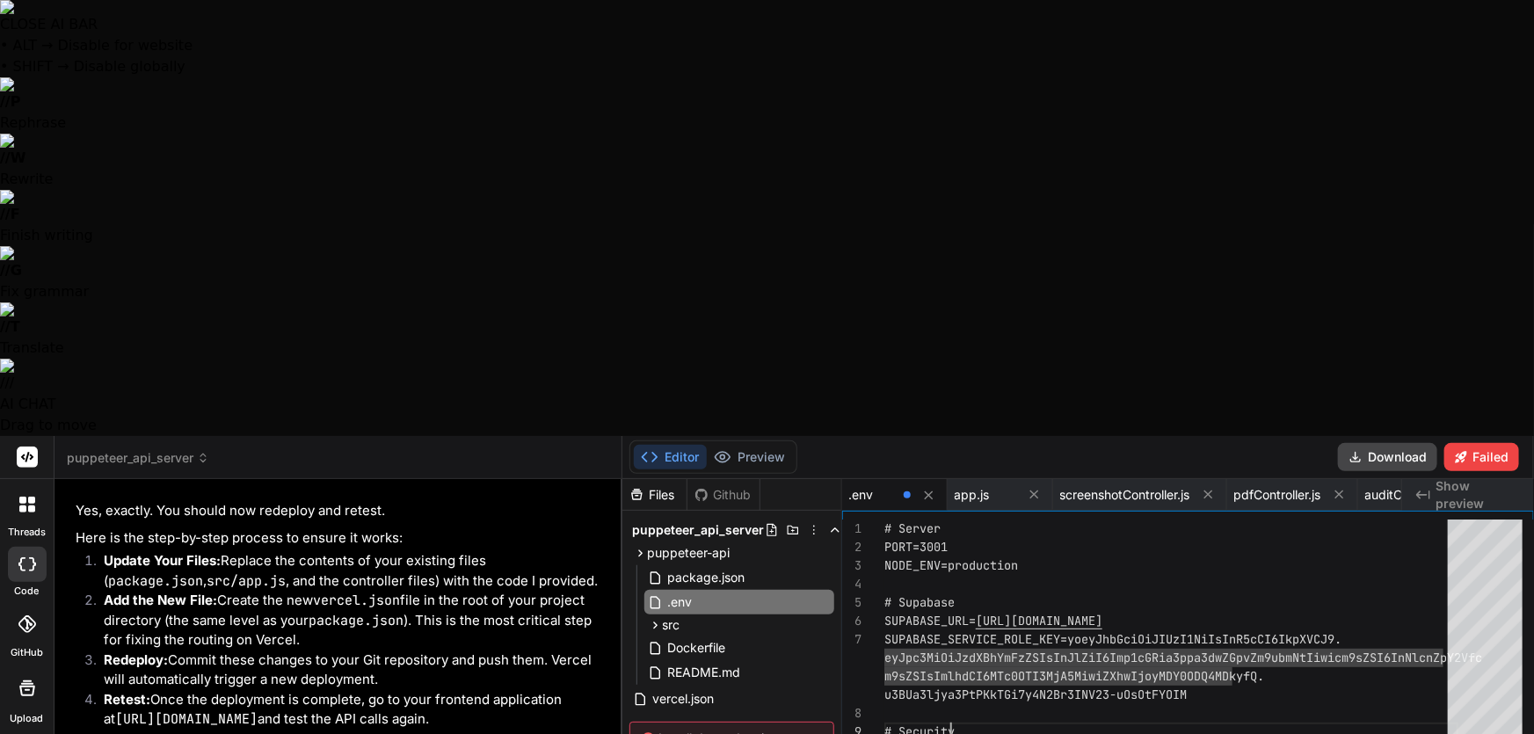
click at [1172, 519] on div "# Server PORT=3001 NODE_ENV=production # Supabase SUPABASE_URL= [URL][DOMAIN_NA…" at bounding box center [1171, 745] width 574 height 452
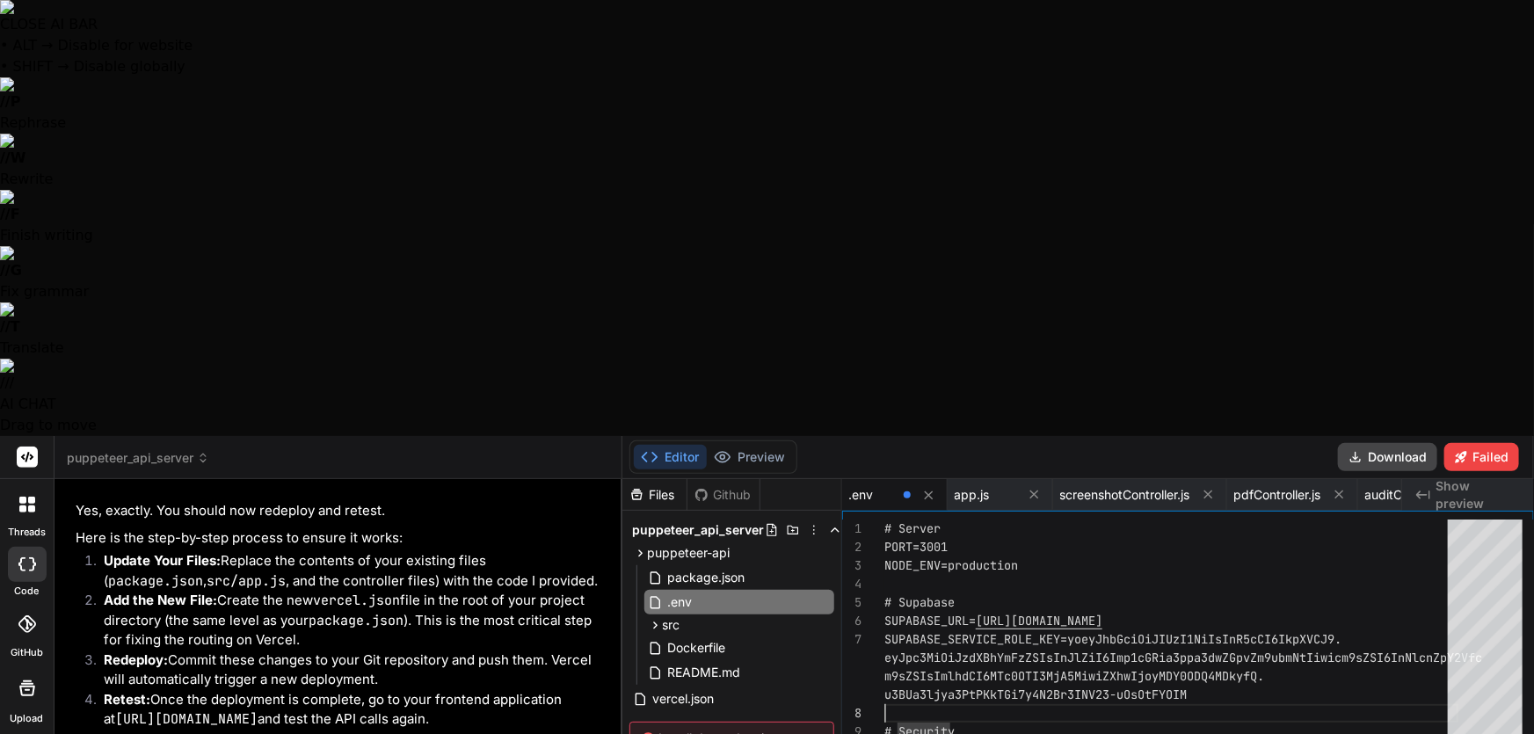
click at [1217, 519] on div "# Server PORT=3001 NODE_ENV=production # Supabase SUPABASE_URL= [URL][DOMAIN_NA…" at bounding box center [1171, 745] width 574 height 452
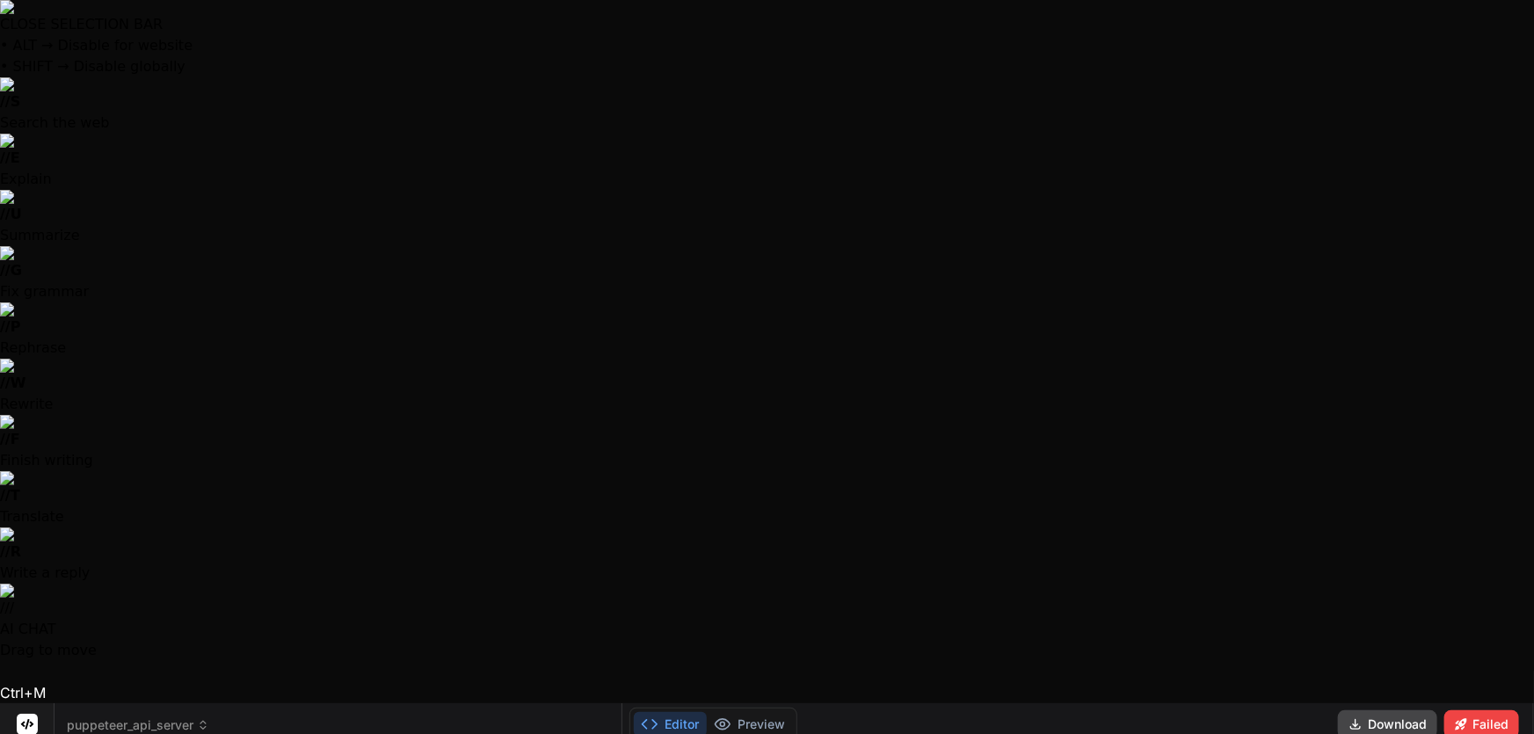
drag, startPoint x: 1202, startPoint y: 259, endPoint x: 1149, endPoint y: 254, distance: 53.0
drag, startPoint x: 1072, startPoint y: 201, endPoint x: 1097, endPoint y: 205, distance: 24.9
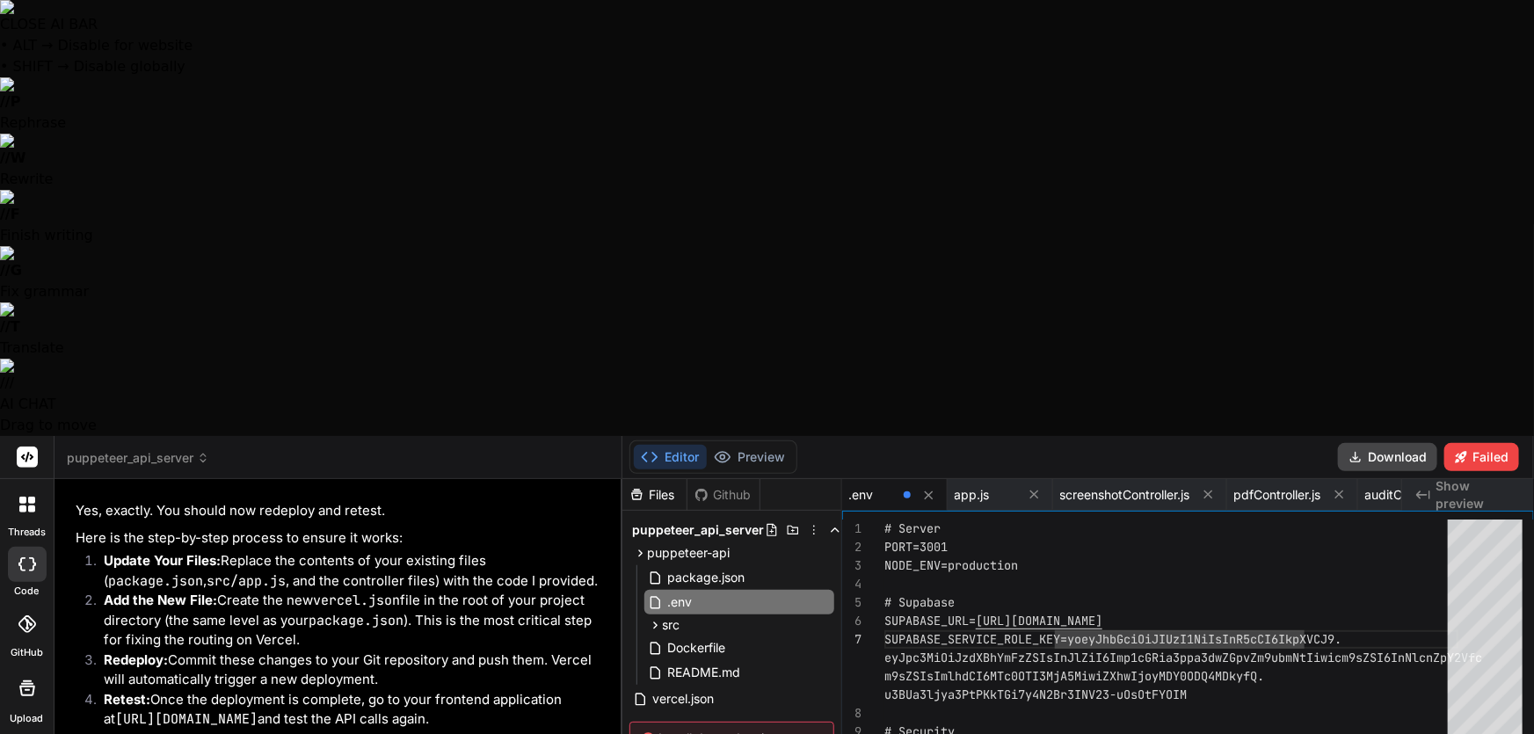
click at [1121, 519] on div "# Server PORT=3001 NODE_ENV=production # Supabase SUPABASE_URL= [URL][DOMAIN_NA…" at bounding box center [1171, 745] width 574 height 452
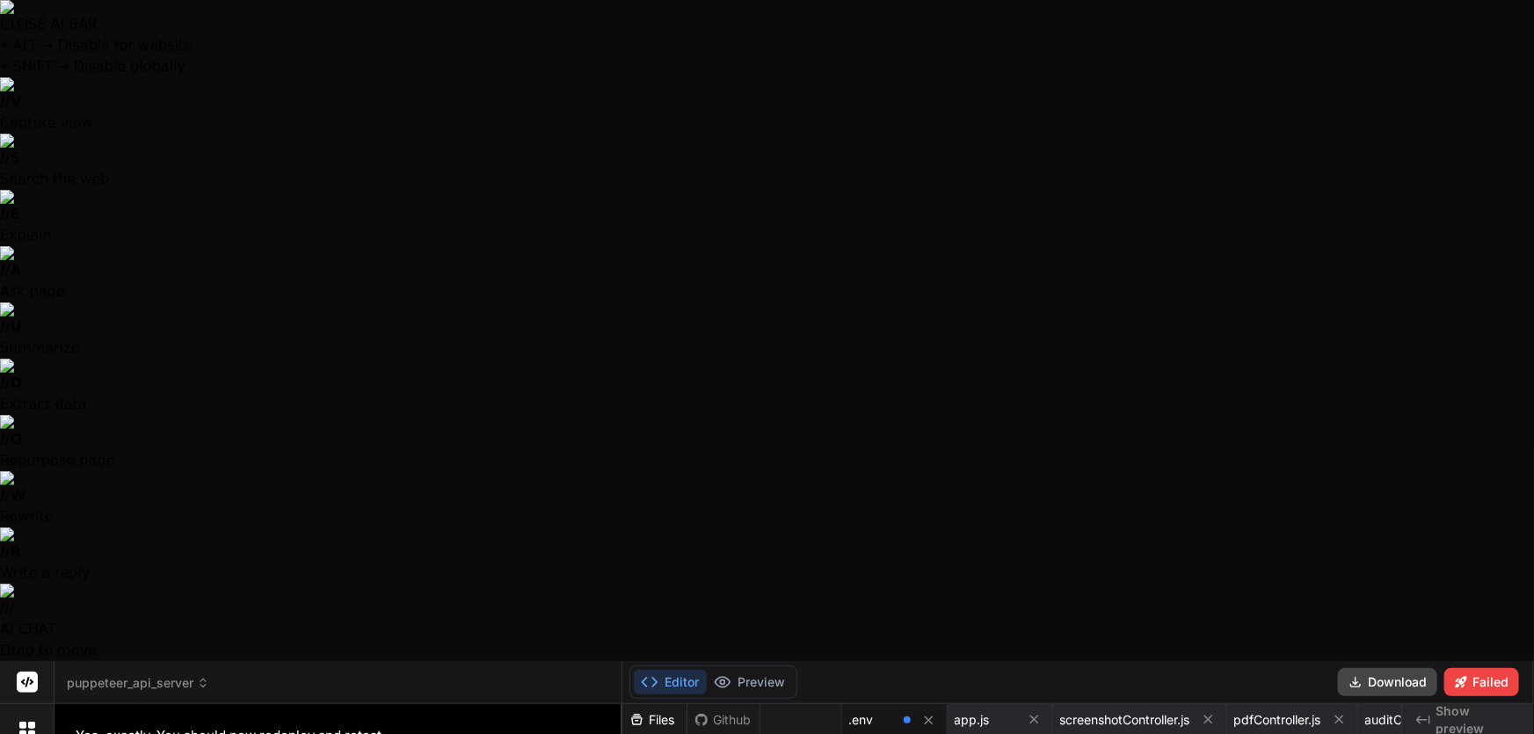
drag, startPoint x: 737, startPoint y: 455, endPoint x: 744, endPoint y: 436, distance: 20.3
click at [908, 716] on span at bounding box center [907, 719] width 7 height 7
click at [869, 711] on span ".env" at bounding box center [861, 720] width 25 height 18
click at [870, 711] on span ".env" at bounding box center [861, 720] width 25 height 18
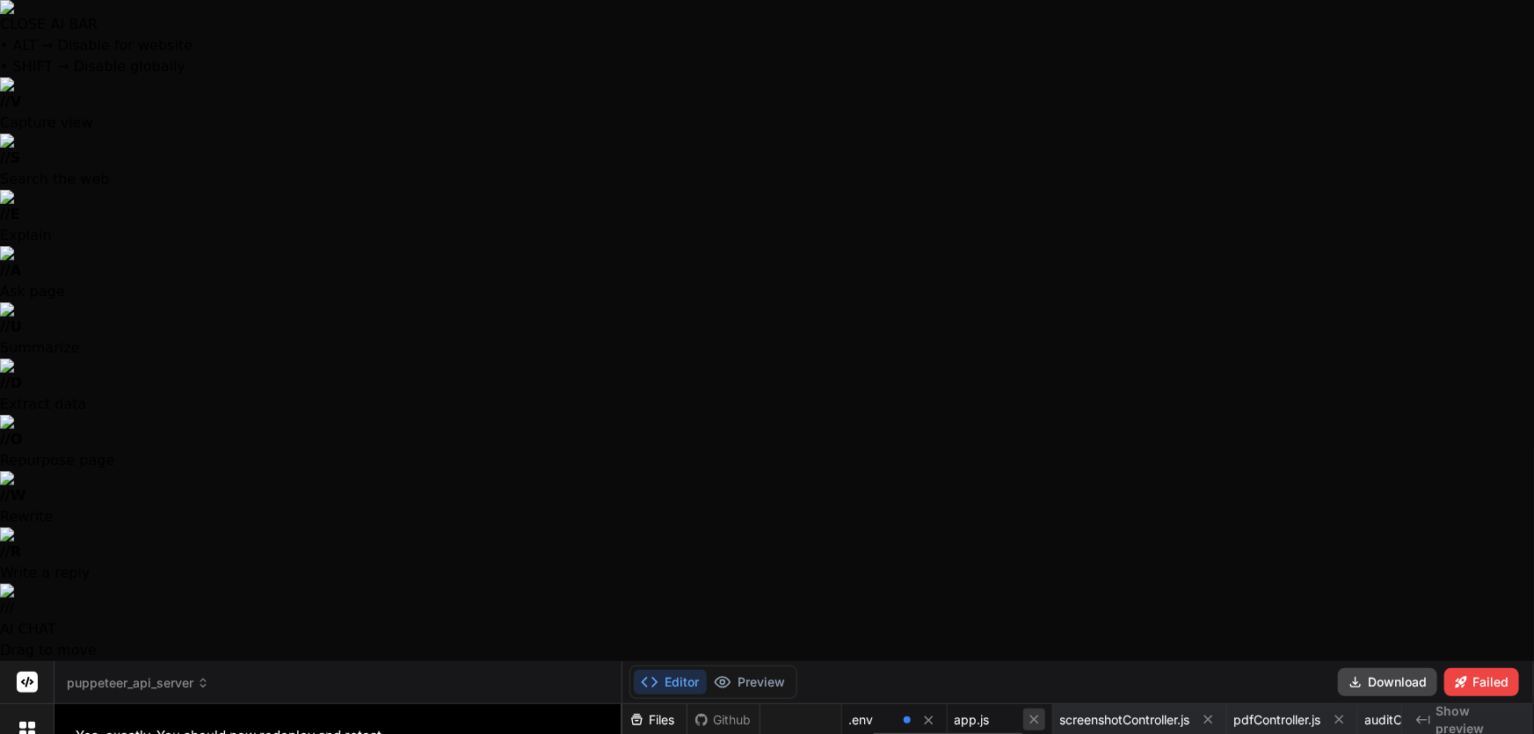
click at [1037, 712] on icon at bounding box center [1034, 719] width 15 height 15
click at [1101, 716] on icon at bounding box center [1102, 720] width 9 height 9
click at [1061, 712] on icon at bounding box center [1059, 719] width 15 height 15
click at [1061, 708] on button at bounding box center [1068, 719] width 22 height 22
click at [1028, 712] on icon at bounding box center [1034, 719] width 15 height 15
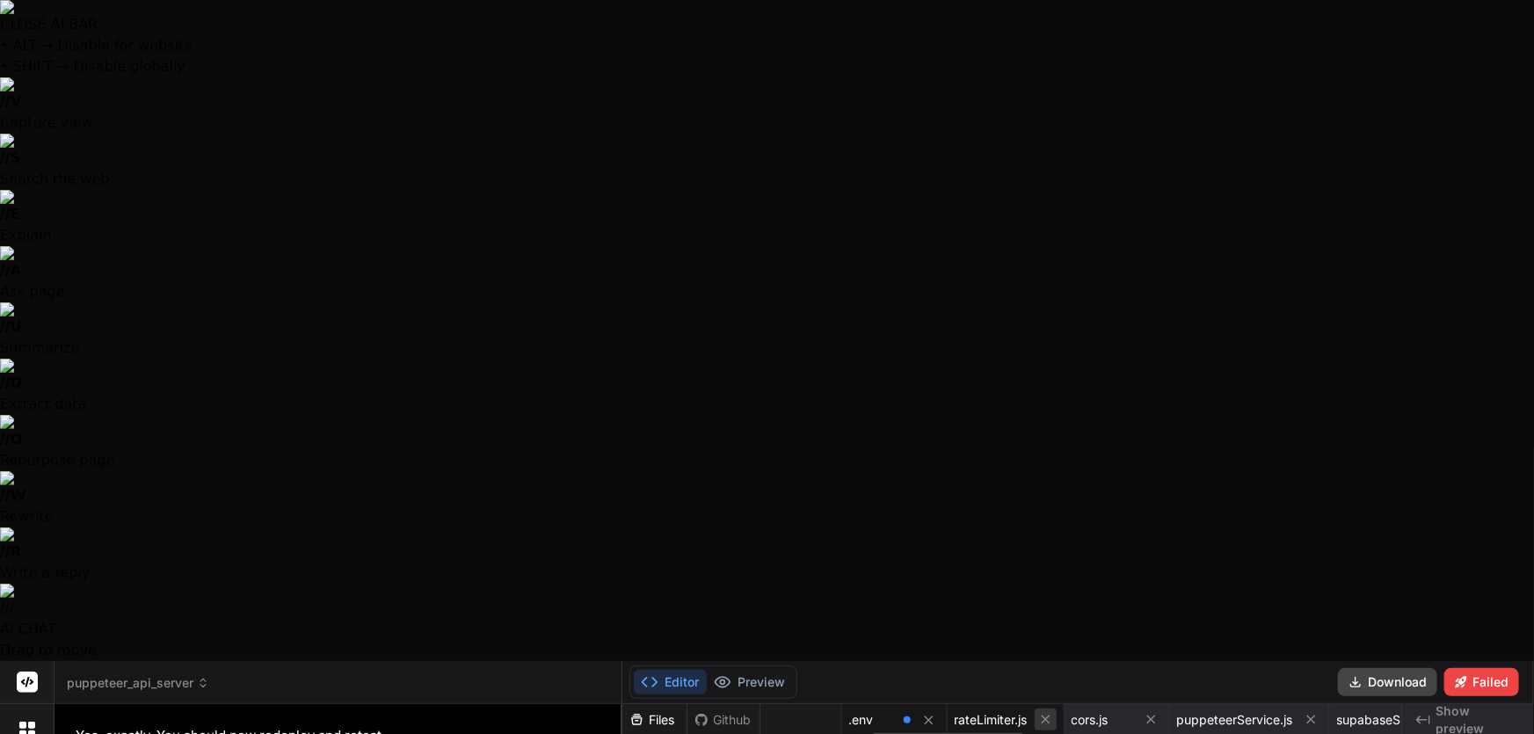
click at [1044, 716] on icon at bounding box center [1045, 720] width 9 height 9
click at [1025, 708] on button at bounding box center [1034, 719] width 22 height 22
click at [1088, 712] on icon at bounding box center [1088, 719] width 15 height 15
click at [1088, 712] on icon at bounding box center [1084, 719] width 15 height 15
click at [1058, 712] on icon at bounding box center [1062, 719] width 15 height 15
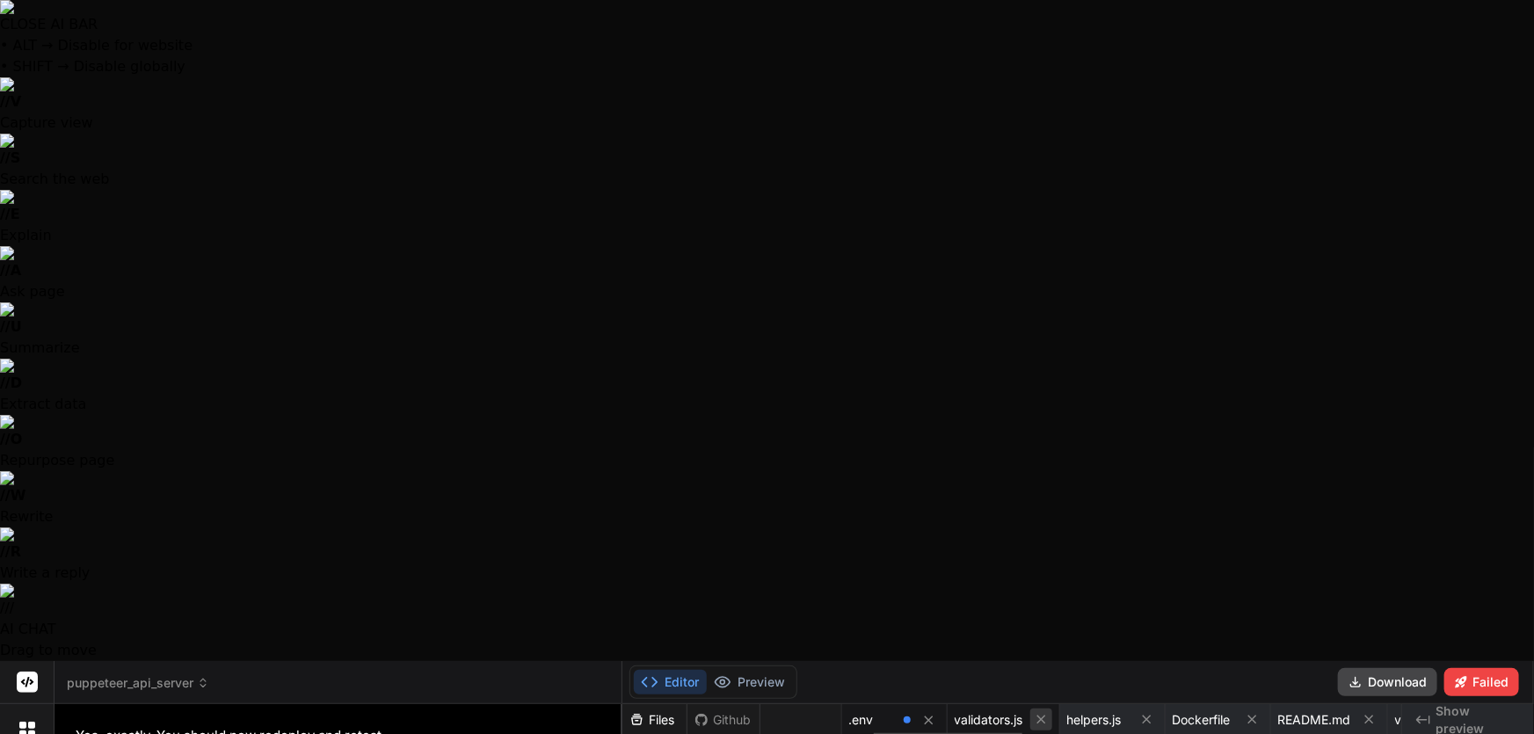
click at [1048, 712] on icon at bounding box center [1041, 719] width 15 height 15
click at [1048, 712] on icon at bounding box center [1054, 719] width 15 height 15
click at [944, 712] on icon at bounding box center [944, 719] width 15 height 15
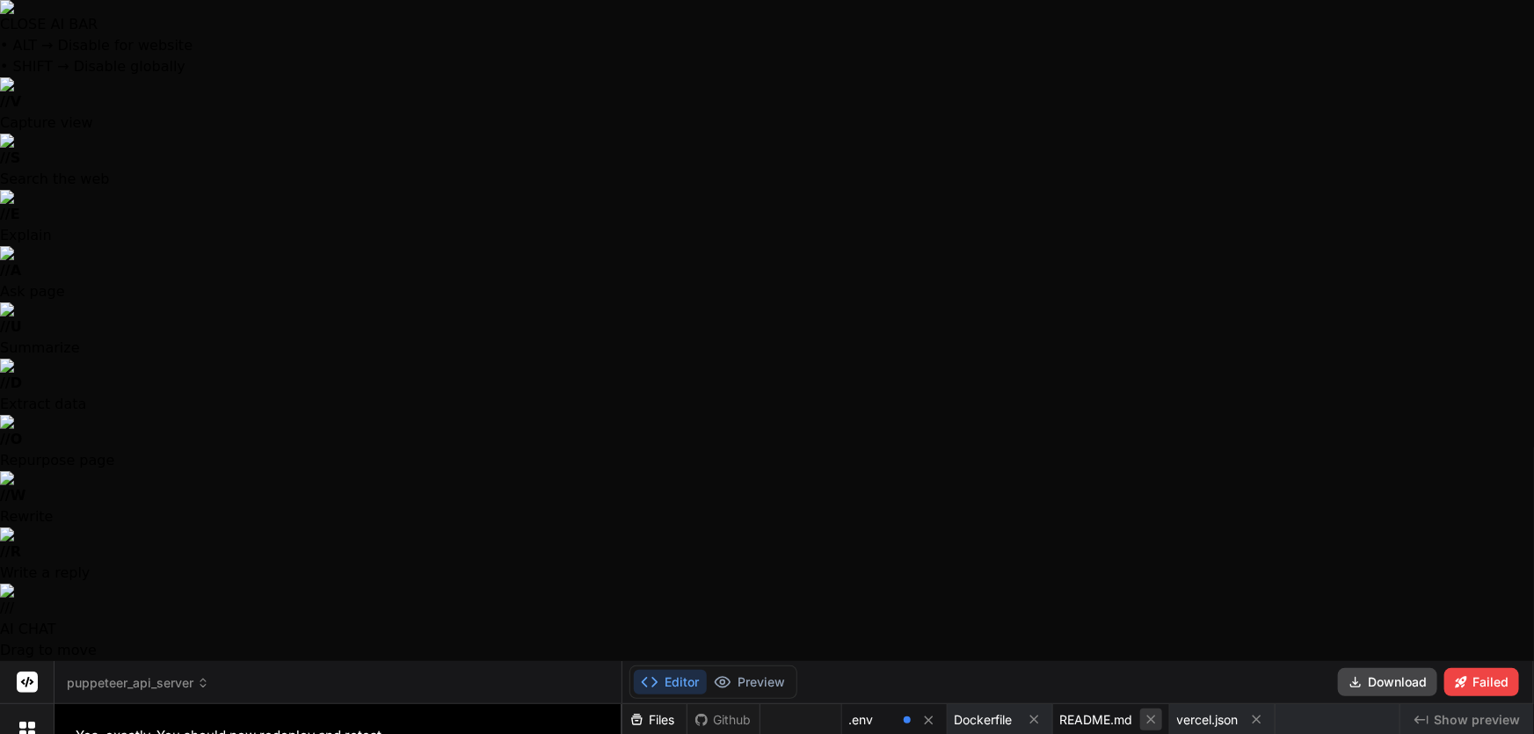
click at [1035, 716] on icon at bounding box center [1033, 720] width 9 height 9
click at [1035, 708] on button at bounding box center [1046, 719] width 22 height 22
click at [1035, 712] on icon at bounding box center [1034, 719] width 15 height 15
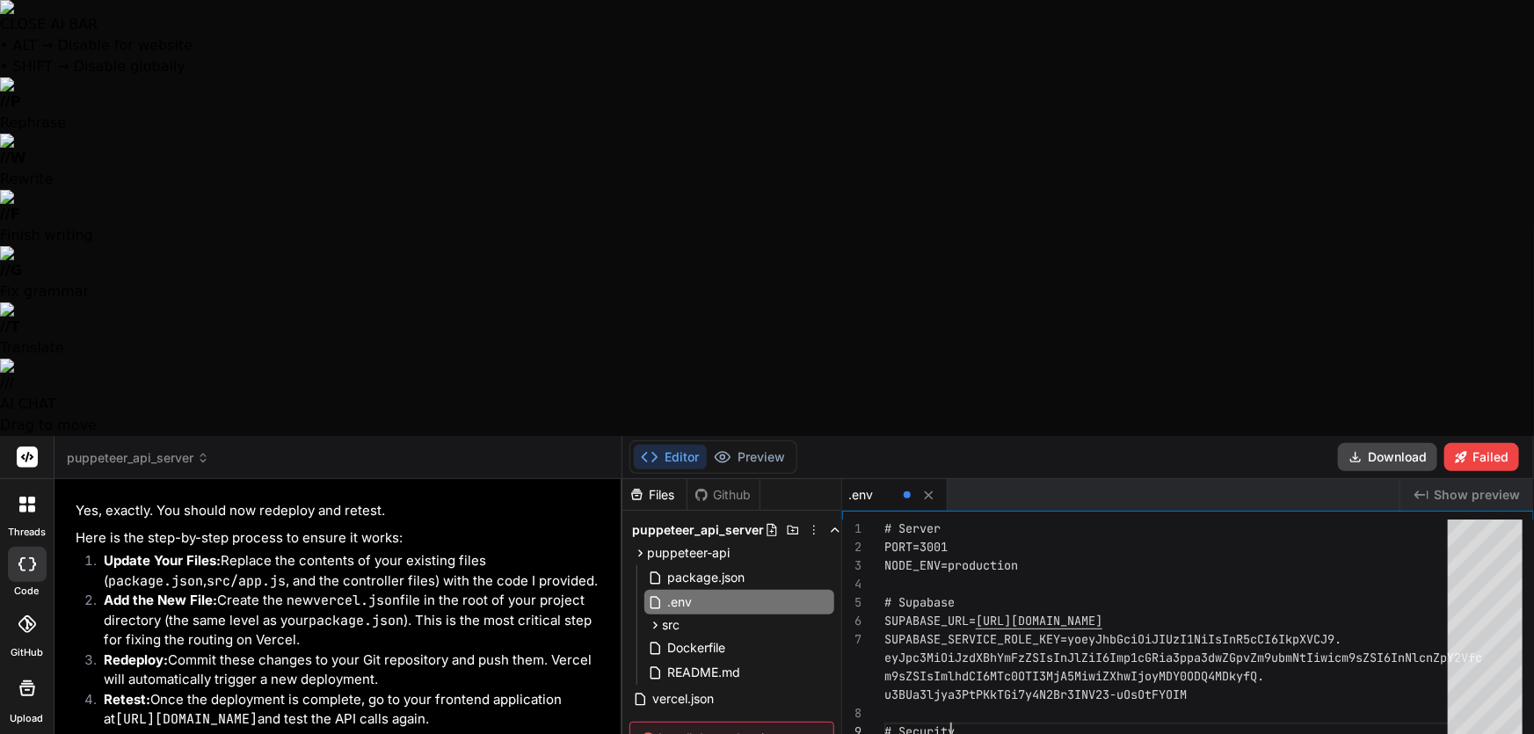
click at [1152, 519] on div "# Server PORT=3001 NODE_ENV=production # Supabase SUPABASE_URL= [URL][DOMAIN_NA…" at bounding box center [1171, 745] width 574 height 452
click at [807, 523] on icon at bounding box center [814, 530] width 14 height 14
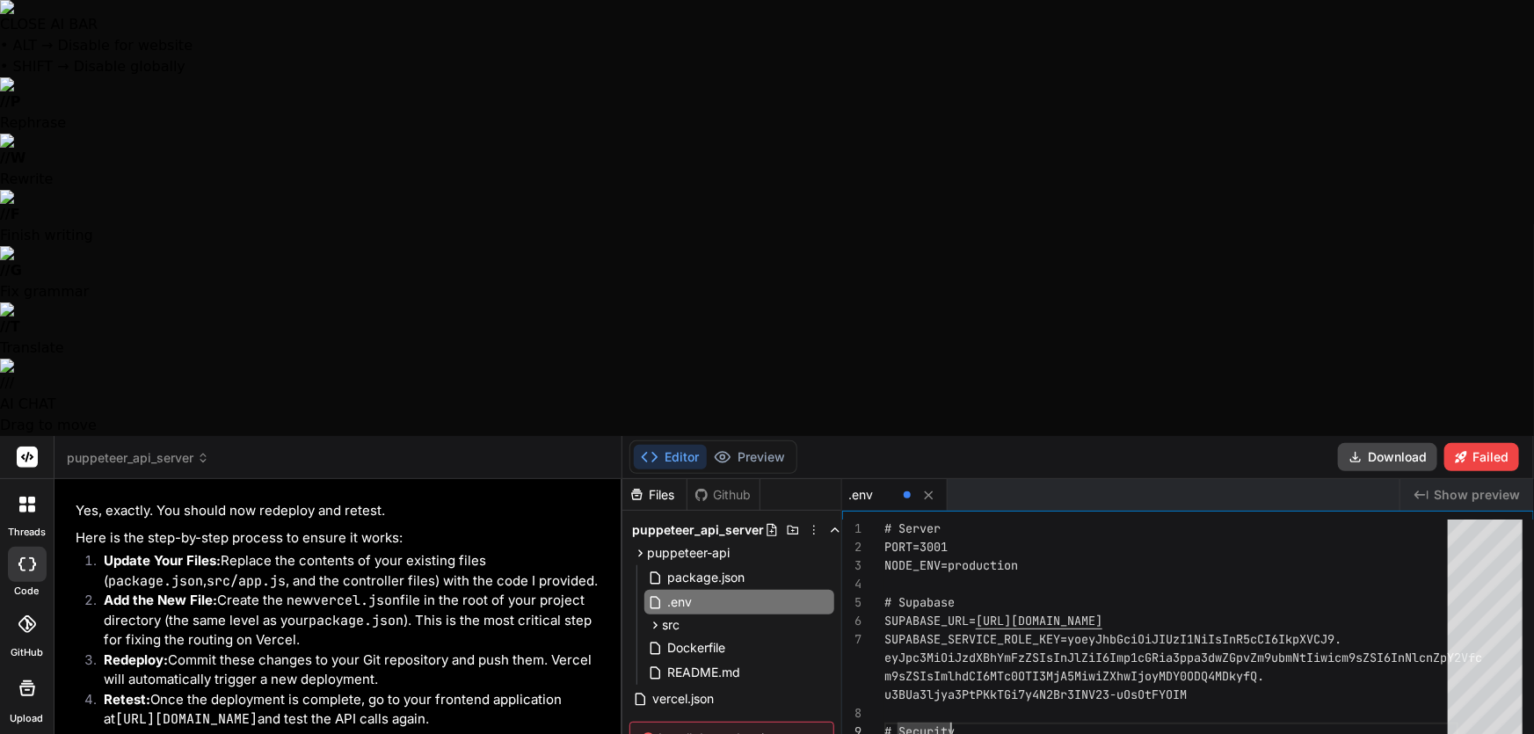
click at [1014, 519] on div "# Server PORT=3001 NODE_ENV=production # Supabase SUPABASE_URL= [URL][DOMAIN_NA…" at bounding box center [1171, 745] width 574 height 452
click at [897, 479] on div ".env" at bounding box center [894, 495] width 105 height 32
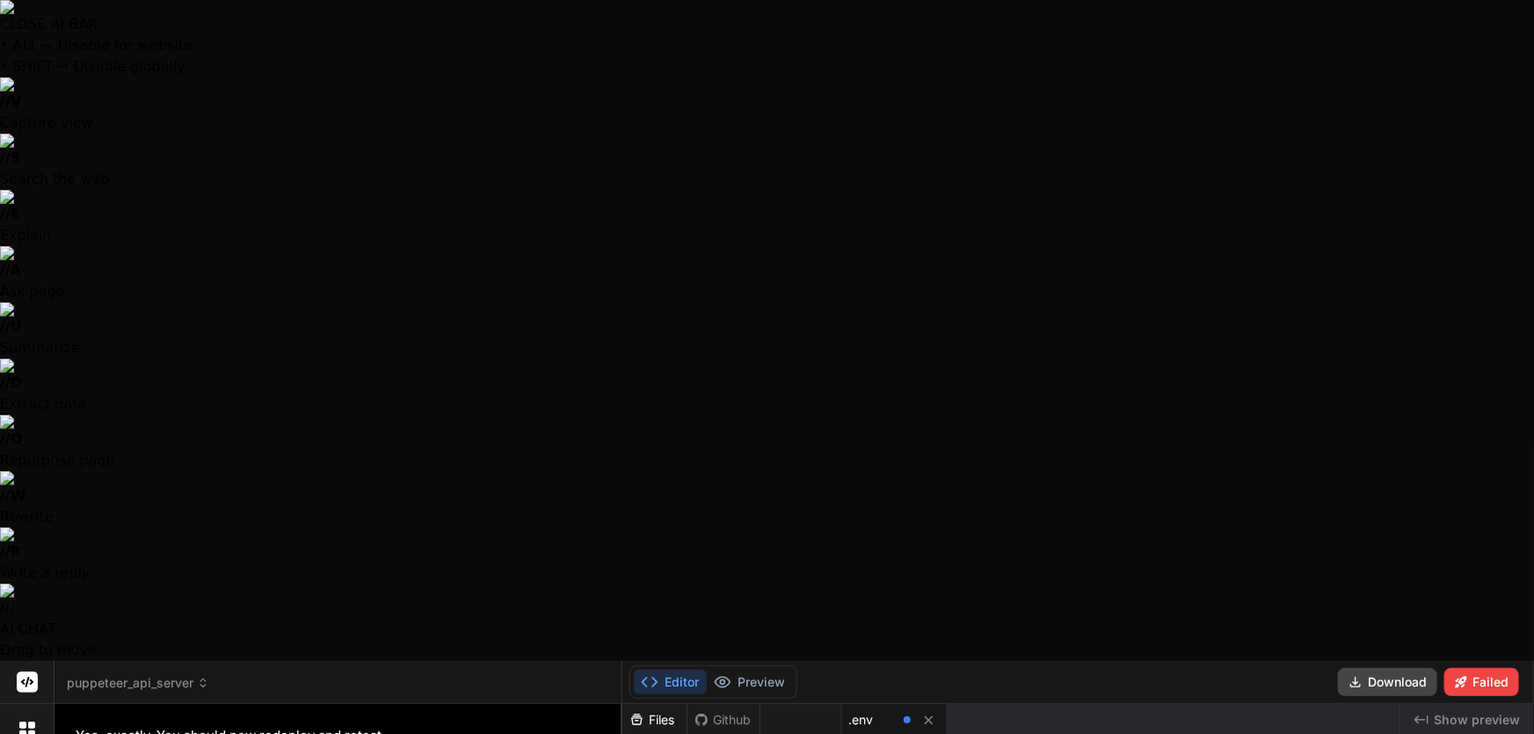
click at [895, 704] on div ".env" at bounding box center [894, 720] width 105 height 32
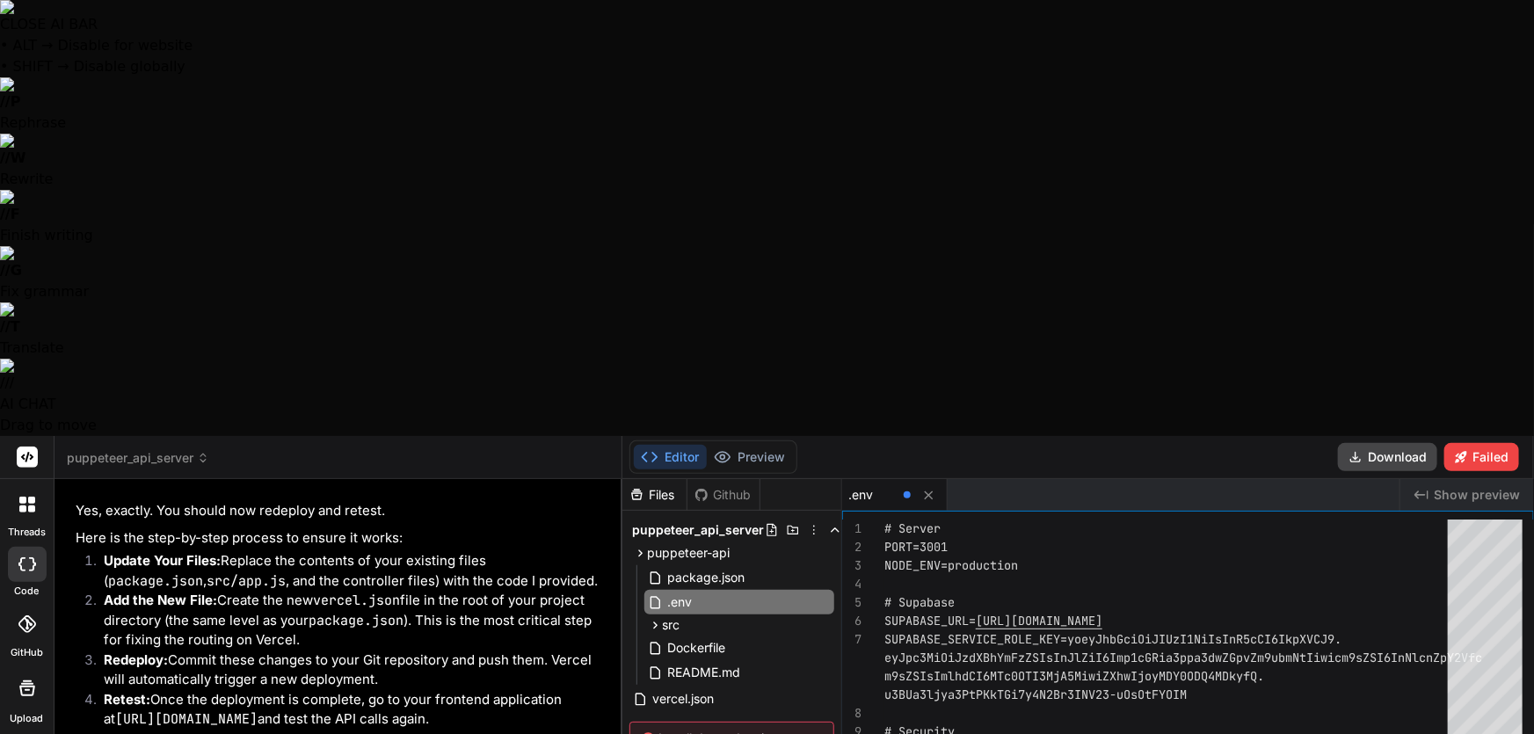
type textarea "MAX_SCREENSHOTS_PER_USER_PER_HOUR=50 MAX_BULK_OPERATIONS=10"
click at [1197, 519] on div "# Server PORT=3001 NODE_ENV=production # Supabase SUPABASE_URL= [URL][DOMAIN_NA…" at bounding box center [1171, 745] width 574 height 452
click at [687, 567] on span "package.json" at bounding box center [706, 577] width 81 height 21
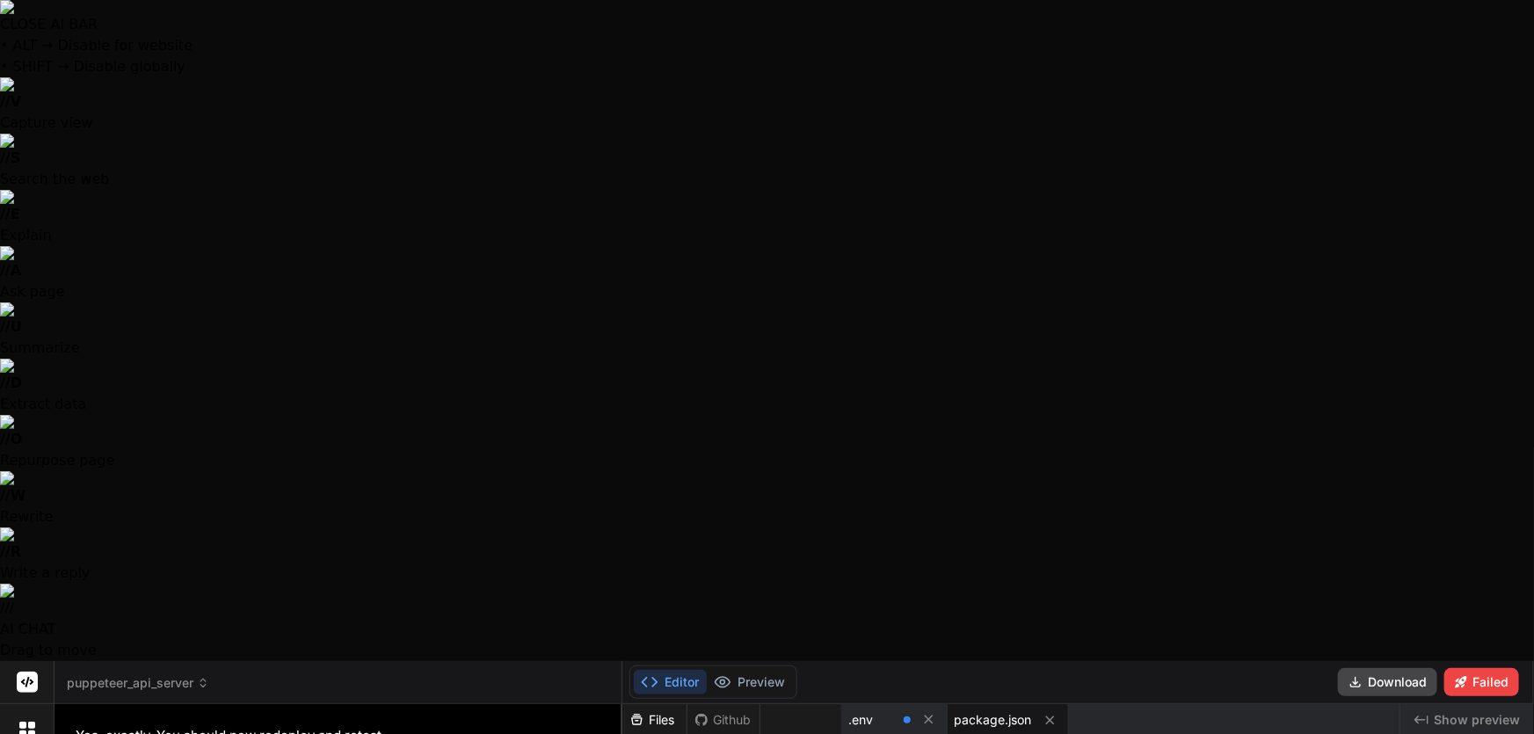
type textarea "MAX_SCREENSHOTS_PER_USER_PER_HOUR=50 MAX_BULK_OPERATIONS=10"
click at [939, 709] on button at bounding box center [929, 720] width 22 height 22
click at [937, 713] on icon at bounding box center [944, 720] width 15 height 15
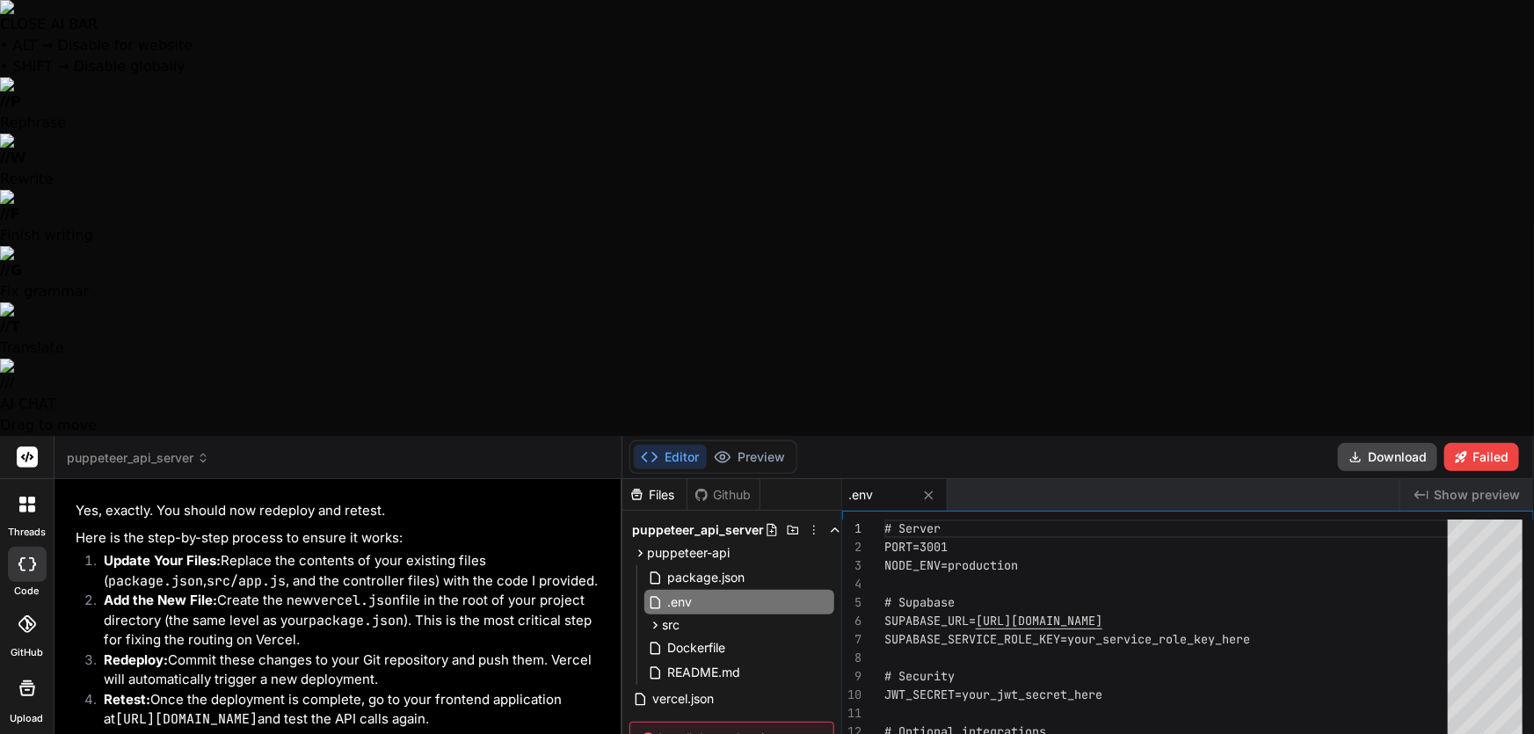
type textarea "W"
type textarea "x"
type textarea "Wo"
type textarea "x"
type textarea "Wou"
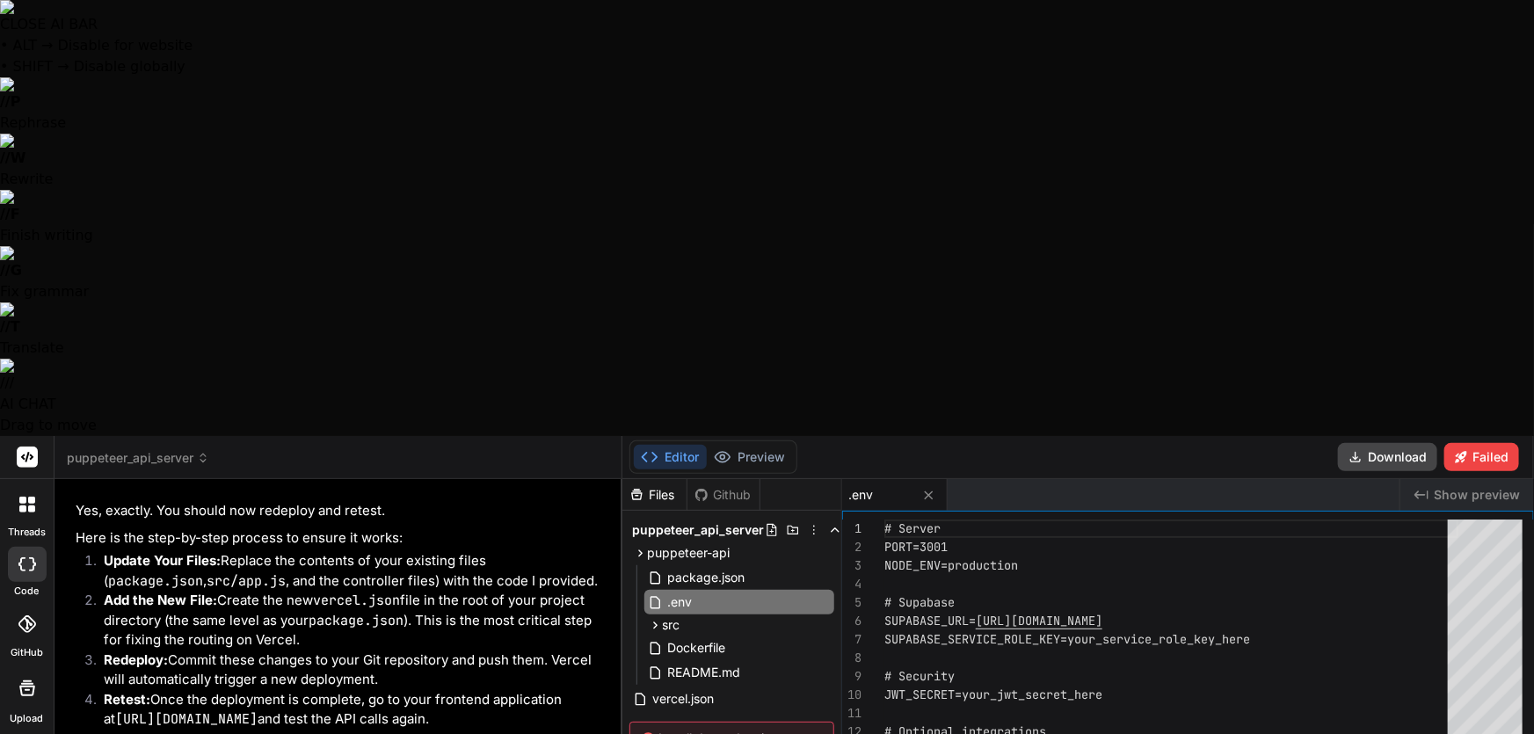
type textarea "x"
type textarea "Woul"
type textarea "x"
type textarea "Would"
type textarea "x"
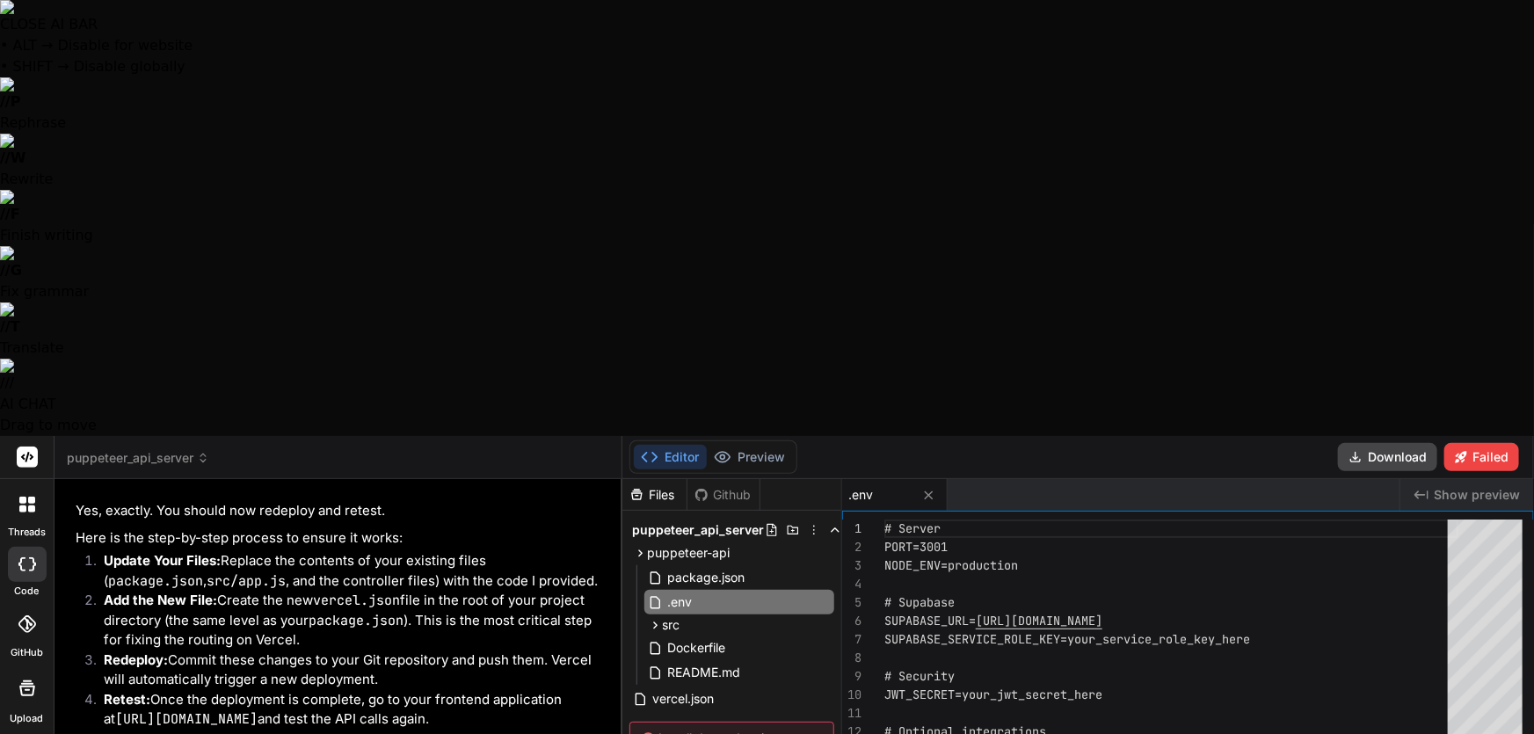
type textarea "Would"
type textarea "x"
type textarea "Would t"
type textarea "x"
type textarea "Would th"
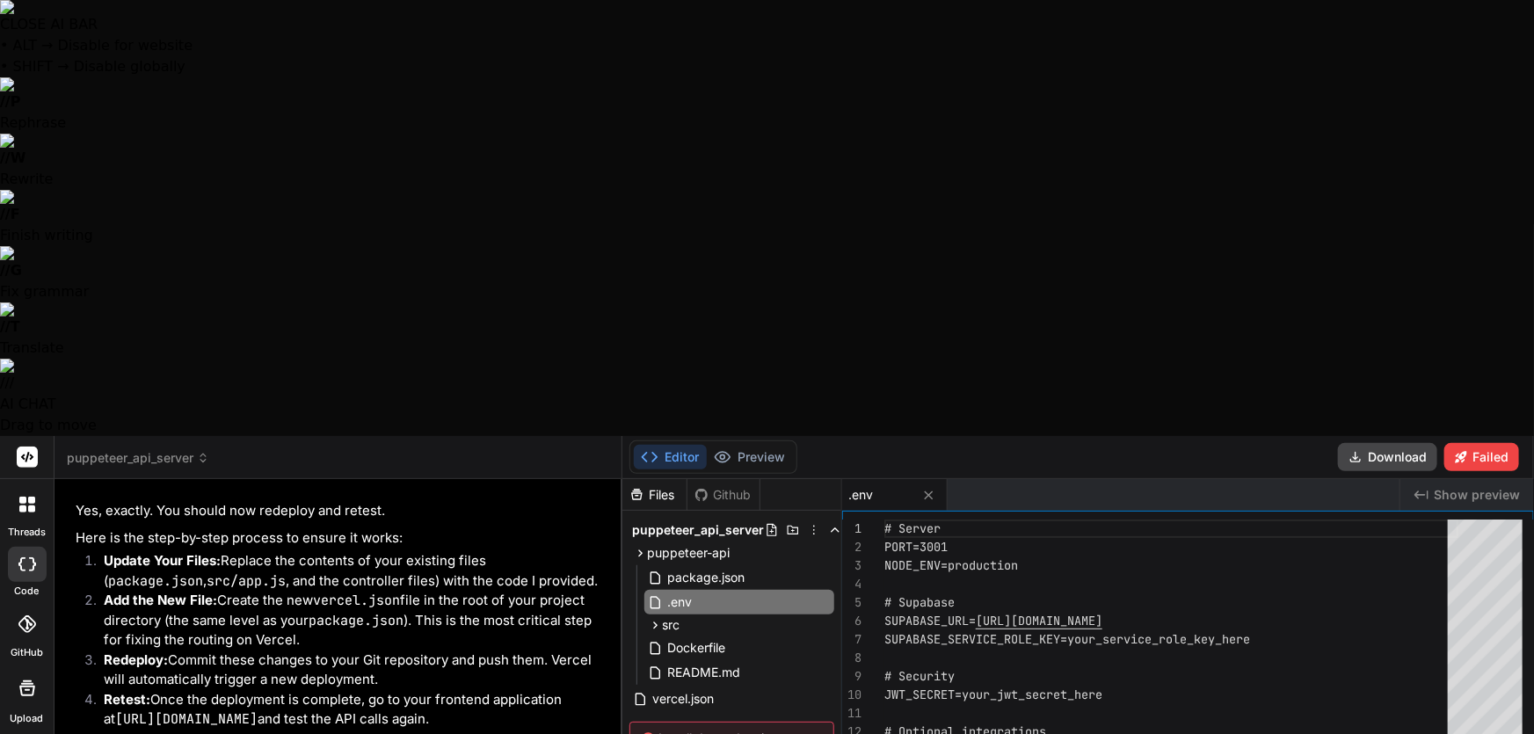
type textarea "x"
type textarea "Would the"
type textarea "x"
type textarea "Would the"
type textarea "x"
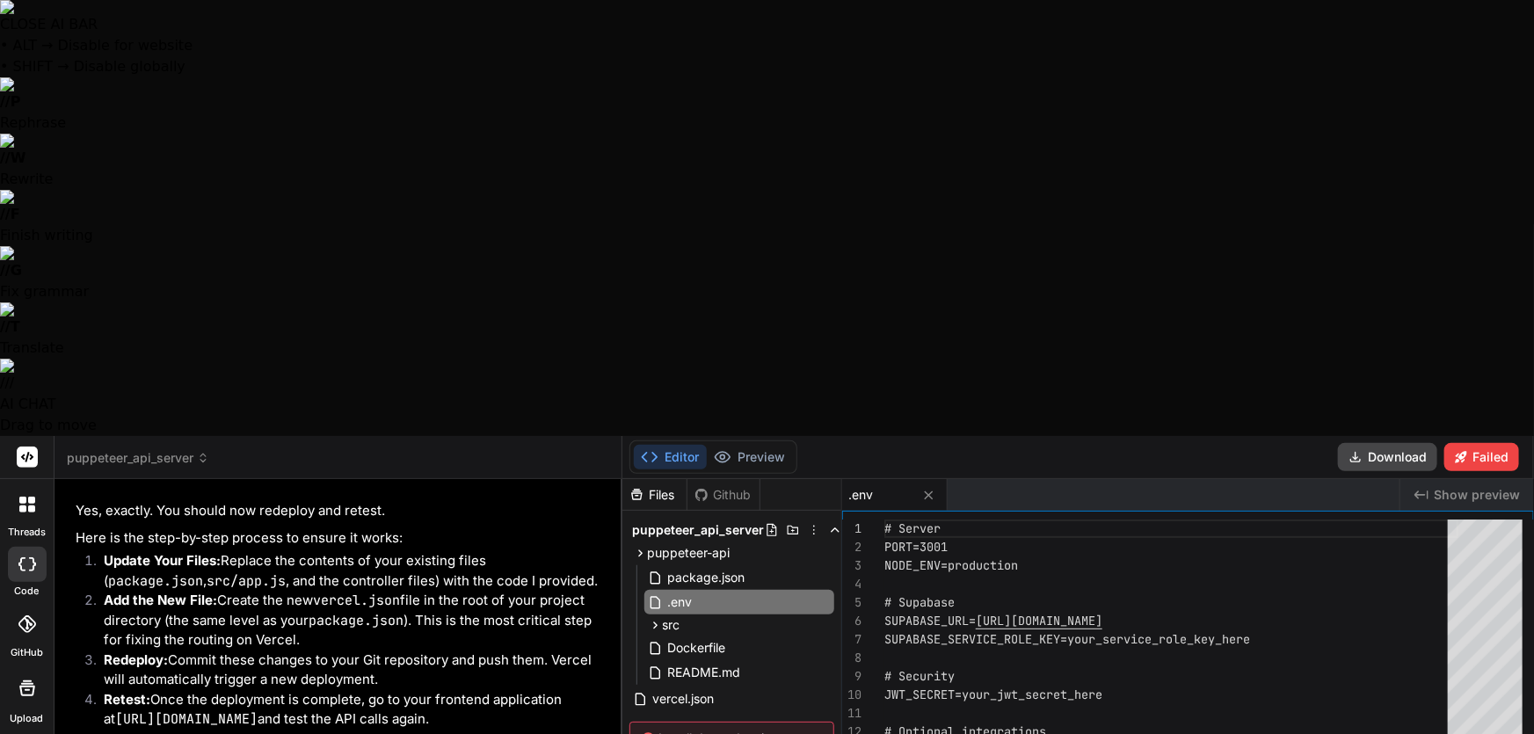
type textarea "Would the l"
type textarea "x"
type textarea "Would the la"
type textarea "x"
type textarea "Would the lac"
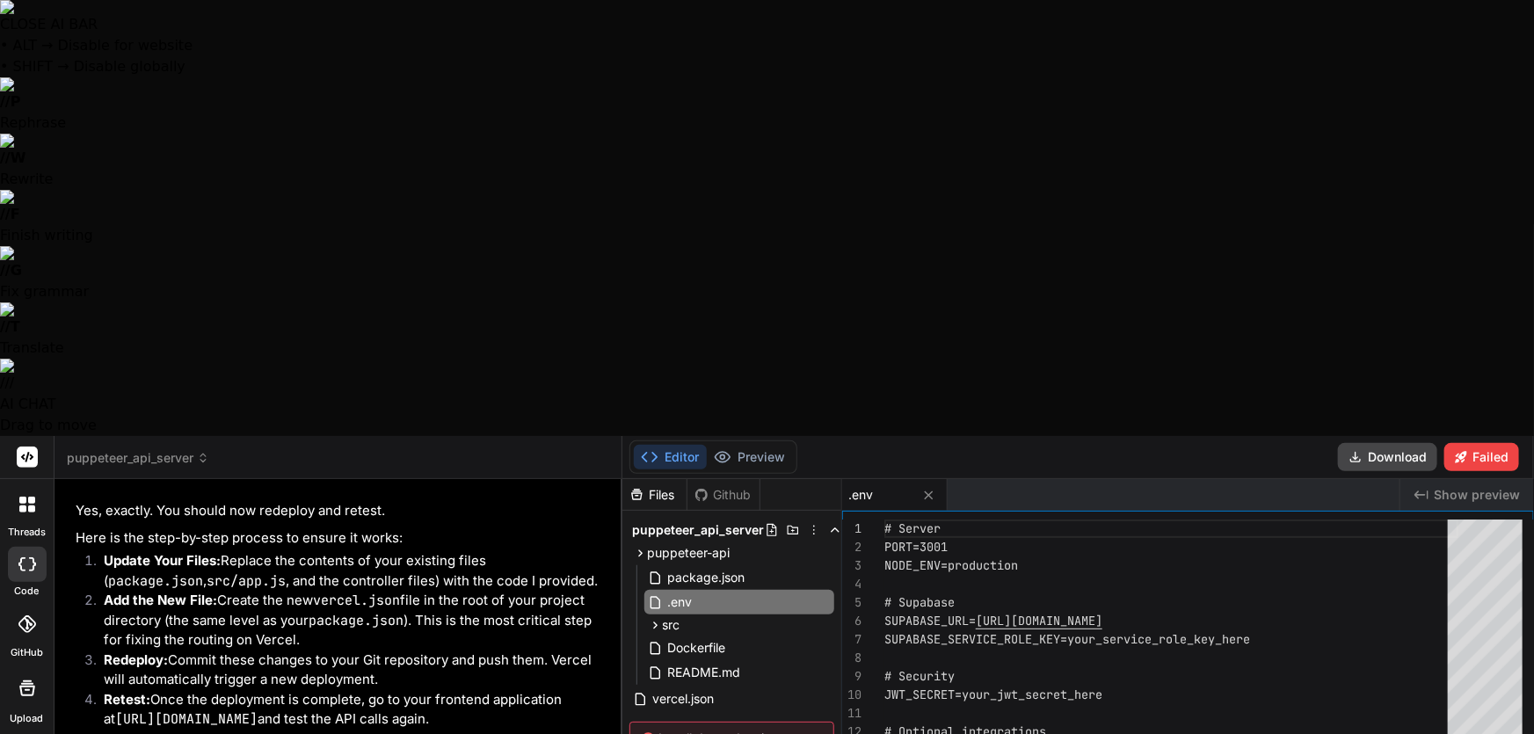
type textarea "x"
type textarea "Would the lack"
type textarea "x"
type textarea "Would the lack"
type textarea "x"
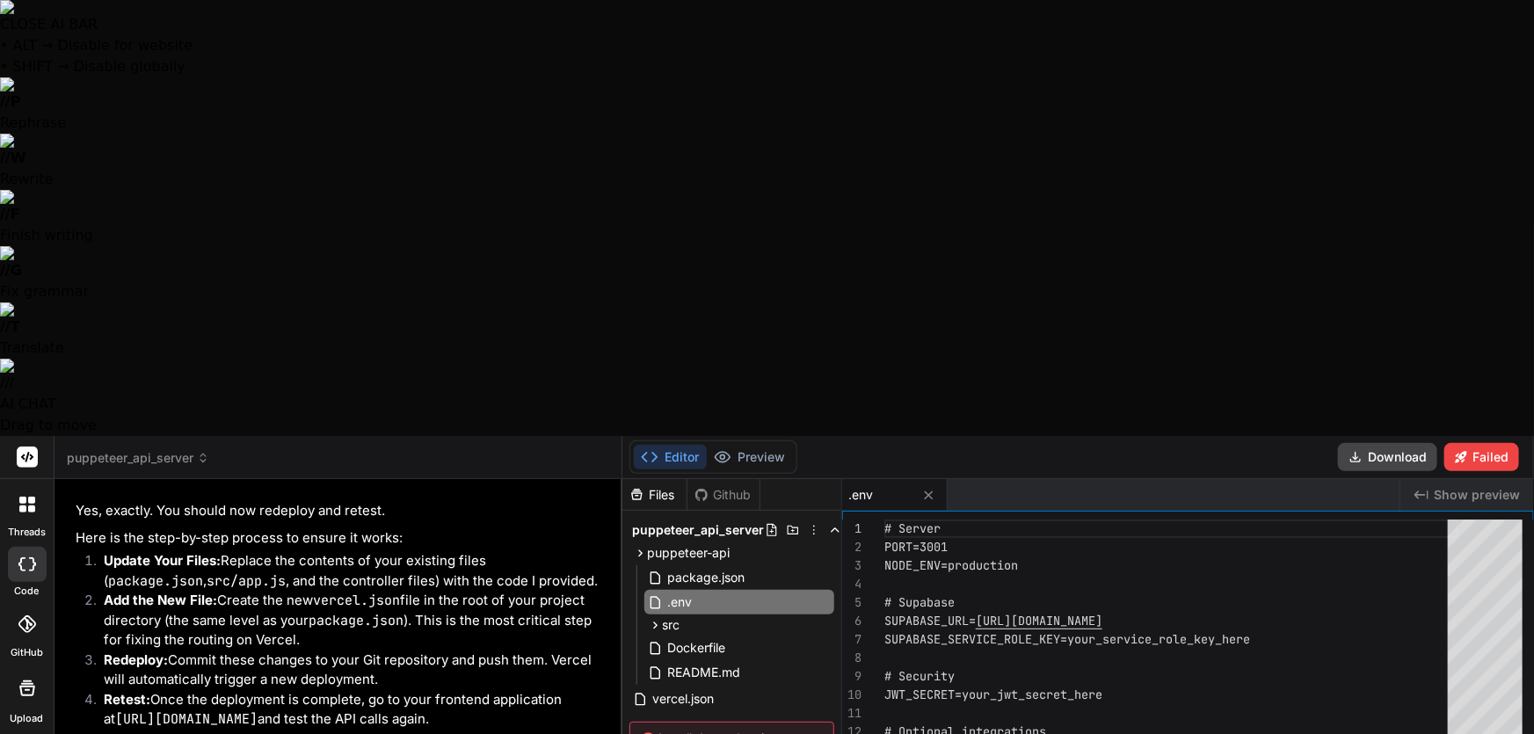
type textarea "Would the lack o"
type textarea "x"
type textarea "Would the lack of"
type textarea "x"
type textarea "Would the lack of"
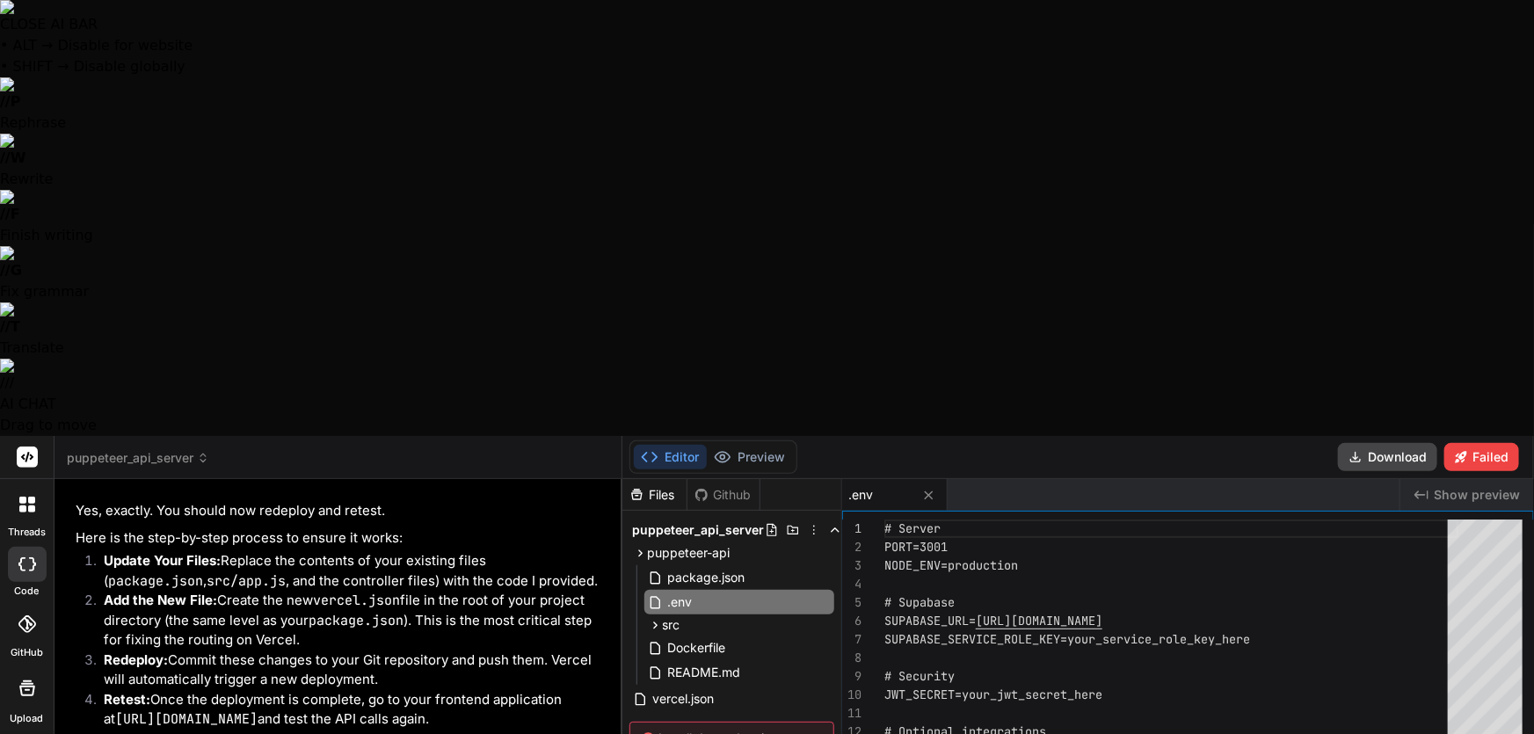
type textarea "x"
type textarea "Would the lack of a"
type textarea "x"
type textarea "Would the lack of a"
type textarea "x"
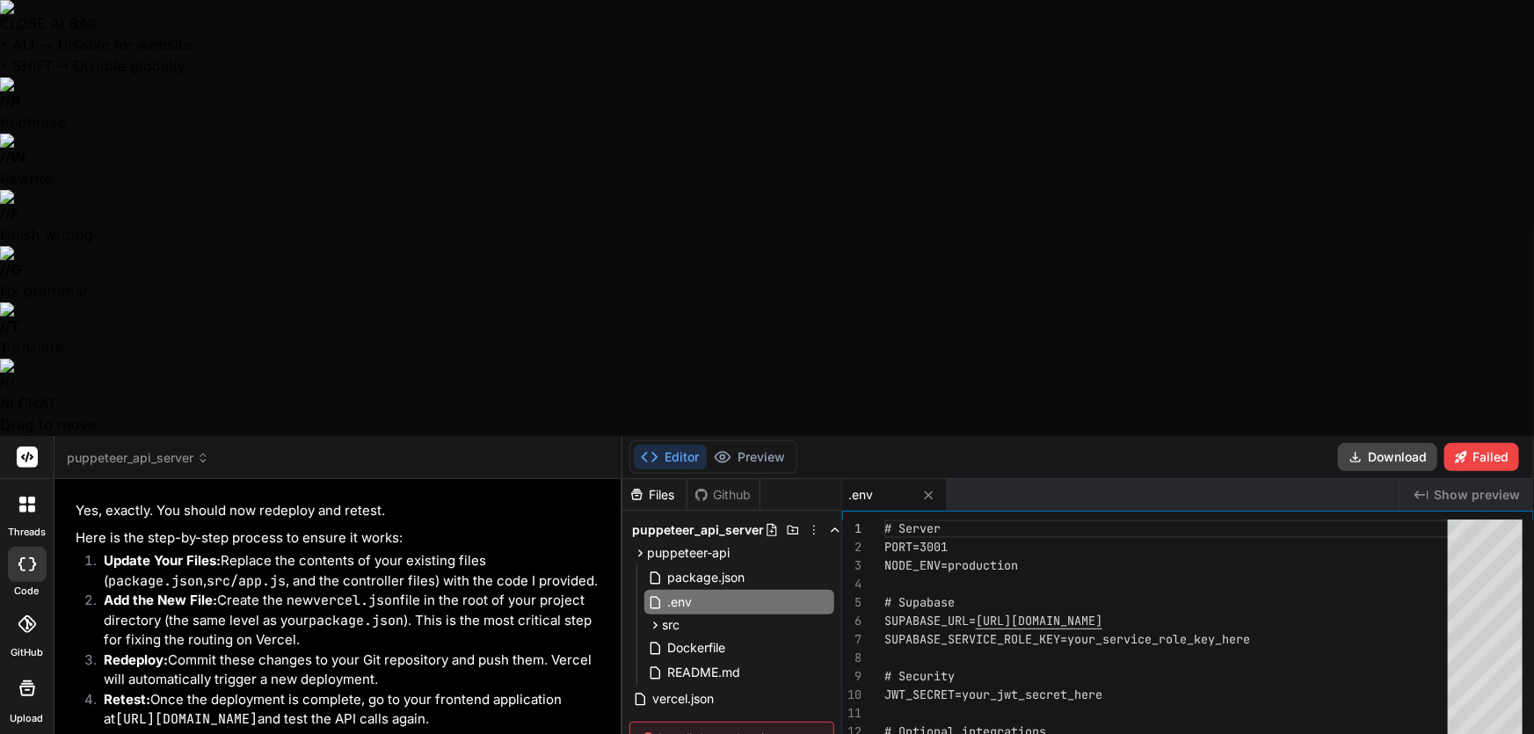
type textarea "Would the lack of a s"
type textarea "x"
type textarea "Would the lack of a se"
type textarea "x"
type textarea "Would the lack of a ser"
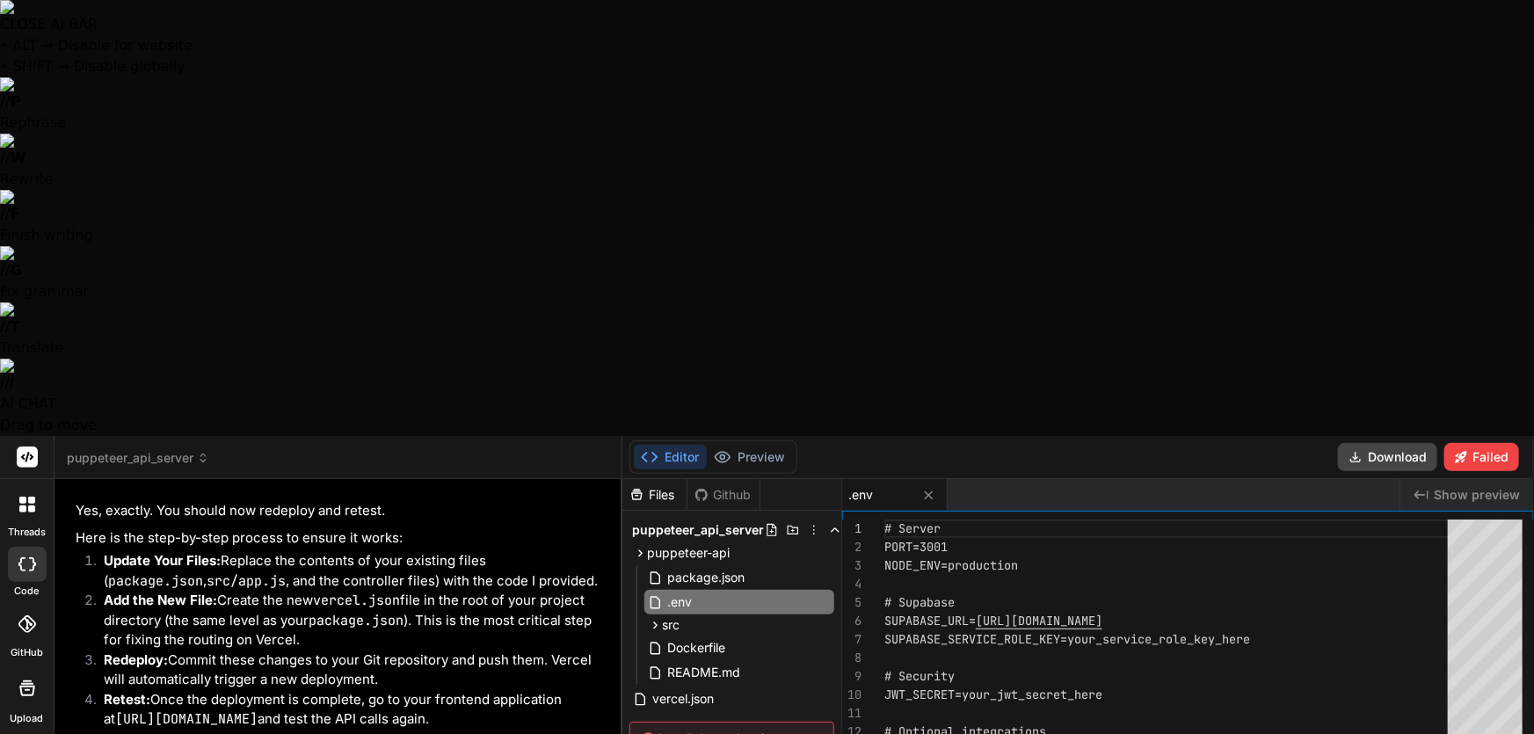
type textarea "x"
type textarea "Would the lack of a serv"
type textarea "x"
type textarea "Would the lack of a serviu"
type textarea "x"
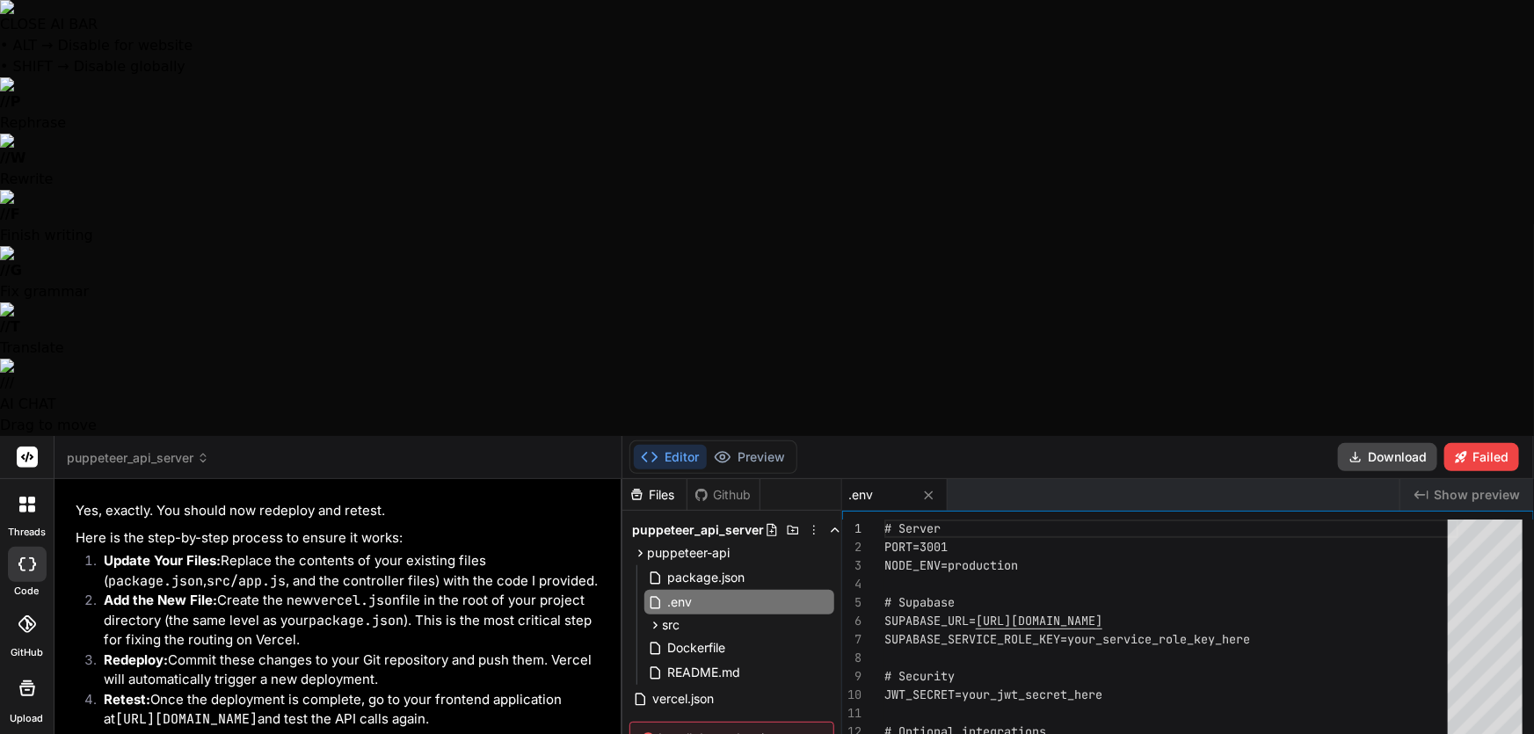
type textarea "Would the lack of a serviuc"
type textarea "x"
type textarea "Would the lack of a serviu"
type textarea "x"
type textarea "Would the lack of a servi"
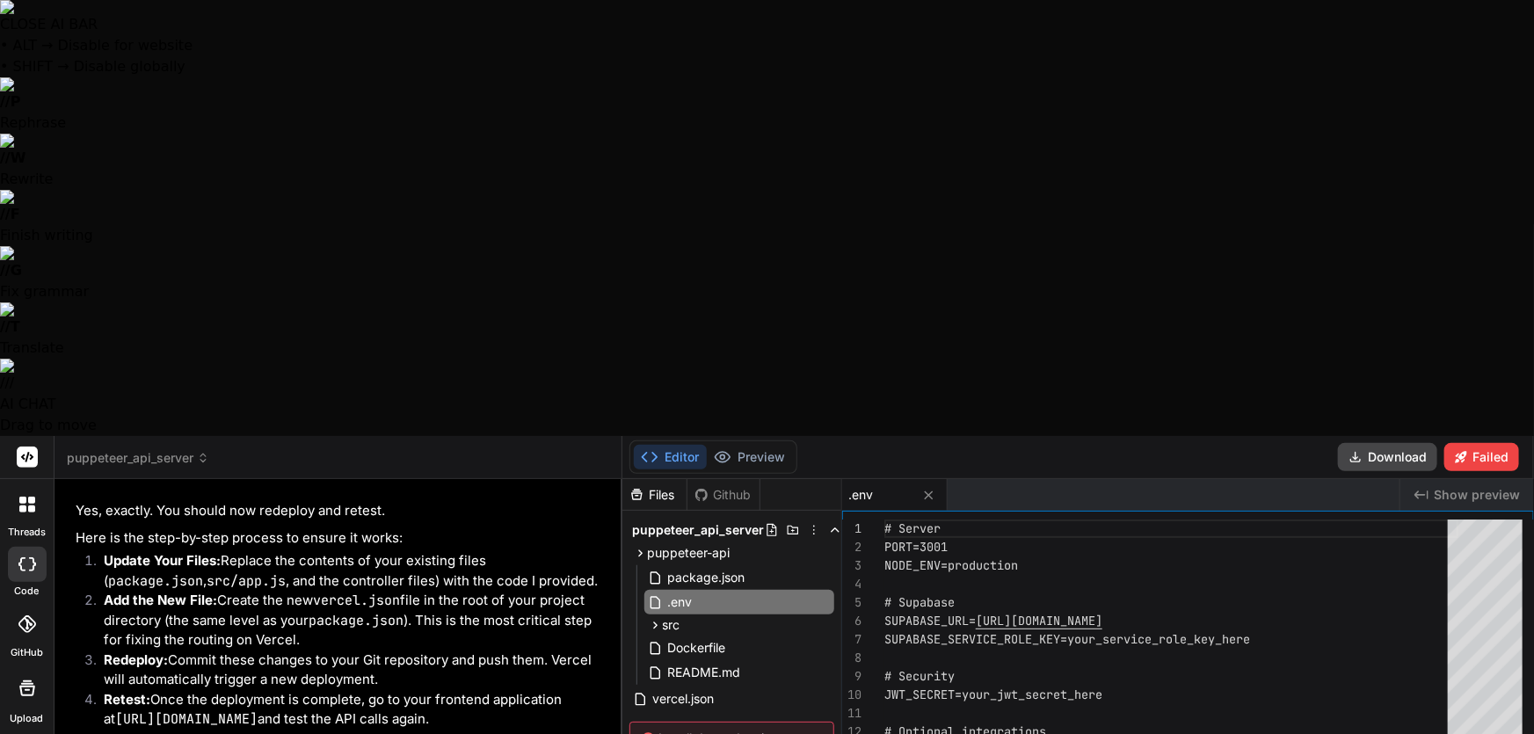
type textarea "x"
type textarea "Would the lack of a servic"
type textarea "x"
type textarea "Would the lack of a service"
type textarea "x"
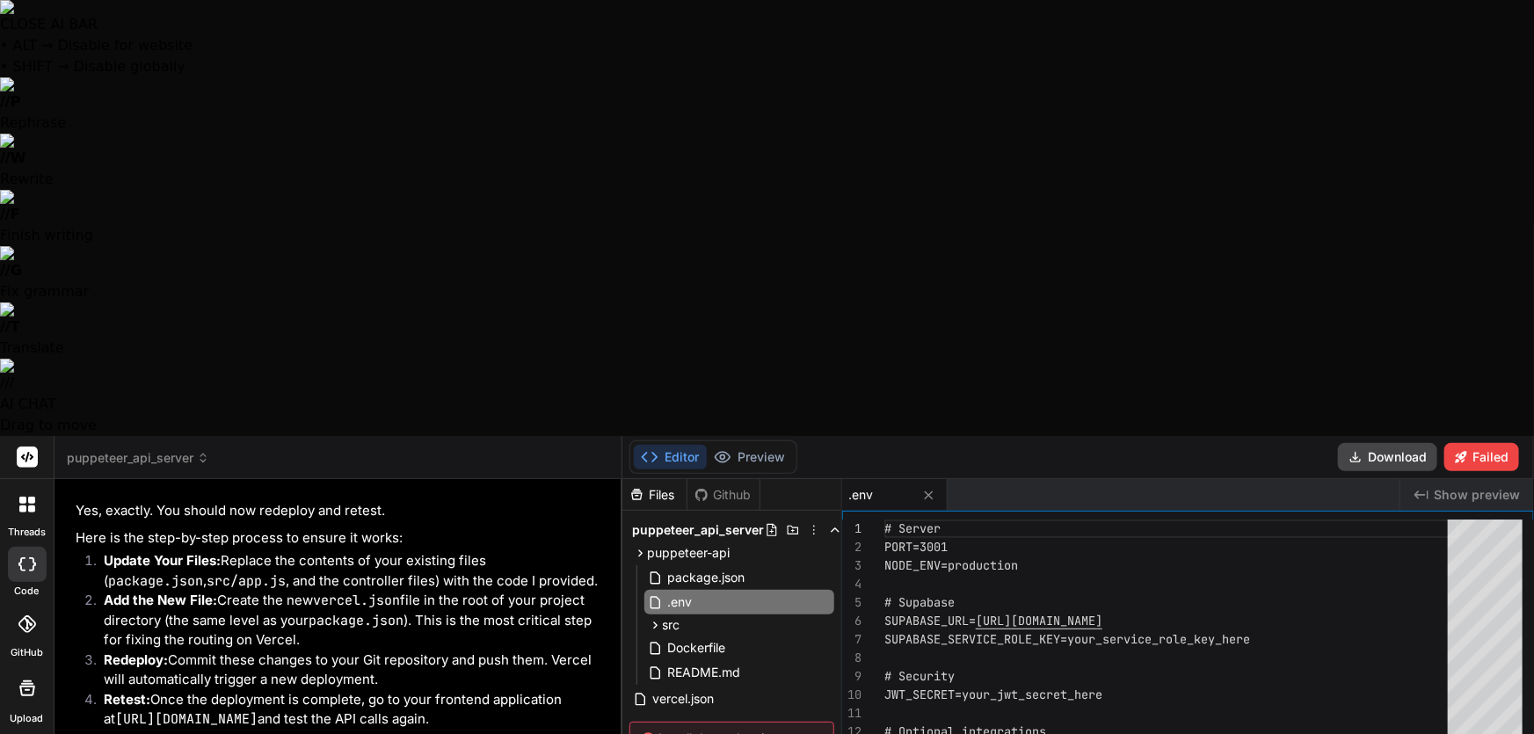
type textarea "Would the lack of a service"
type textarea "x"
type textarea "Would the lack of a service r"
type textarea "x"
type textarea "Would the lack of a service ro"
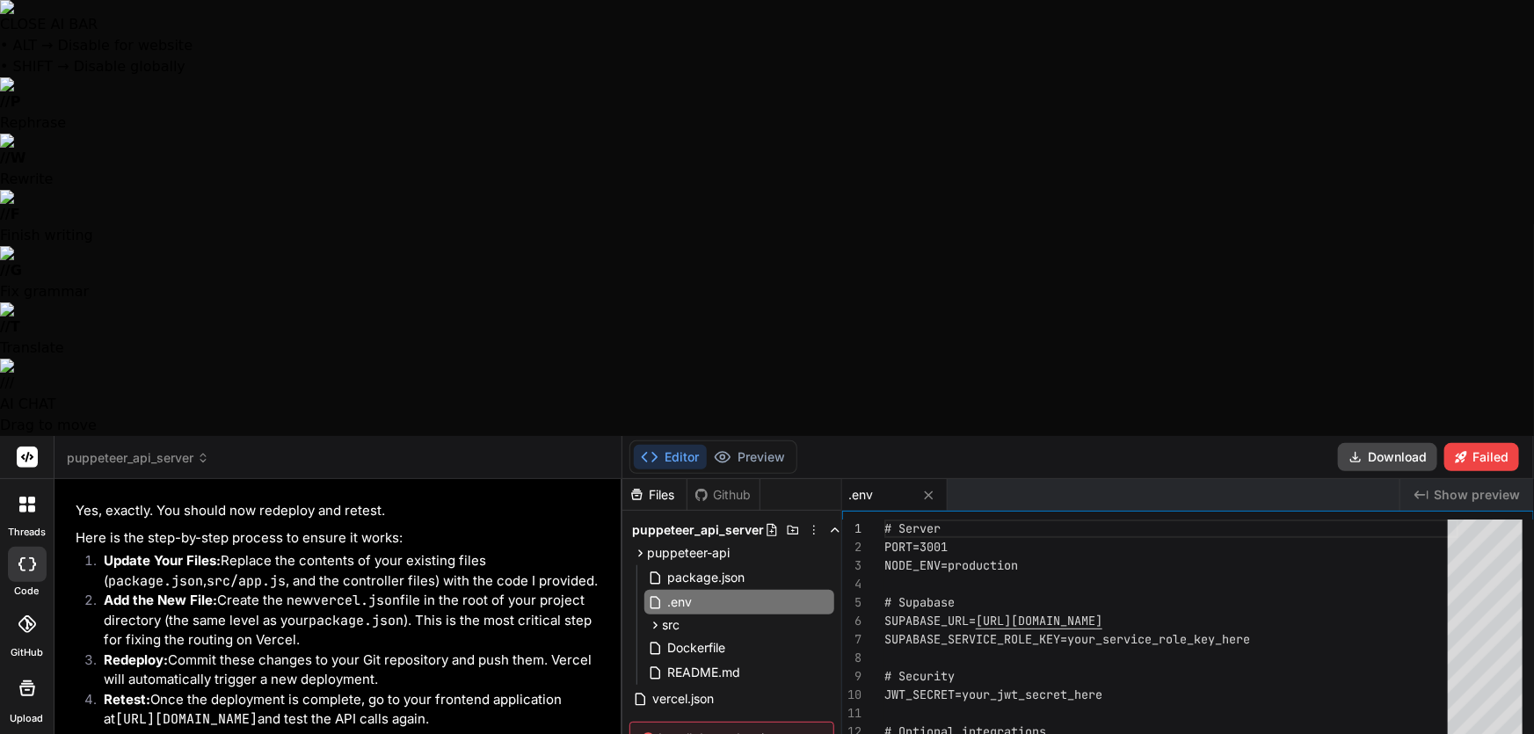
type textarea "x"
type textarea "Would the lack of a service rol"
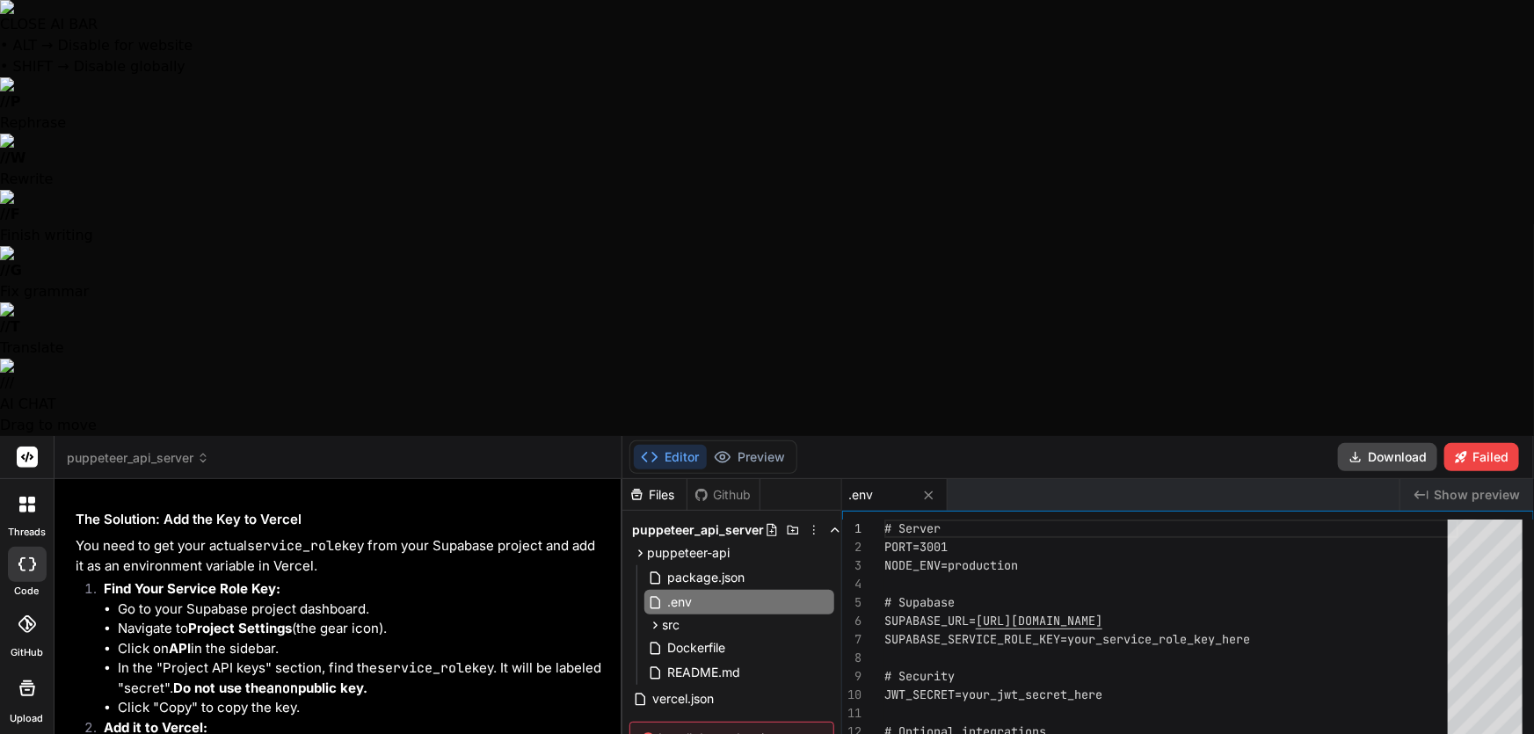
scroll to position [15572, 0]
drag, startPoint x: 290, startPoint y: 618, endPoint x: 302, endPoint y: 624, distance: 13.0
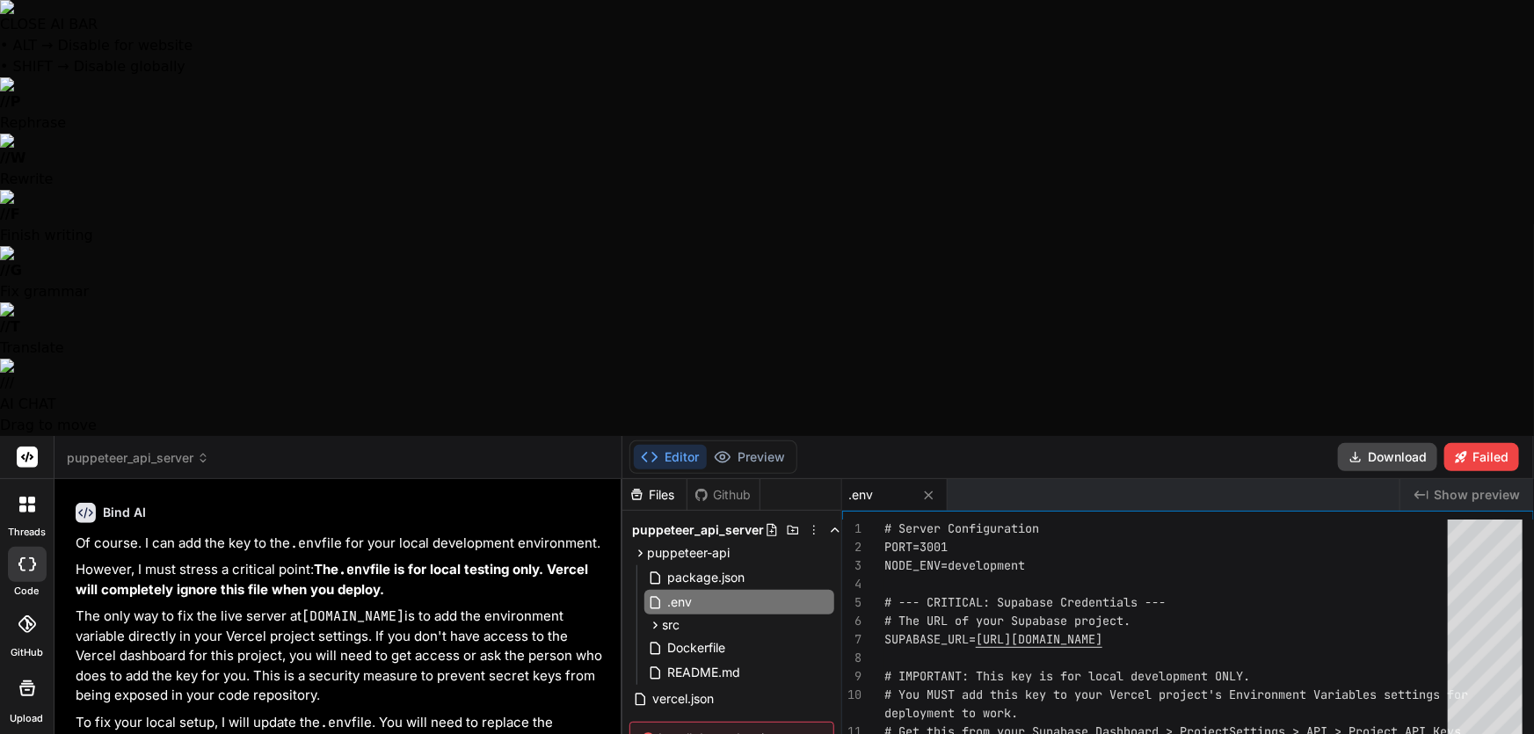
scroll to position [16206, 0]
